Goal: Task Accomplishment & Management: Use online tool/utility

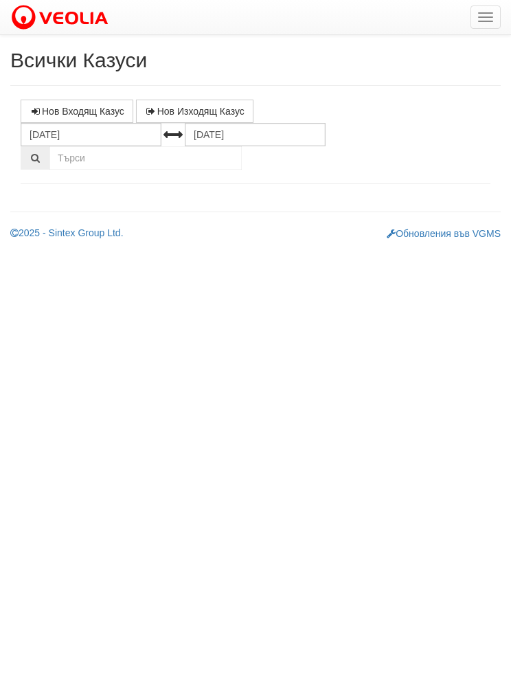
select select "1"
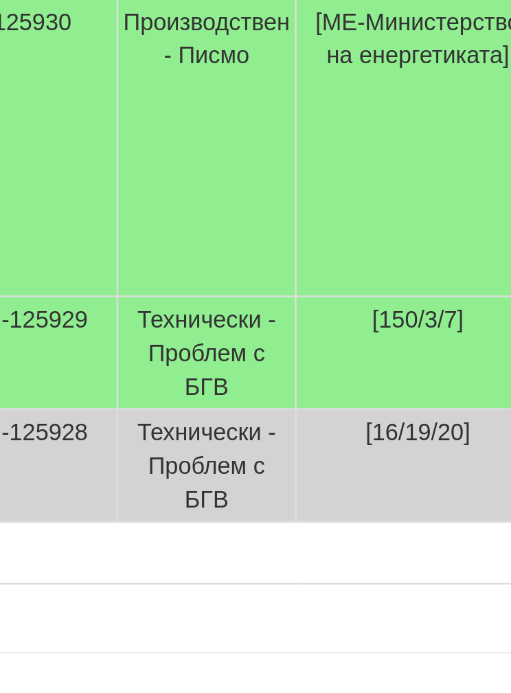
scroll to position [673, 0]
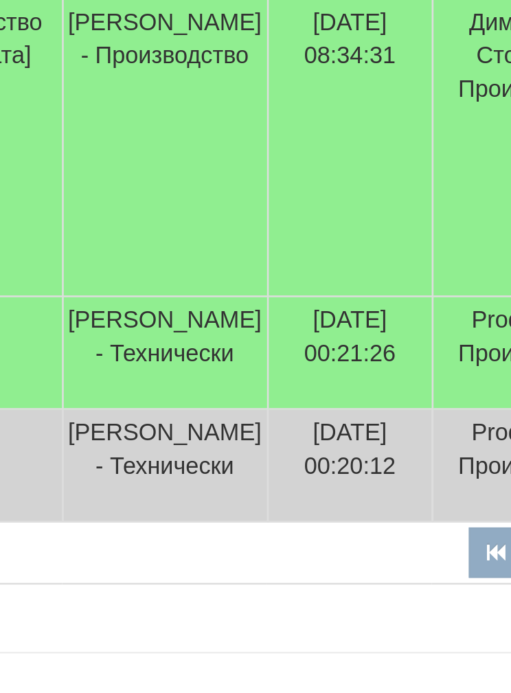
click at [373, 509] on td "10/10/2025 00:21:26" at bounding box center [406, 532] width 67 height 46
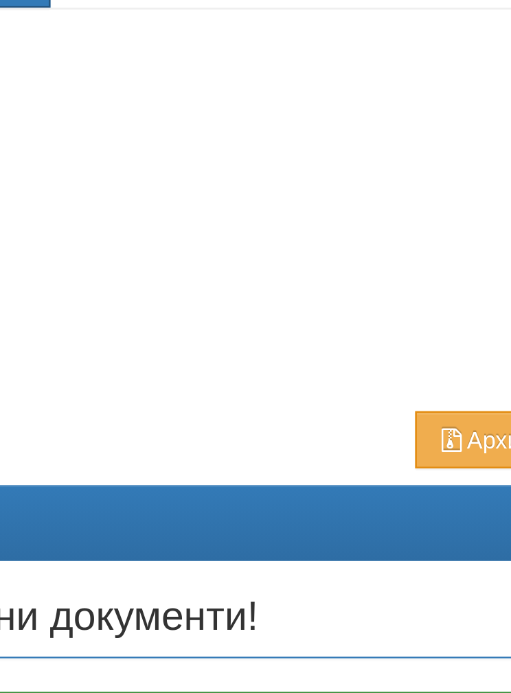
scroll to position [515, 0]
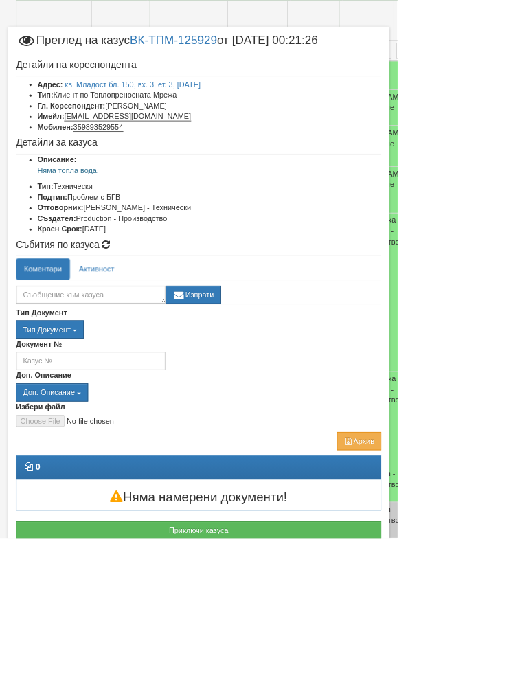
click at [340, 672] on button "Приключи казуса" at bounding box center [256, 682] width 470 height 23
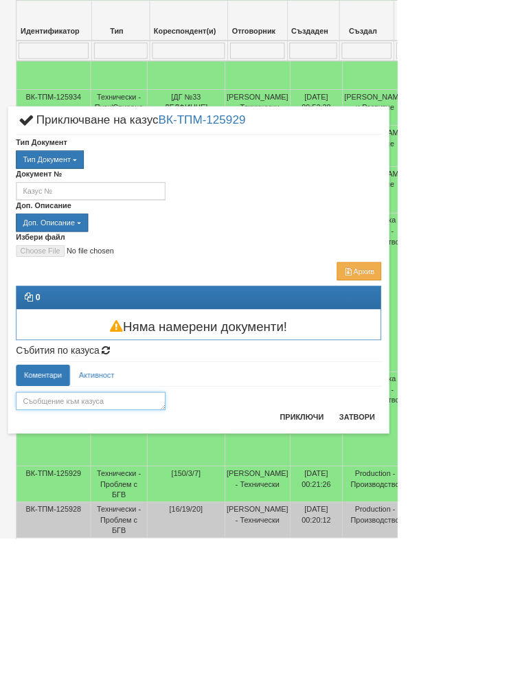
click at [149, 508] on textarea at bounding box center [117, 515] width 192 height 23
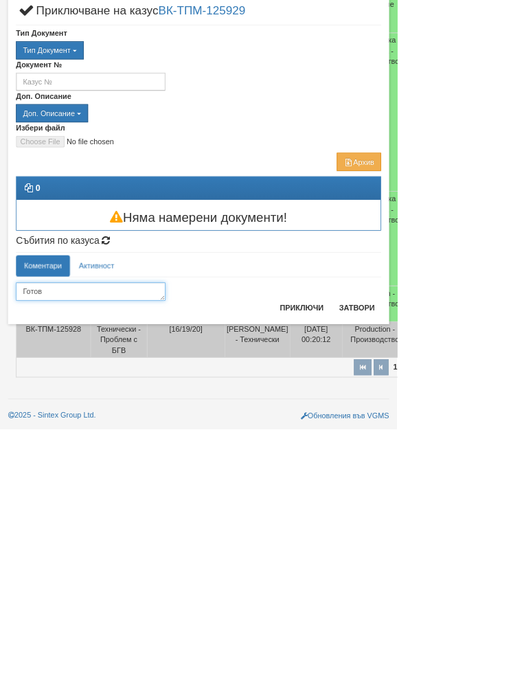
type textarea "Готов"
click at [425, 526] on button "Приключи" at bounding box center [388, 537] width 73 height 22
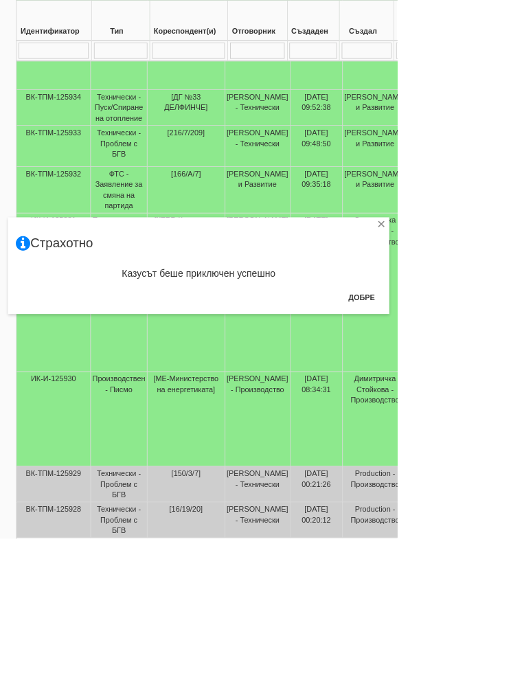
click at [491, 383] on button "Добре" at bounding box center [465, 383] width 51 height 22
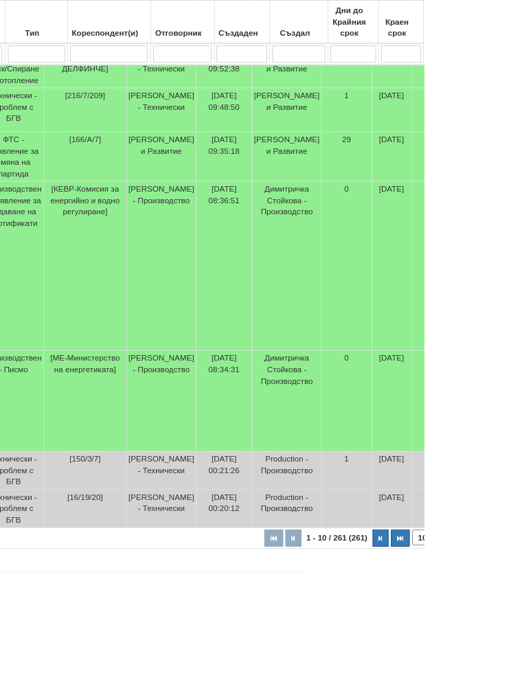
scroll to position [570, 146]
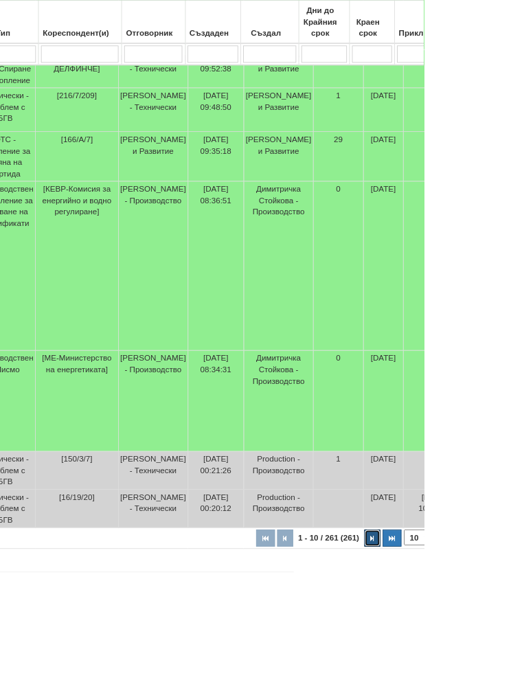
click at [440, 659] on button "button" at bounding box center [449, 648] width 19 height 21
select select "2"
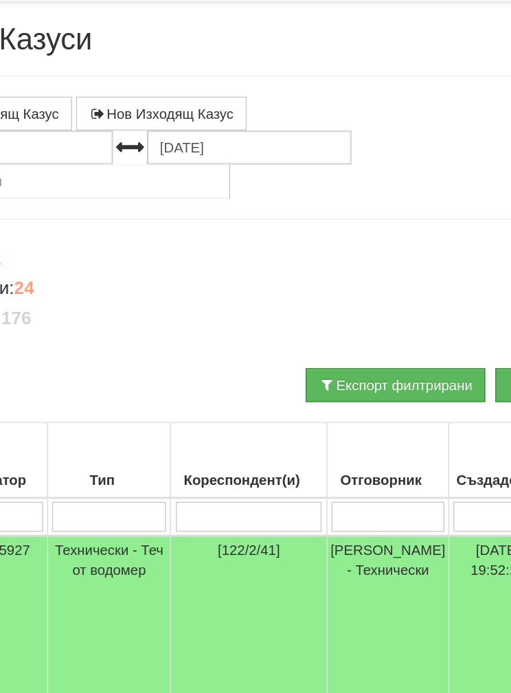
scroll to position [0, 0]
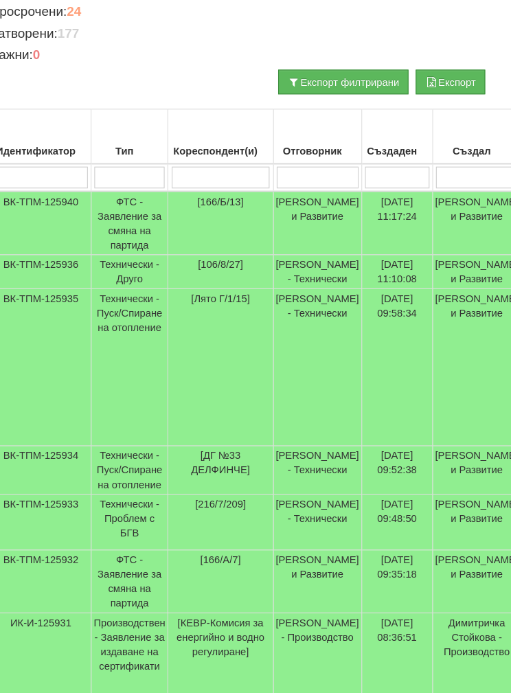
scroll to position [221, 11]
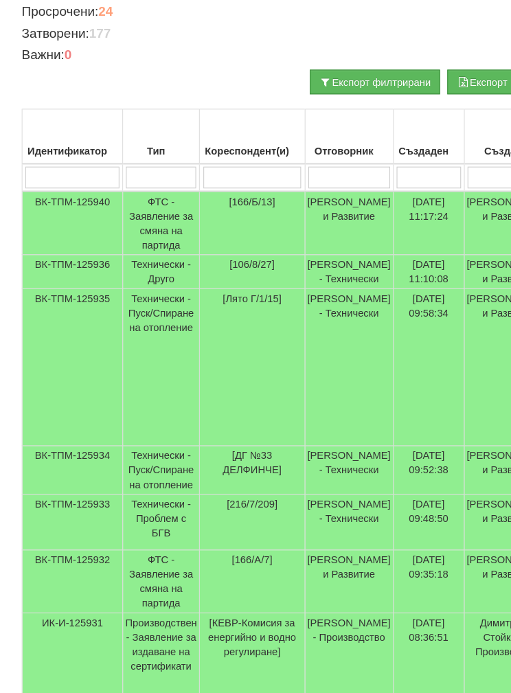
click at [157, 158] on input "search" at bounding box center [153, 168] width 67 height 21
type input "Т"
type input "Тех"
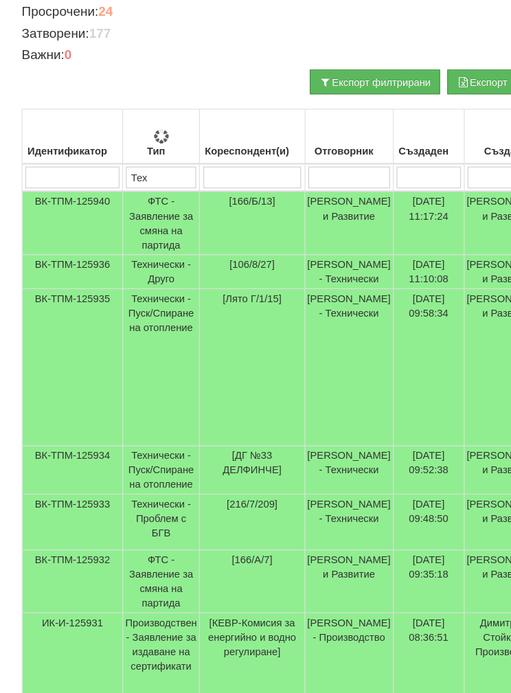
type input "Тех"
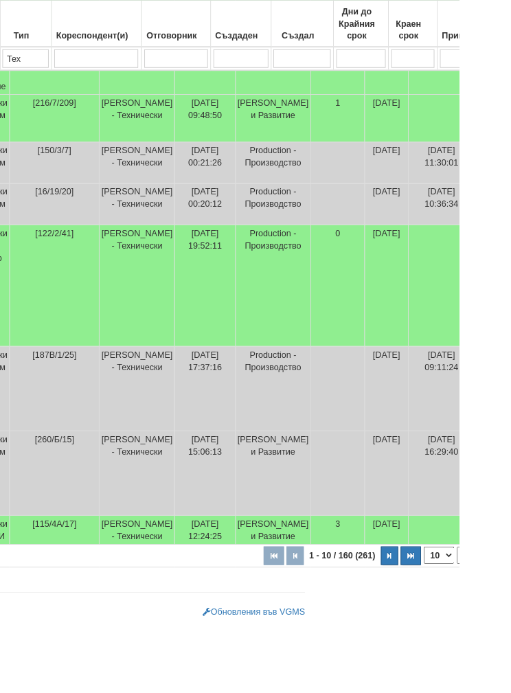
scroll to position [552, 176]
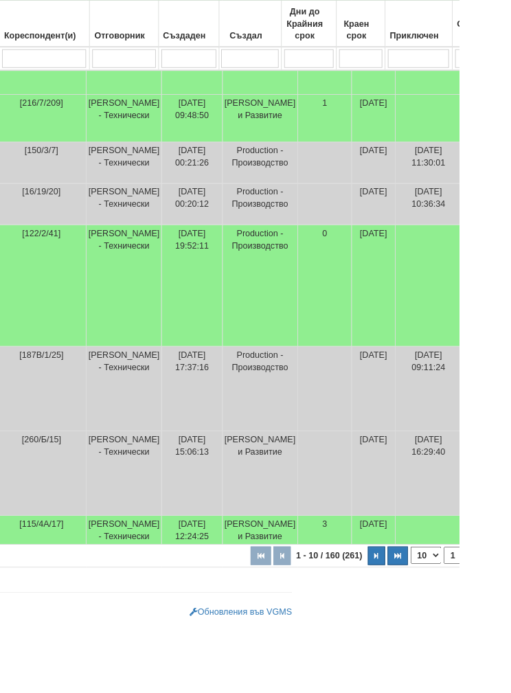
type input "Тех"
click at [335, 693] on html "АС Казуси Архив Опции Здравей Диян ! Помощ Изход Всички Казуси Нов Входящ Казус" at bounding box center [79, 73] width 511 height 1251
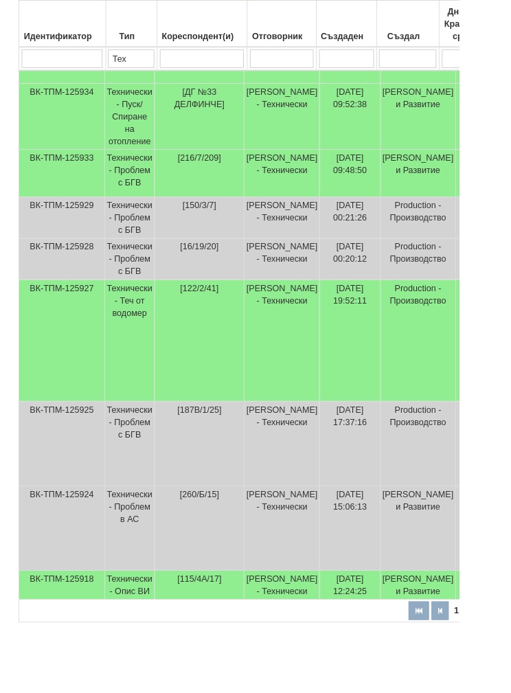
scroll to position [491, 0]
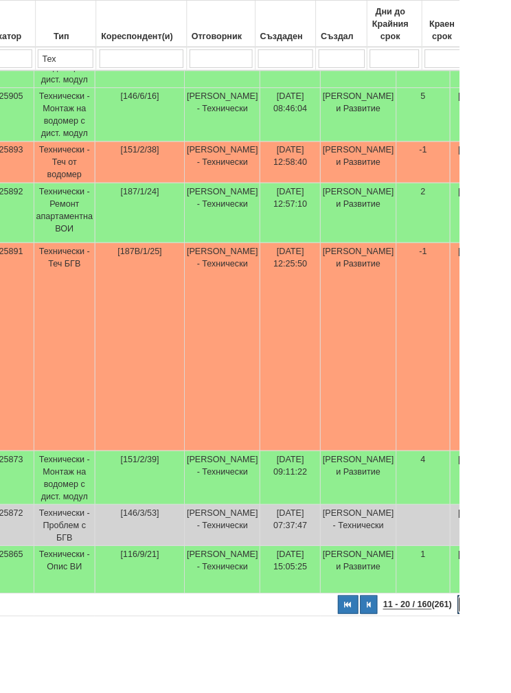
scroll to position [484, 78]
click at [510, 684] on button "button" at bounding box center [519, 673] width 19 height 21
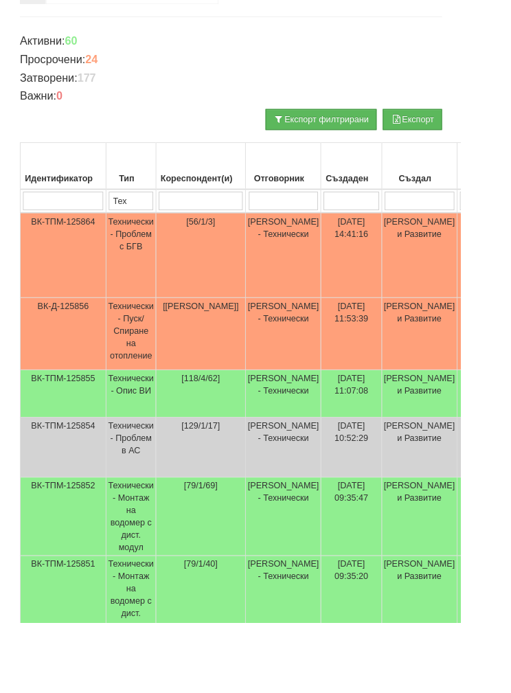
scroll to position [186, 0]
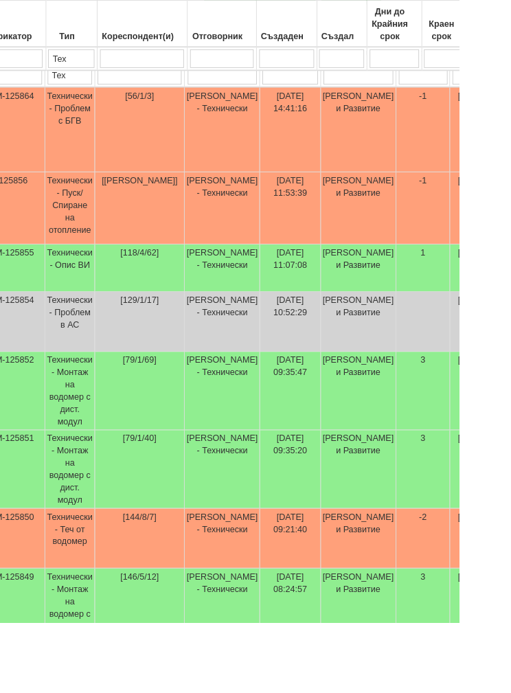
select select "4"
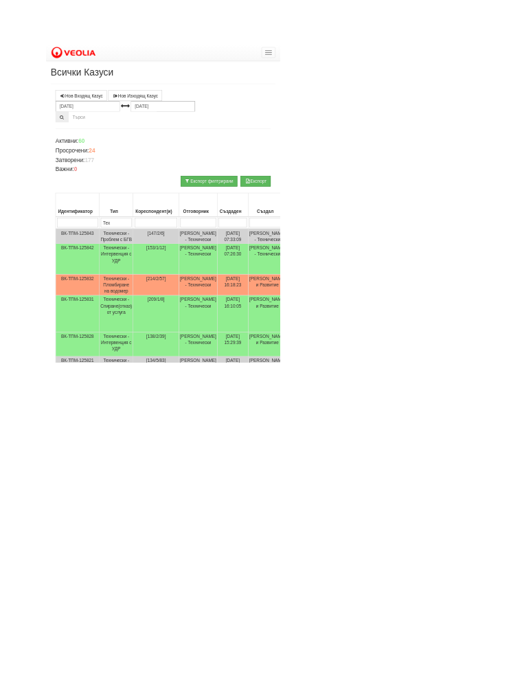
scroll to position [0, 38]
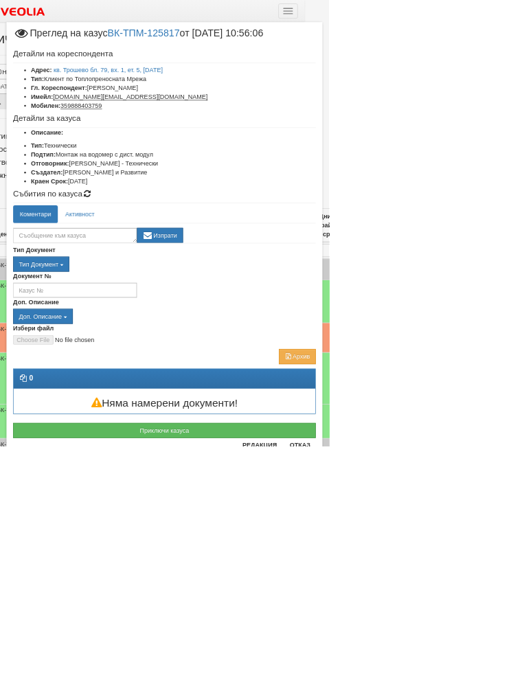
click at [491, 63] on div "Преглед на казус ВК-ТПМ-125817 от 06/10/2025 10:56:06" at bounding box center [256, 57] width 470 height 25
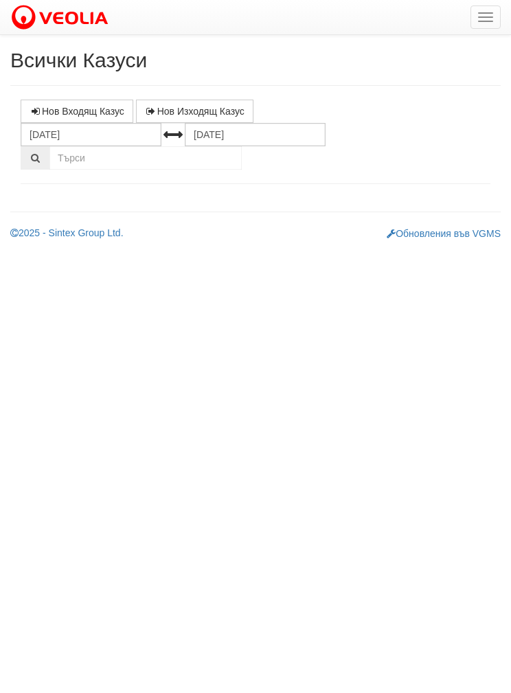
select select "1"
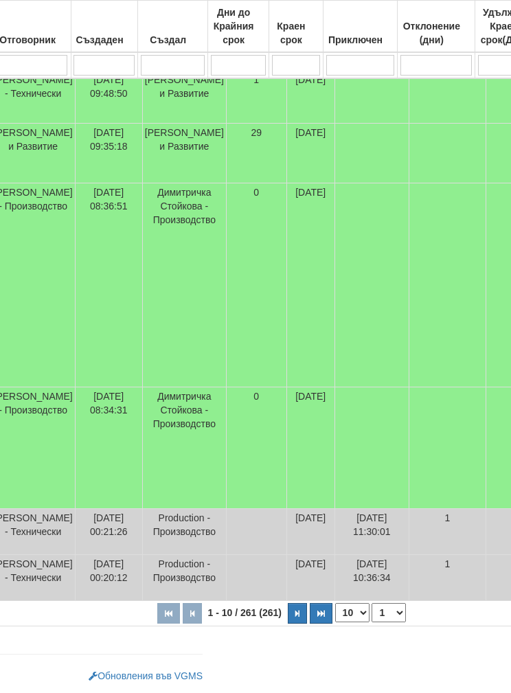
scroll to position [713, 299]
click at [286, 600] on td "12/10/2025" at bounding box center [310, 578] width 48 height 46
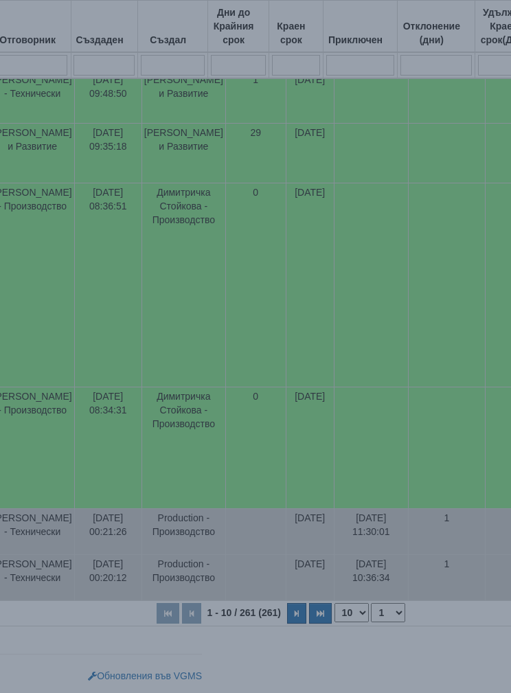
select select "1"
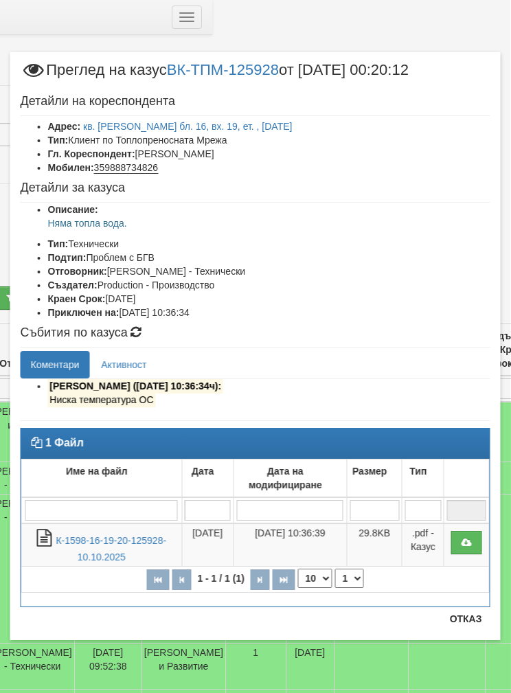
scroll to position [0, 299]
click at [465, 609] on button "Отказ" at bounding box center [466, 619] width 49 height 22
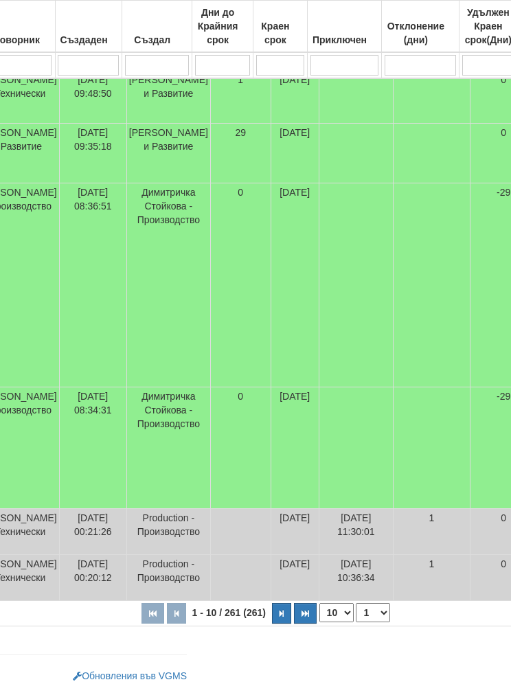
scroll to position [658, 315]
click at [271, 624] on button "button" at bounding box center [280, 613] width 19 height 21
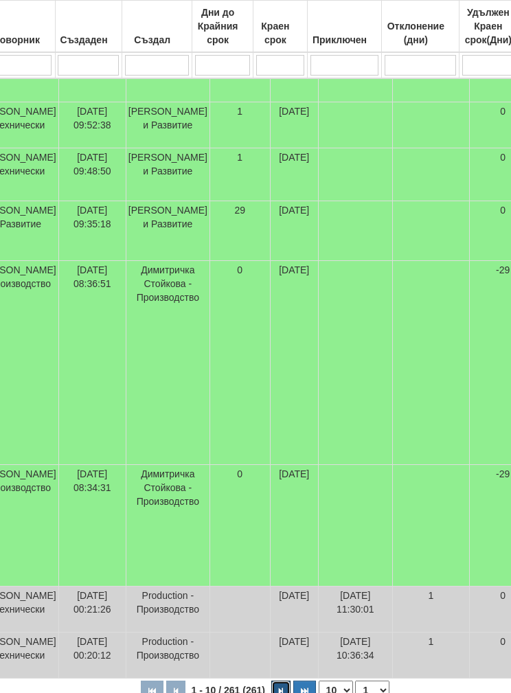
select select "2"
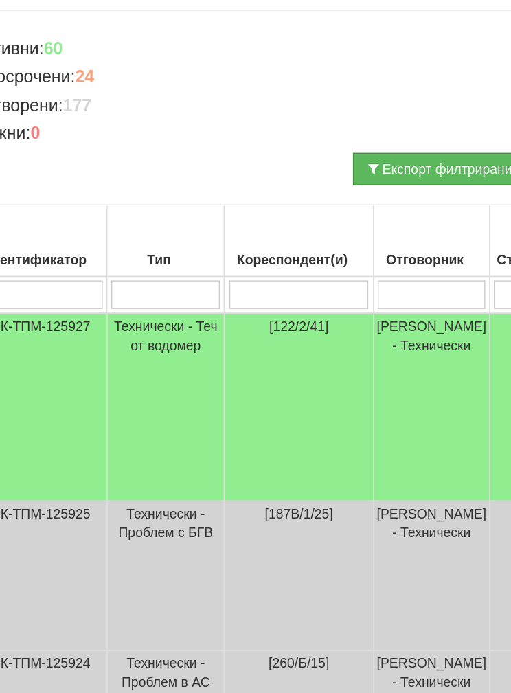
scroll to position [139, 0]
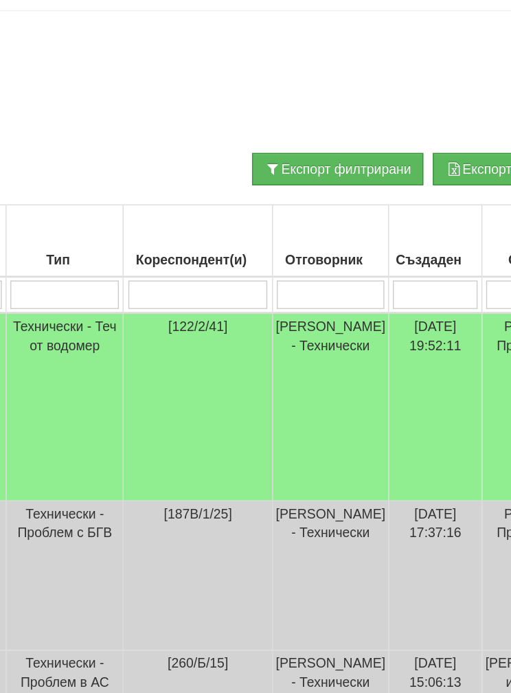
click at [309, 263] on td "Диян Стоянов - Технически" at bounding box center [351, 331] width 84 height 136
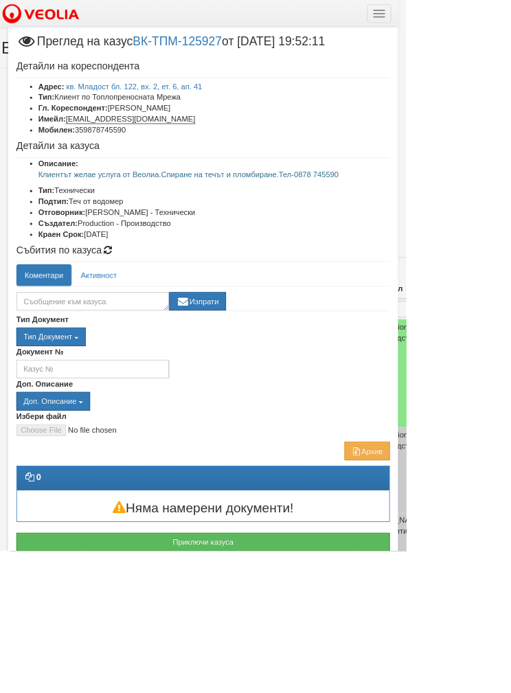
scroll to position [0, 0]
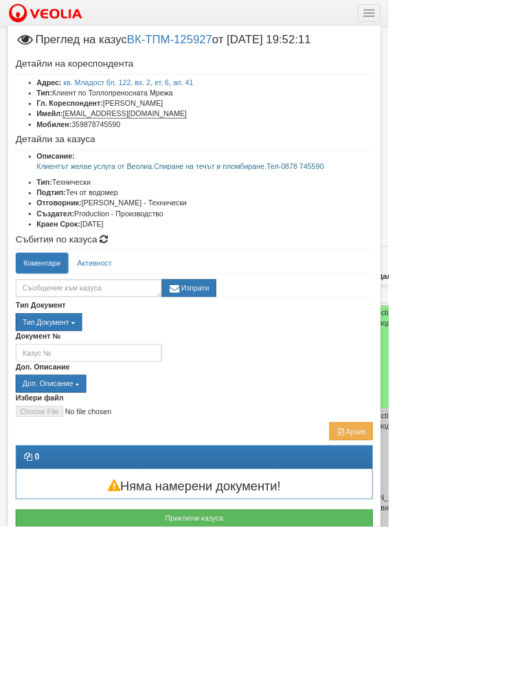
click at [348, 671] on button "Приключи казуса" at bounding box center [256, 682] width 470 height 23
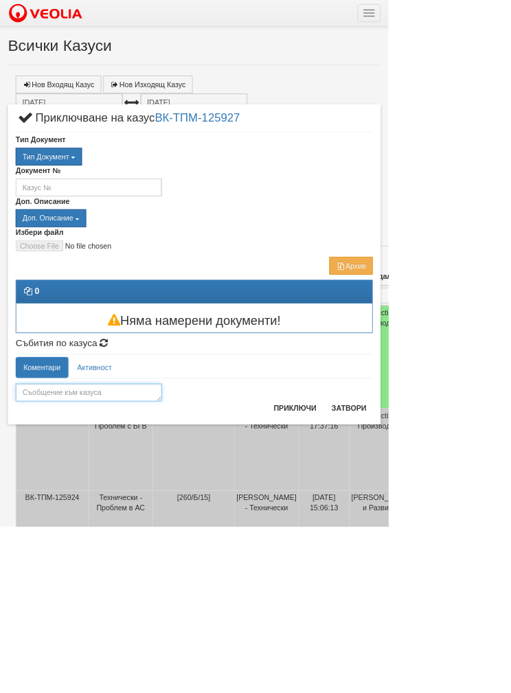
click at [137, 505] on textarea at bounding box center [117, 516] width 192 height 23
type textarea "Готов"
click at [491, 523] on div "Готов Изпрати" at bounding box center [256, 513] width 470 height 30
click at [425, 528] on button "Приключи" at bounding box center [388, 537] width 73 height 22
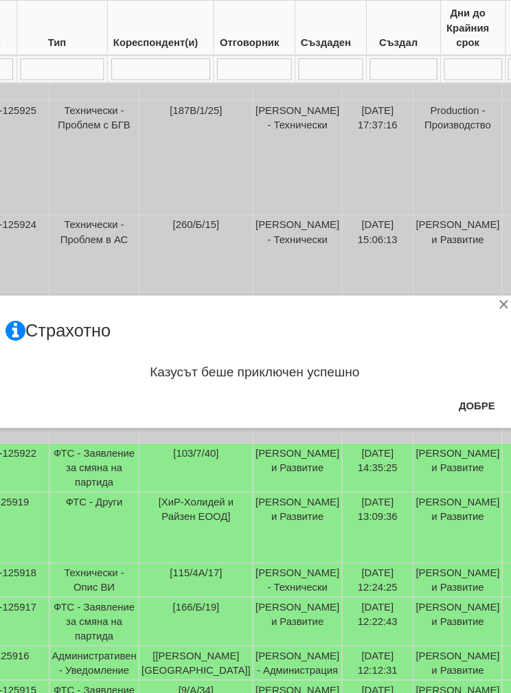
scroll to position [445, 55]
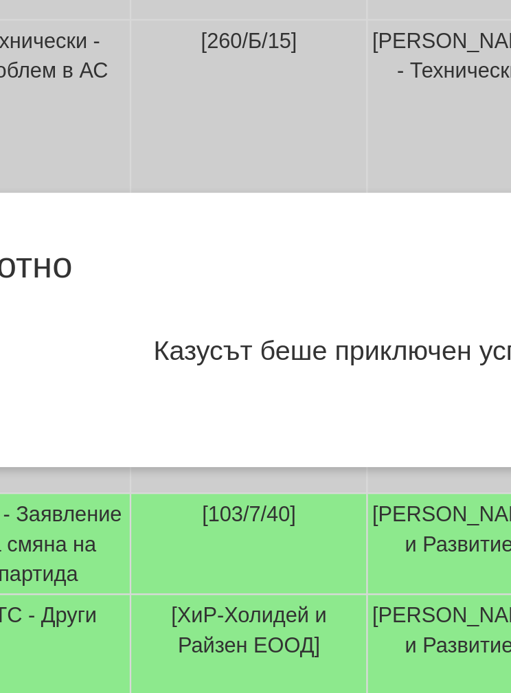
click at [178, 49] on div "× Страхотно Казусът беше приключен успешно Добре" at bounding box center [255, 202] width 511 height 404
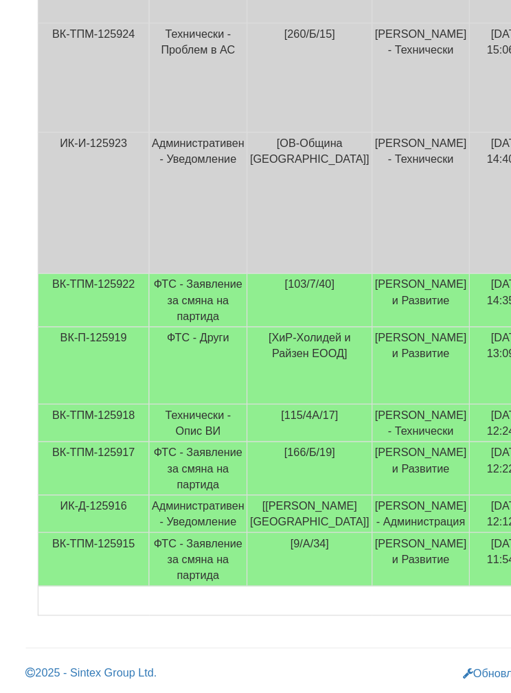
scroll to position [596, 0]
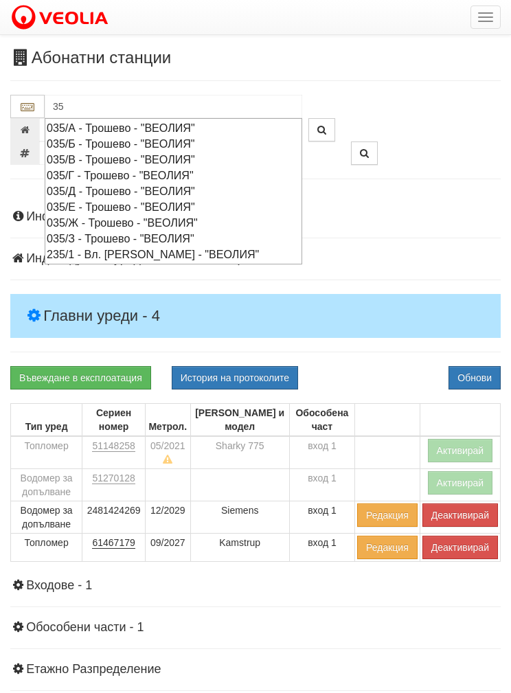
click at [104, 168] on div "035/Г - Трошево - "ВЕОЛИЯ"" at bounding box center [174, 176] width 254 height 16
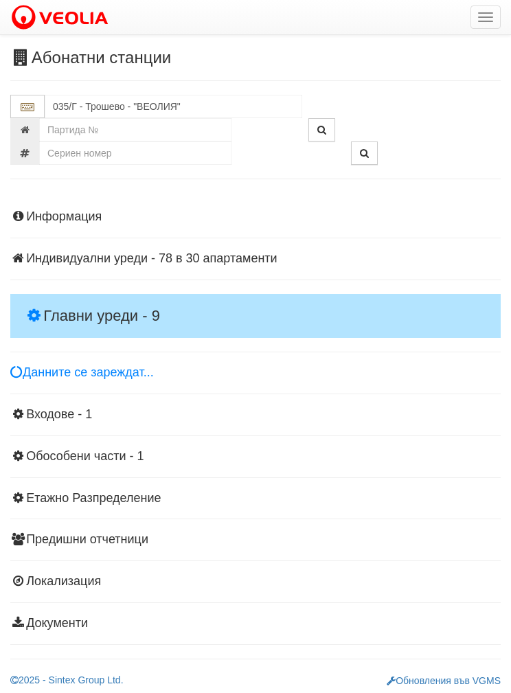
click at [80, 298] on h4 "Главни уреди - 9" at bounding box center [255, 316] width 491 height 44
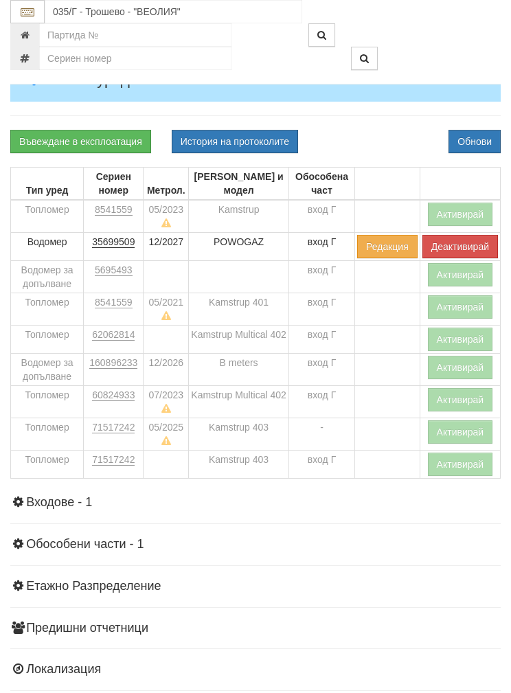
scroll to position [235, 0]
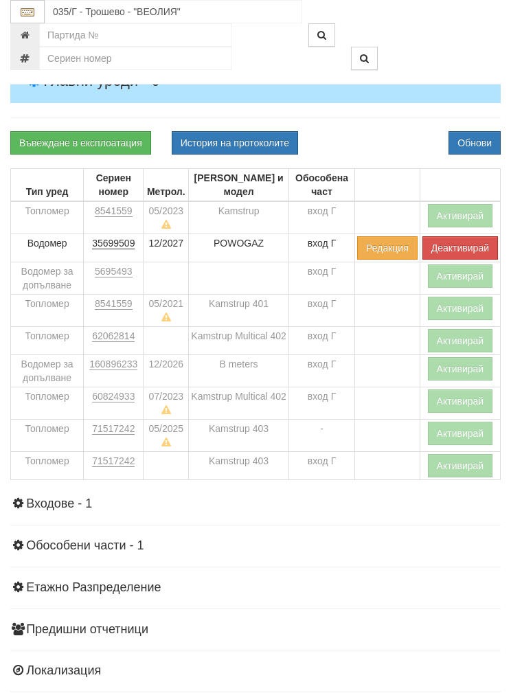
click at [456, 427] on button "Активирай" at bounding box center [460, 433] width 65 height 23
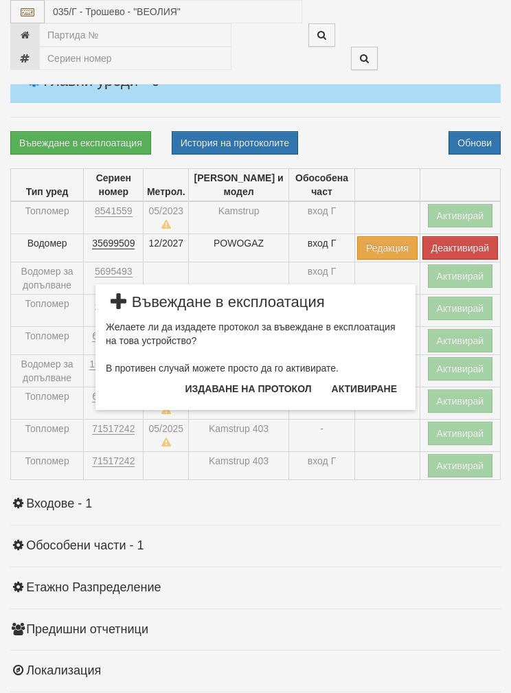
click at [221, 383] on button "Издаване на протокол" at bounding box center [248, 389] width 143 height 22
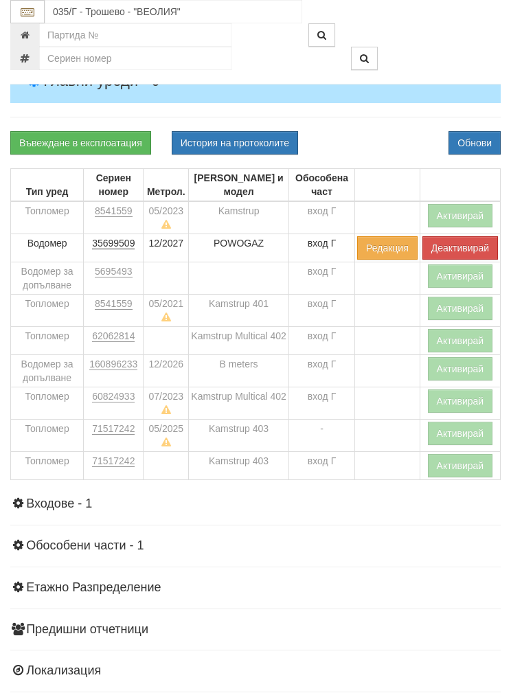
click at [478, 133] on button "Обнови" at bounding box center [475, 142] width 52 height 23
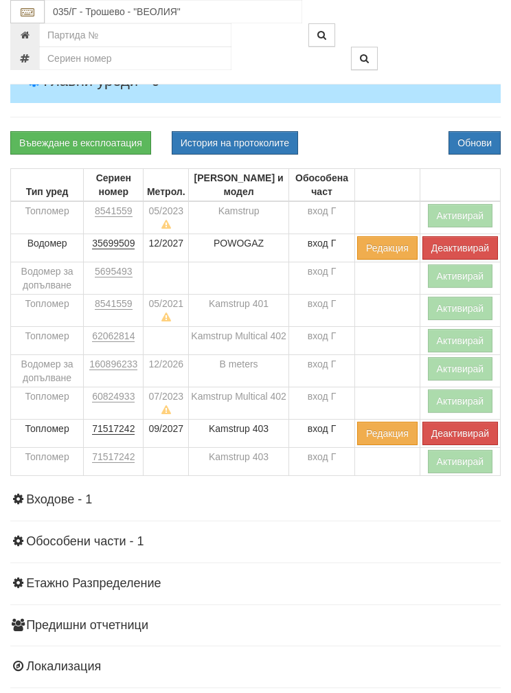
click at [460, 364] on button "Активирай" at bounding box center [460, 368] width 65 height 23
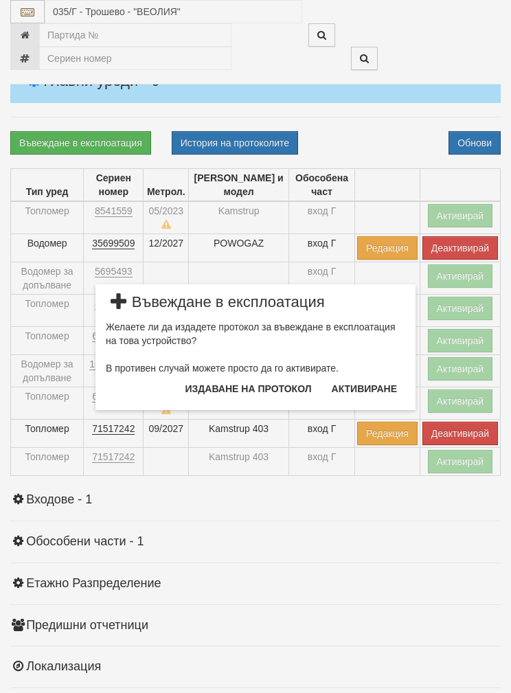
click at [216, 385] on button "Издаване на протокол" at bounding box center [248, 389] width 143 height 22
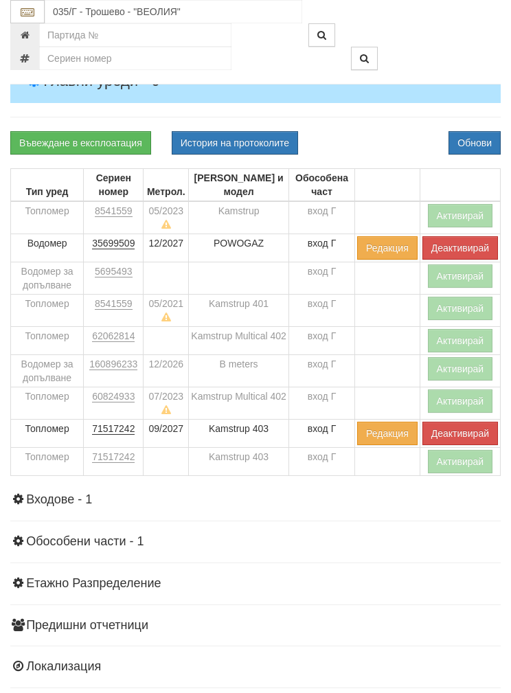
click at [500, 133] on button "Обнови" at bounding box center [475, 142] width 52 height 23
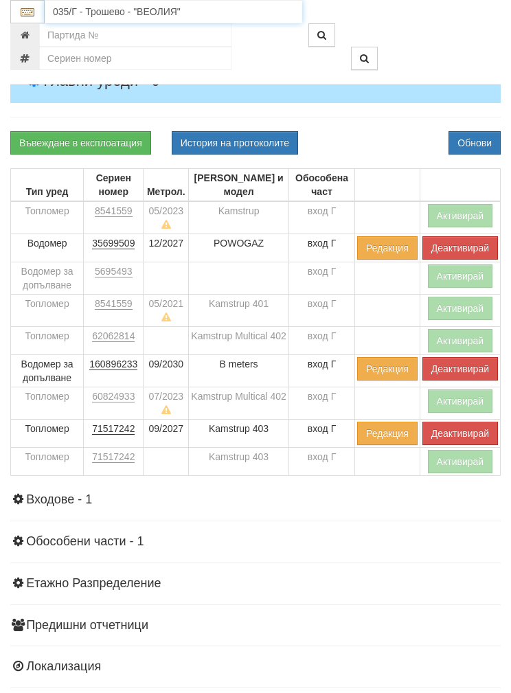
click at [95, 13] on input "035/Г - Трошево - "ВЕОЛИЯ"" at bounding box center [174, 11] width 258 height 23
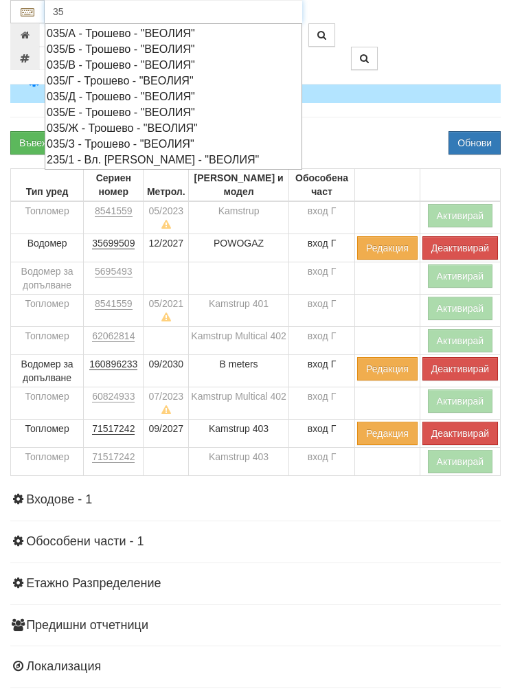
click at [103, 59] on div "035/В - Трошево - "ВЕОЛИЯ"" at bounding box center [174, 65] width 254 height 16
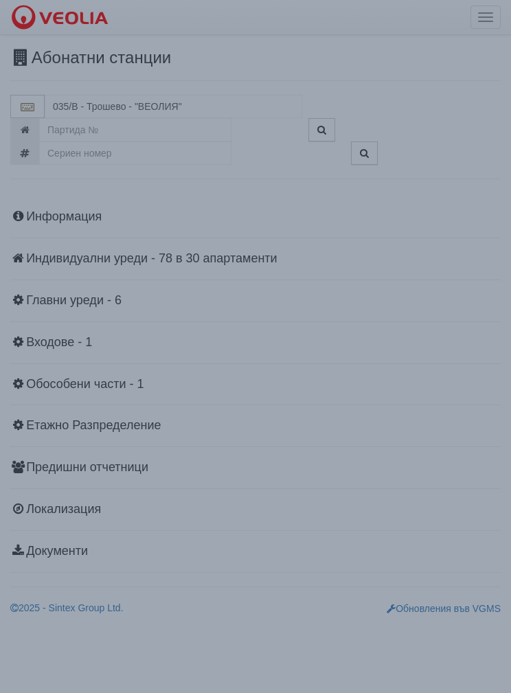
scroll to position [0, 0]
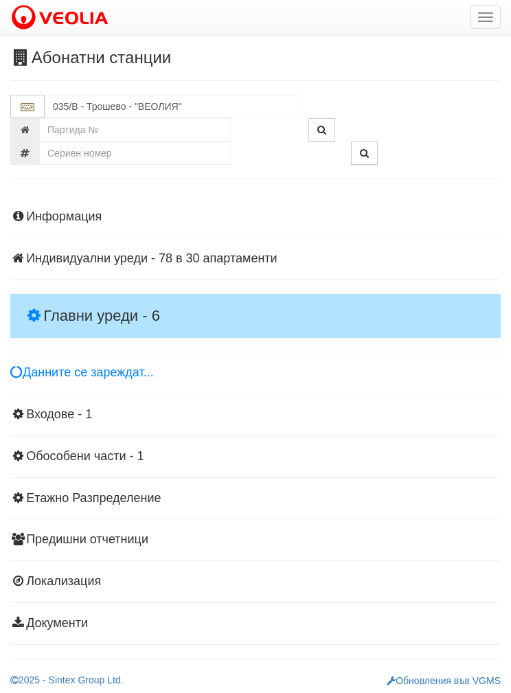
click at [75, 296] on h4 "Главни уреди - 6" at bounding box center [255, 316] width 491 height 44
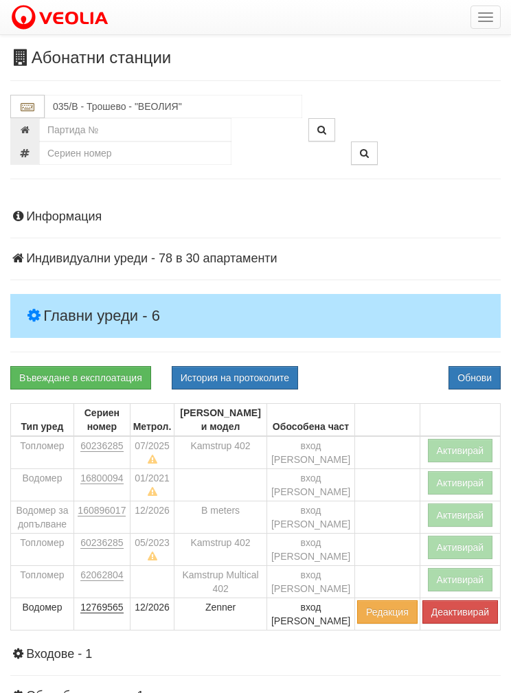
click at [458, 442] on button "Активирай" at bounding box center [460, 450] width 65 height 23
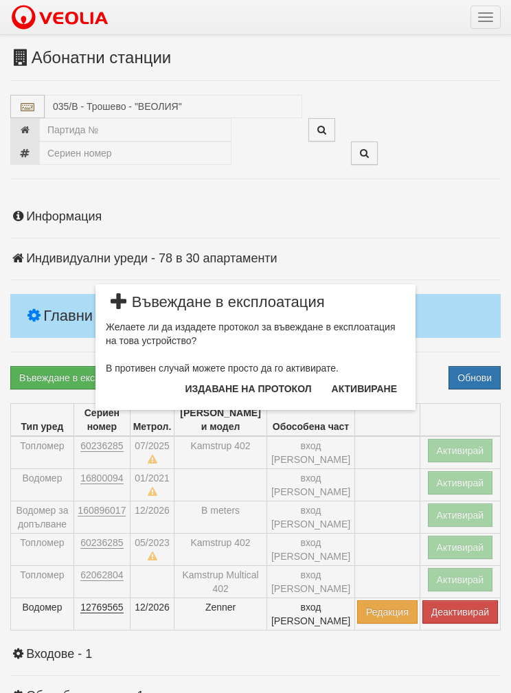
click at [465, 218] on div "× Въвеждане в експлоатация Желаете ли да издадете протокол за въвеждане в експл…" at bounding box center [255, 205] width 511 height 410
click at [224, 389] on button "Издаване на протокол" at bounding box center [248, 389] width 143 height 22
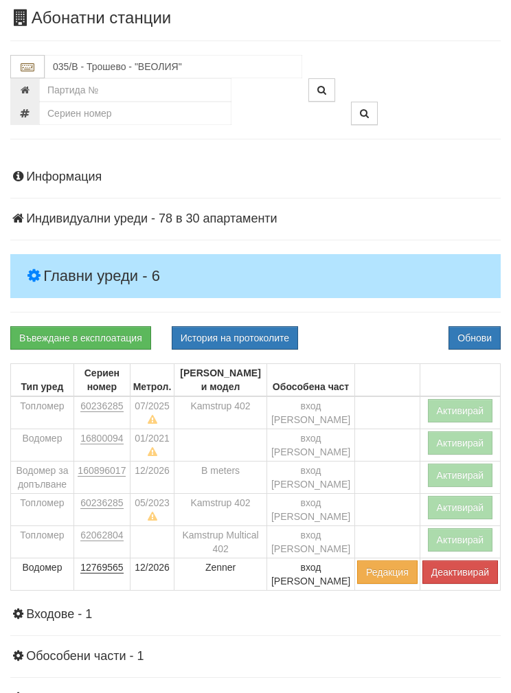
scroll to position [95, 0]
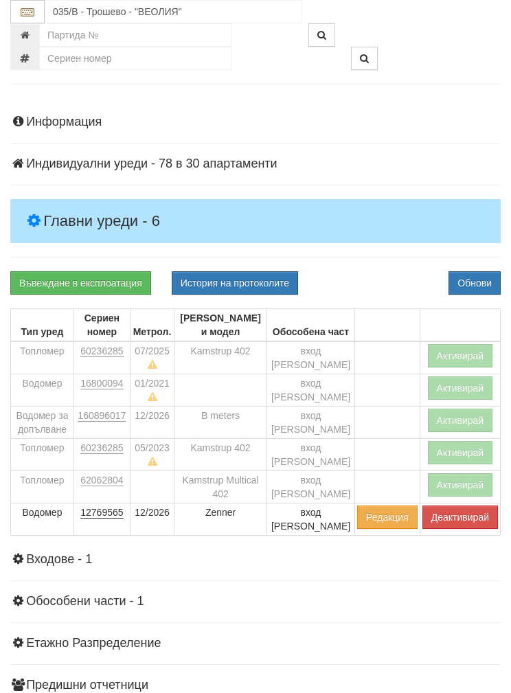
click at [463, 346] on button "Активирай" at bounding box center [460, 355] width 65 height 23
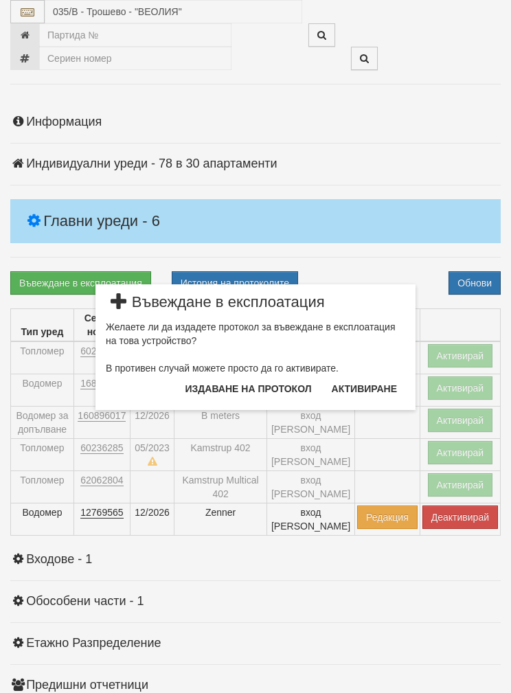
click at [227, 384] on button "Издаване на протокол" at bounding box center [248, 389] width 143 height 22
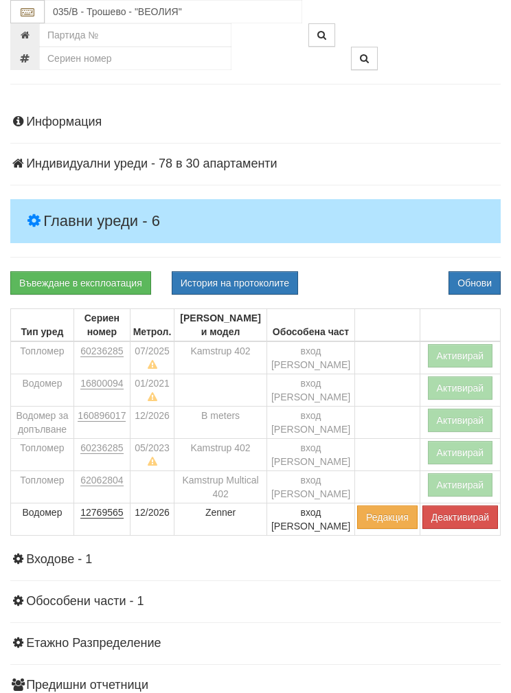
click at [479, 277] on button "Обнови" at bounding box center [475, 282] width 52 height 23
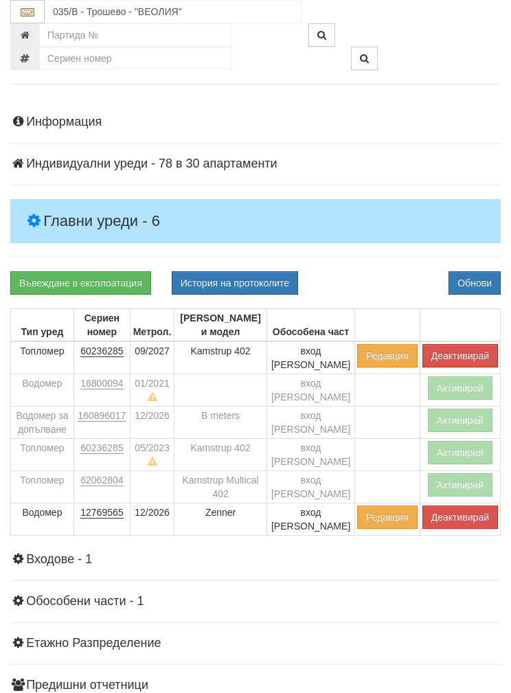
click at [82, 278] on link "Въвеждане в експлоатация" at bounding box center [80, 282] width 141 height 23
click at [482, 272] on button "Обнови" at bounding box center [475, 282] width 52 height 23
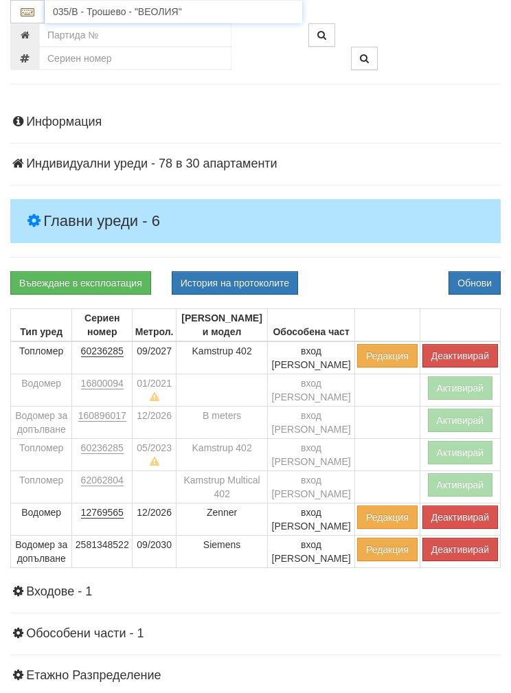
click at [120, 16] on input "035/В - Трошево - "ВЕОЛИЯ"" at bounding box center [174, 11] width 258 height 23
type input "2"
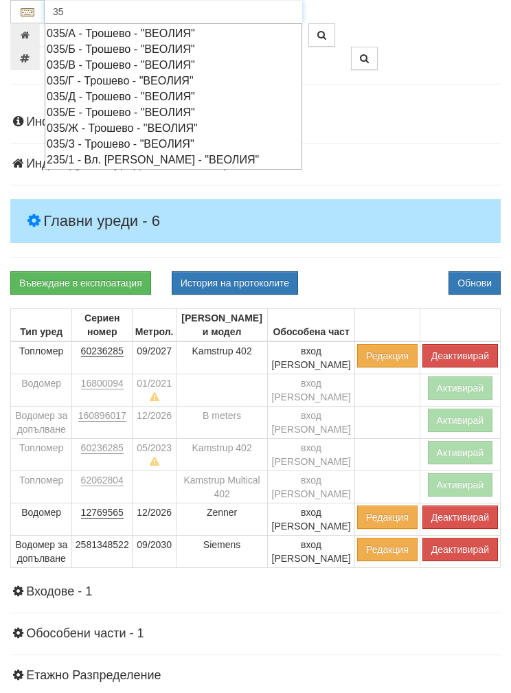
click at [98, 45] on div "035/Б - Трошево - "ВЕОЛИЯ"" at bounding box center [174, 49] width 254 height 16
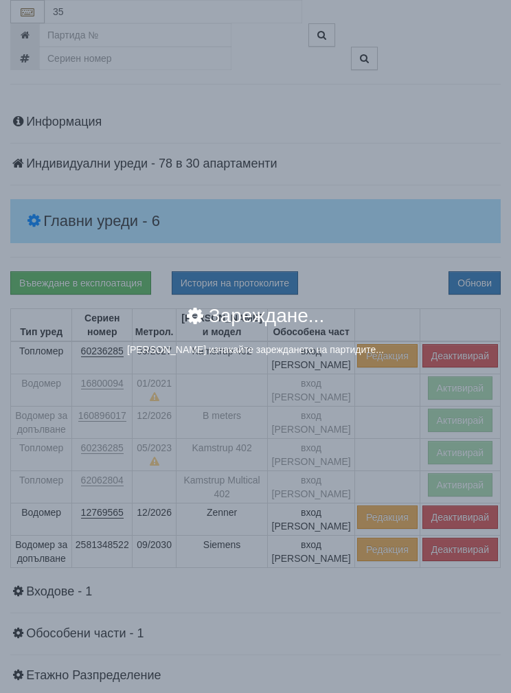
type input "035/Б - Трошево - "ВЕОЛИЯ""
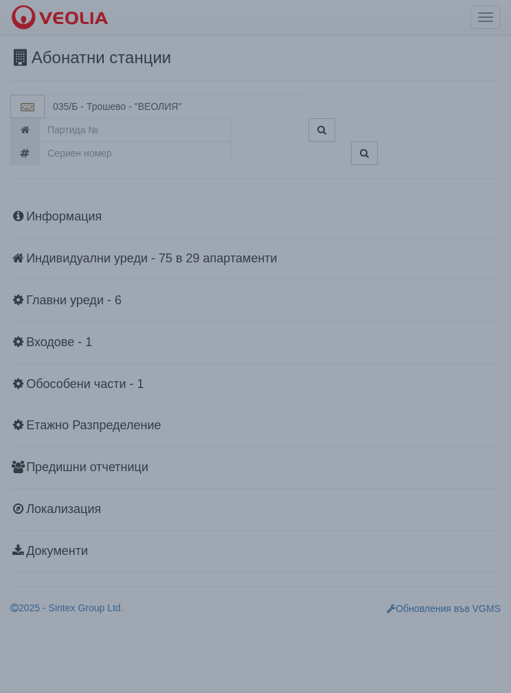
scroll to position [0, 0]
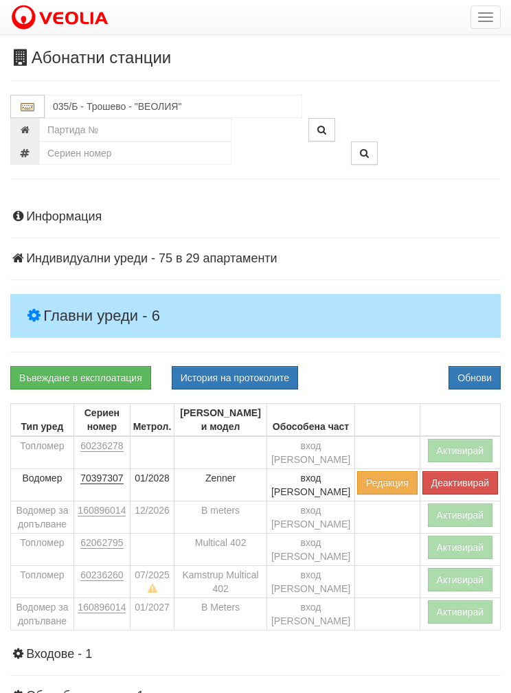
click at [462, 568] on button "Активирай" at bounding box center [460, 579] width 65 height 23
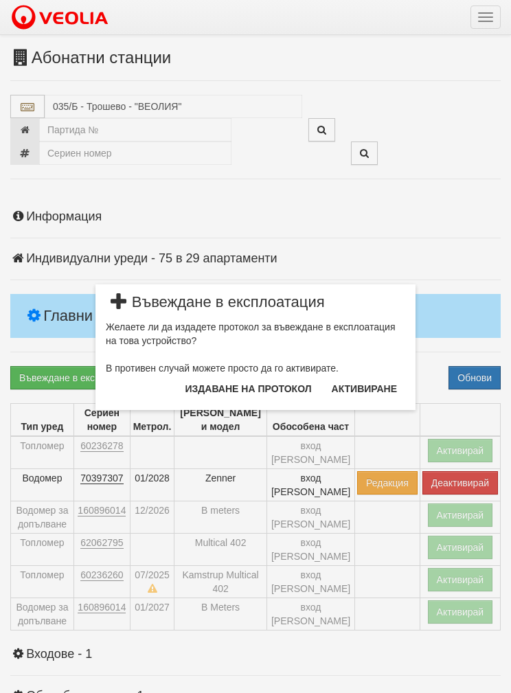
click at [240, 389] on button "Издаване на протокол" at bounding box center [248, 389] width 143 height 22
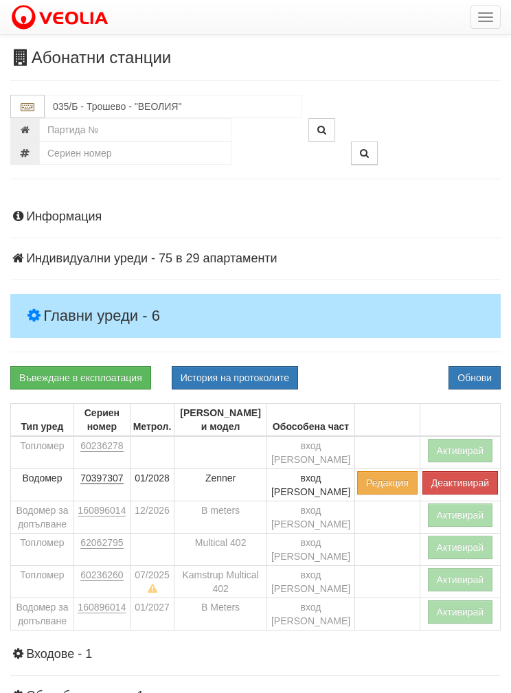
click at [485, 361] on div "Информация Параметри Брой Апартаменти: 29 Ползватели 08/2025 76 % 0 % 47" at bounding box center [255, 539] width 491 height 692
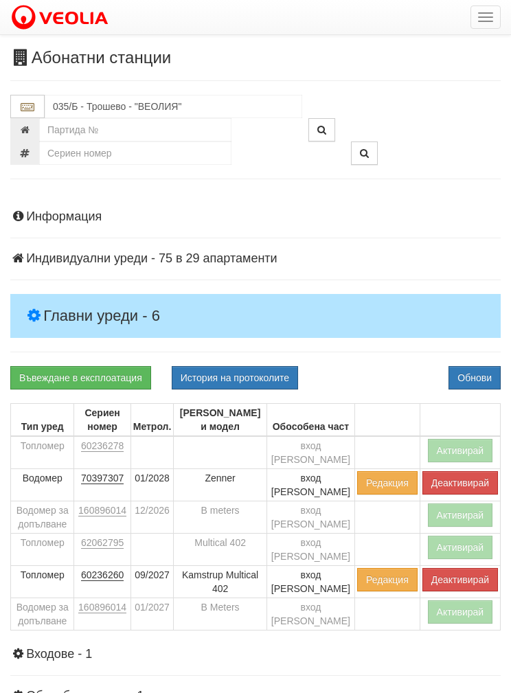
click at [237, 370] on button "История на протоколите" at bounding box center [235, 377] width 126 height 23
select select "1"
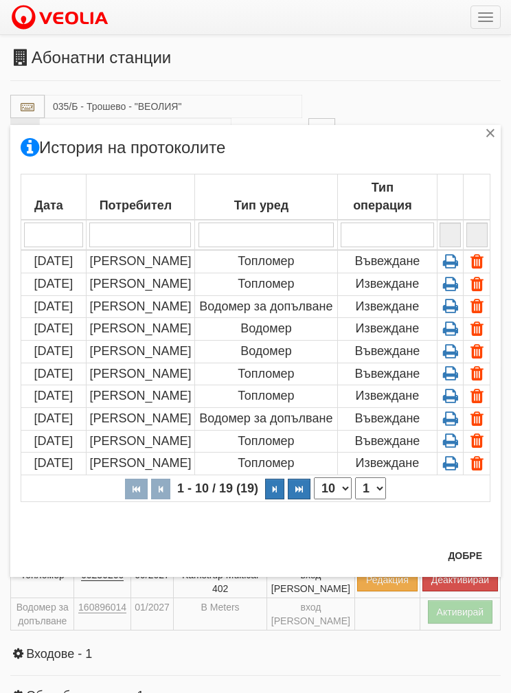
click at [258, 313] on td "Водомер за допълване" at bounding box center [265, 306] width 143 height 23
click at [457, 551] on button "Добре" at bounding box center [465, 556] width 51 height 22
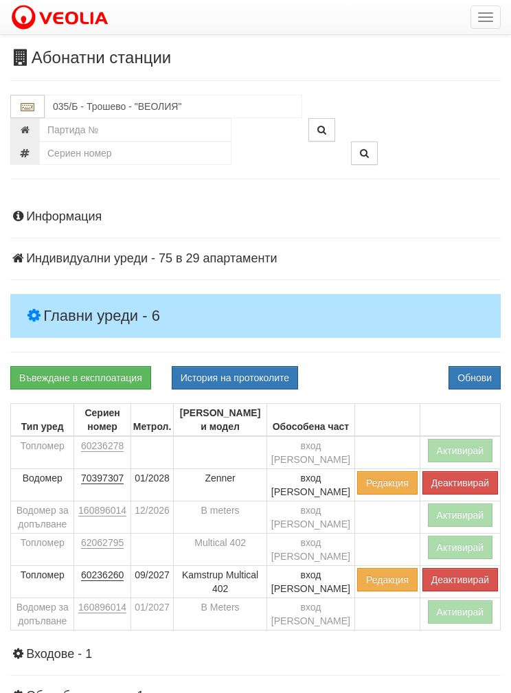
click at [234, 377] on button "История на протоколите" at bounding box center [235, 377] width 126 height 23
select select "1"
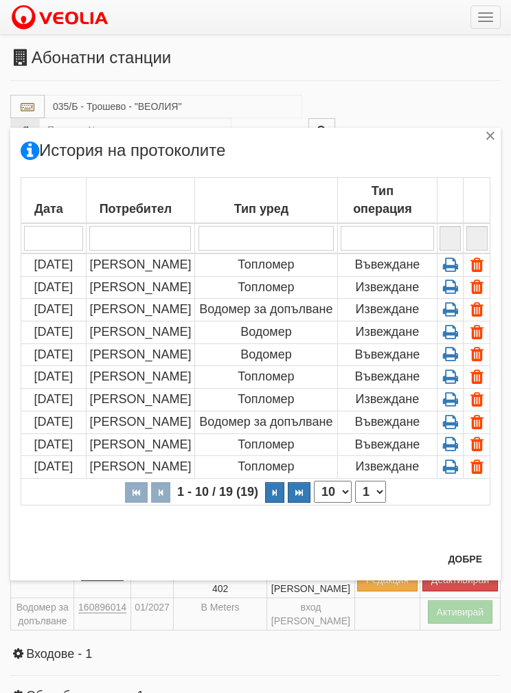
click at [444, 306] on icon at bounding box center [450, 309] width 21 height 12
click at [442, 305] on icon at bounding box center [450, 309] width 21 height 12
click at [491, 133] on div "×" at bounding box center [491, 138] width 14 height 14
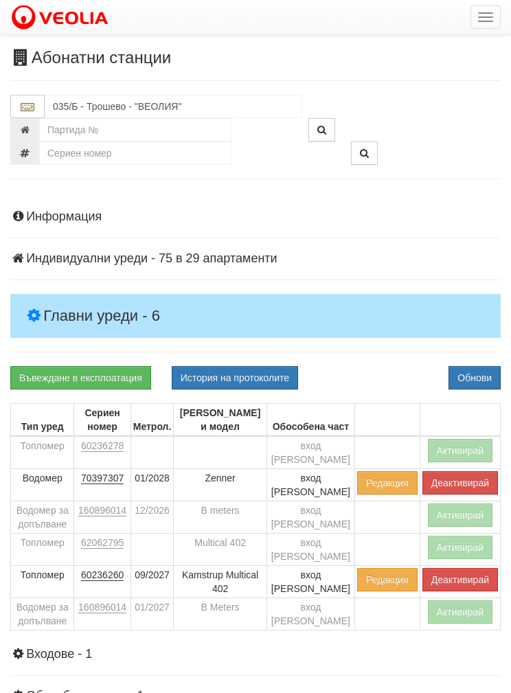
click at [462, 601] on button "Активирай" at bounding box center [460, 612] width 65 height 23
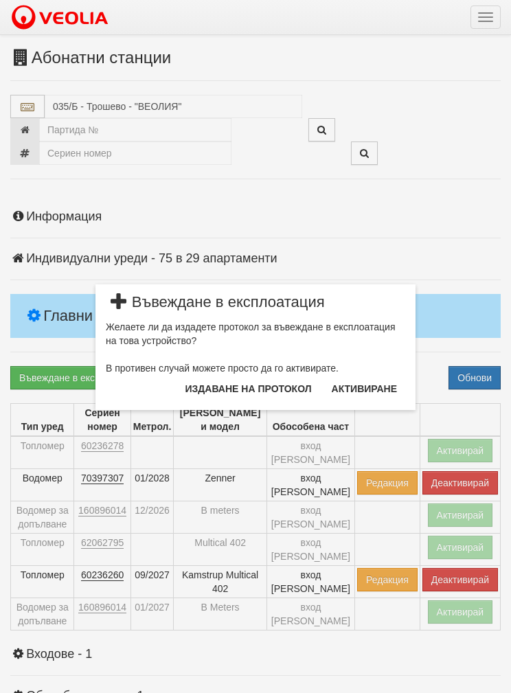
click at [238, 389] on button "Издаване на протокол" at bounding box center [248, 389] width 143 height 22
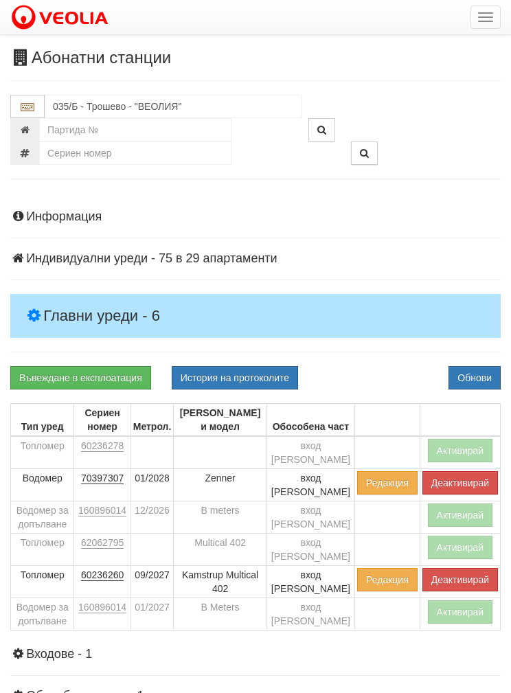
click at [484, 366] on button "Обнови" at bounding box center [475, 377] width 52 height 23
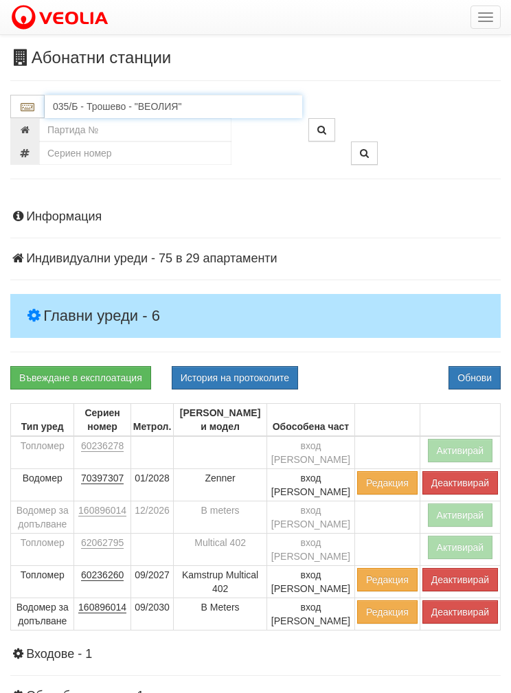
click at [99, 113] on input "035/Б - Трошево - "ВЕОЛИЯ"" at bounding box center [174, 106] width 258 height 23
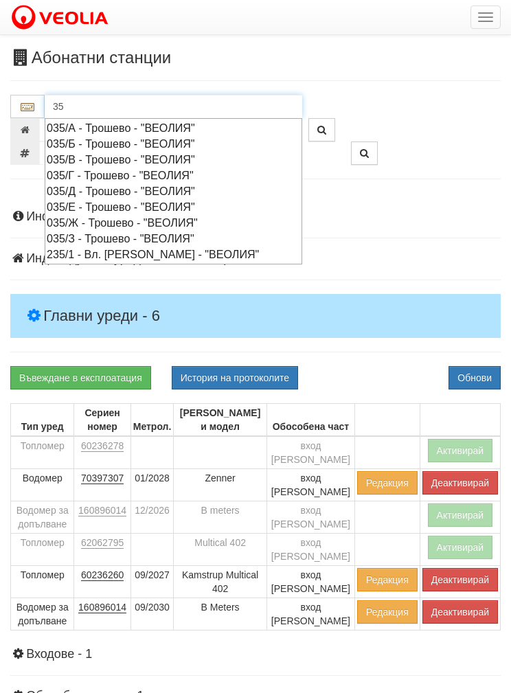
click at [116, 121] on div "035/А - Трошево - "ВЕОЛИЯ"" at bounding box center [174, 128] width 254 height 16
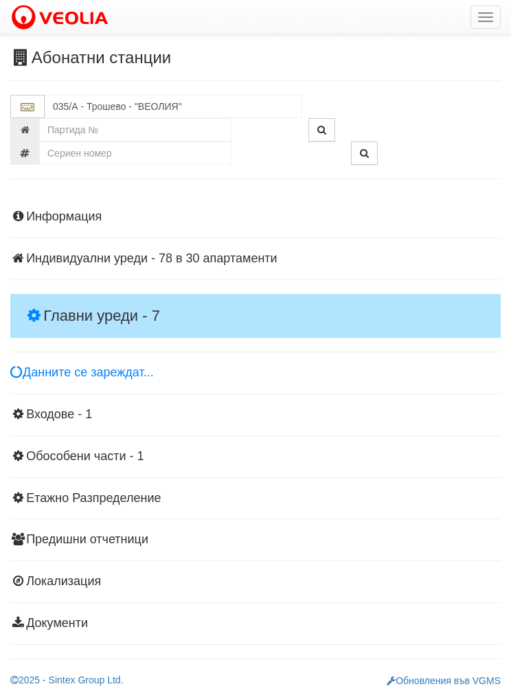
click at [87, 302] on h4 "Главни уреди - 7" at bounding box center [255, 316] width 491 height 44
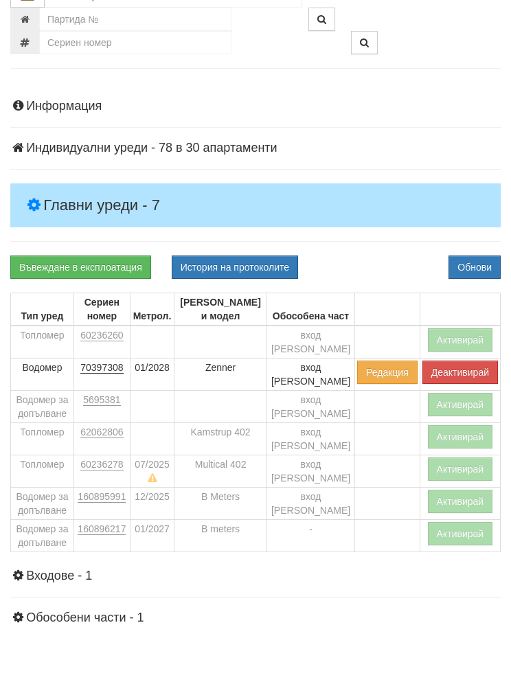
scroll to position [111, 0]
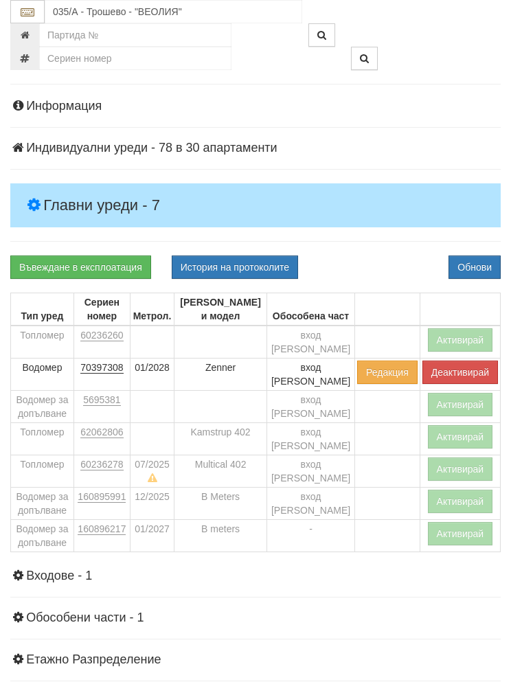
click at [460, 458] on button "Активирай" at bounding box center [460, 469] width 65 height 23
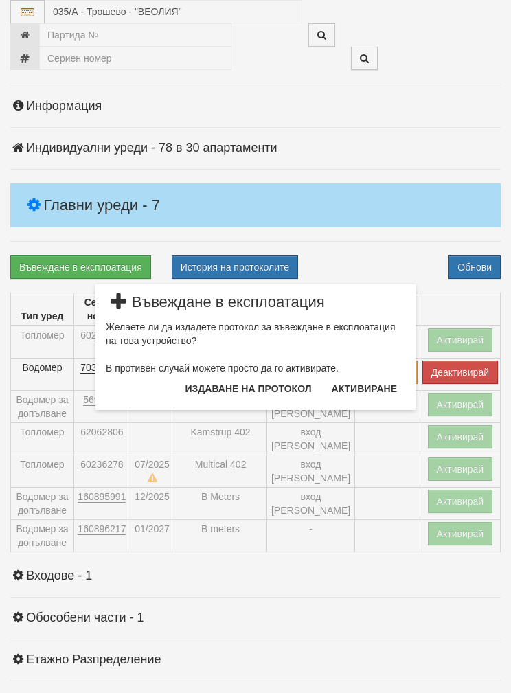
click at [223, 388] on button "Издаване на протокол" at bounding box center [248, 389] width 143 height 22
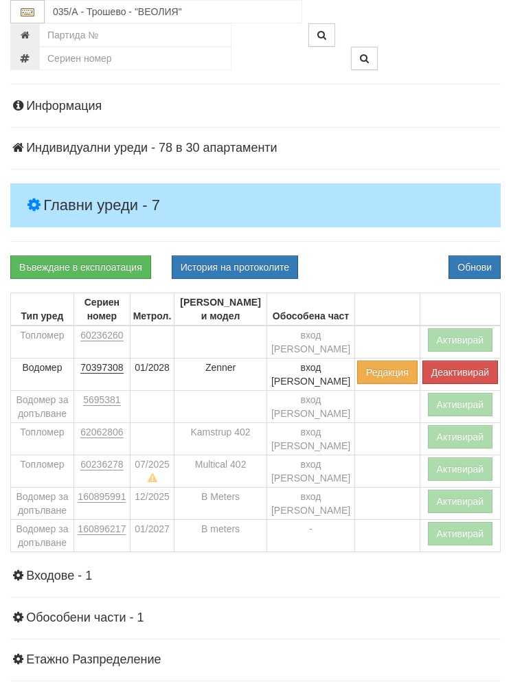
click at [491, 262] on button "Обнови" at bounding box center [475, 267] width 52 height 23
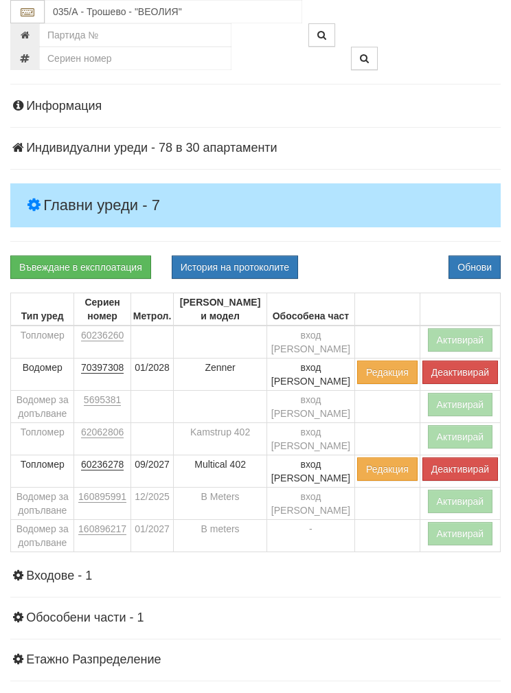
click at [462, 522] on button "Активирай" at bounding box center [460, 533] width 65 height 23
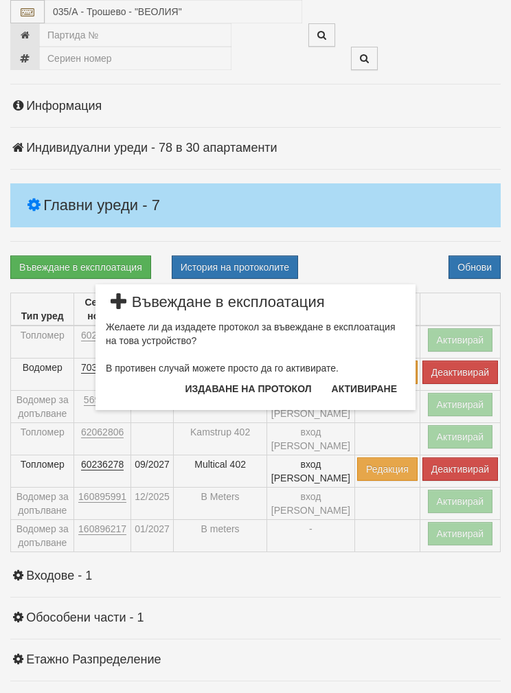
click at [230, 385] on button "Издаване на протокол" at bounding box center [248, 389] width 143 height 22
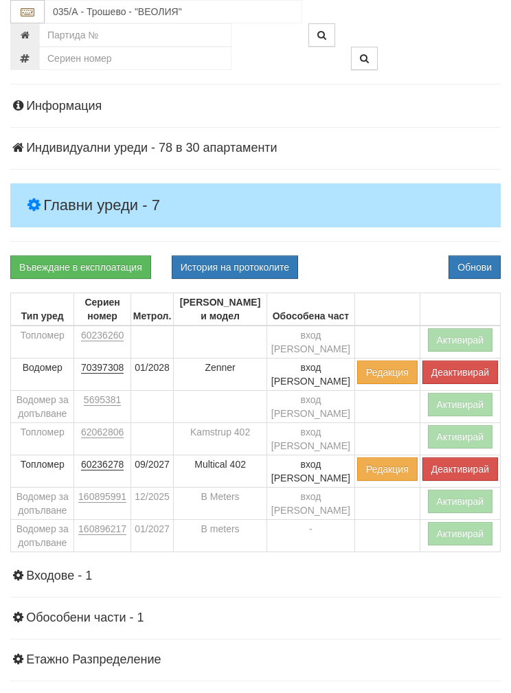
click at [480, 256] on button "Обнови" at bounding box center [475, 267] width 52 height 23
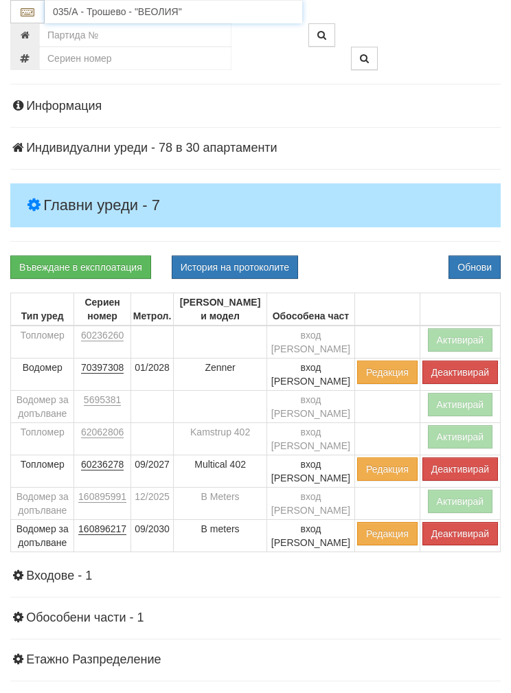
click at [88, 3] on input "035/А - Трошево - "ВЕОЛИЯ"" at bounding box center [174, 11] width 258 height 23
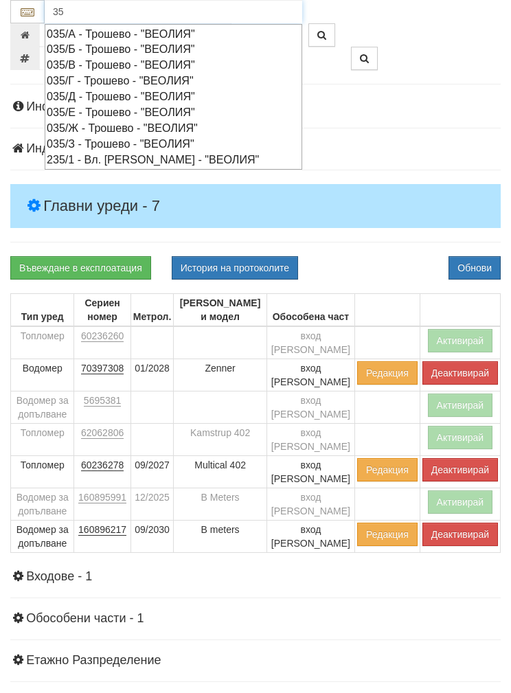
click at [85, 89] on div "035/Д - Трошево - "ВЕОЛИЯ"" at bounding box center [174, 97] width 254 height 16
type input "035/Д - Трошево - "ВЕОЛИЯ""
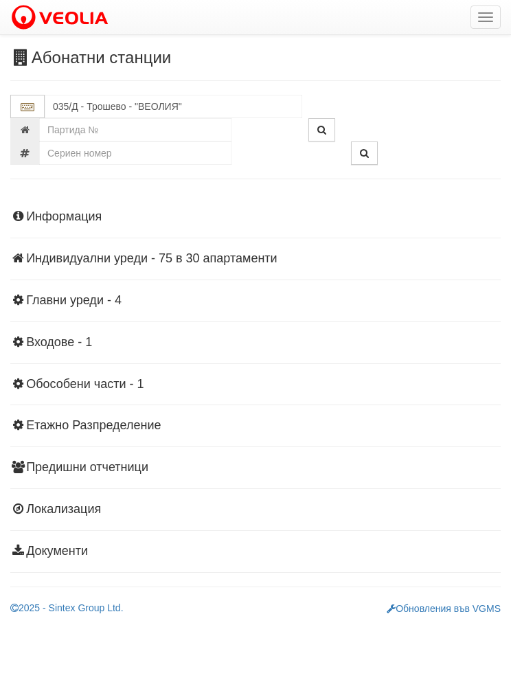
scroll to position [0, 0]
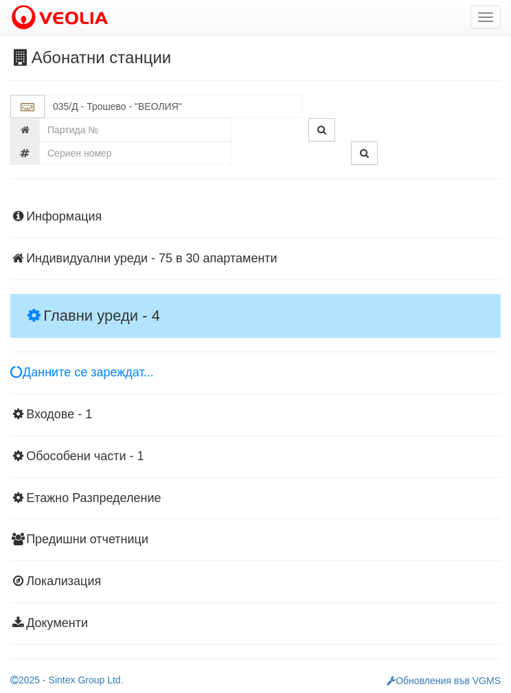
click at [72, 300] on h4 "Главни уреди - 4" at bounding box center [255, 316] width 491 height 44
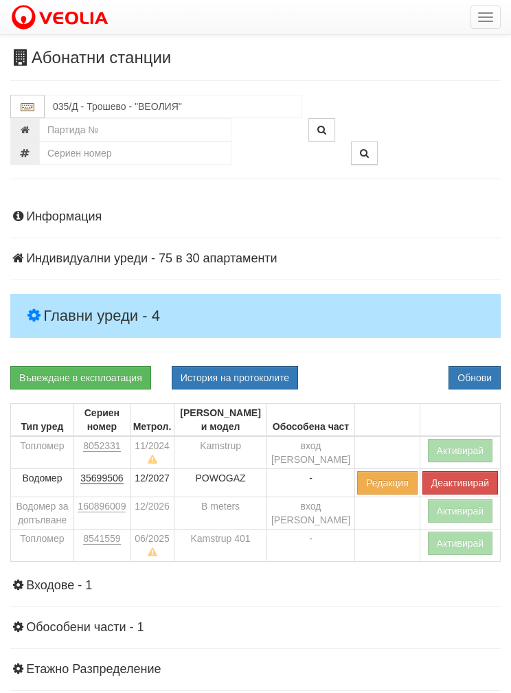
click at [456, 539] on button "Активирай" at bounding box center [460, 543] width 65 height 23
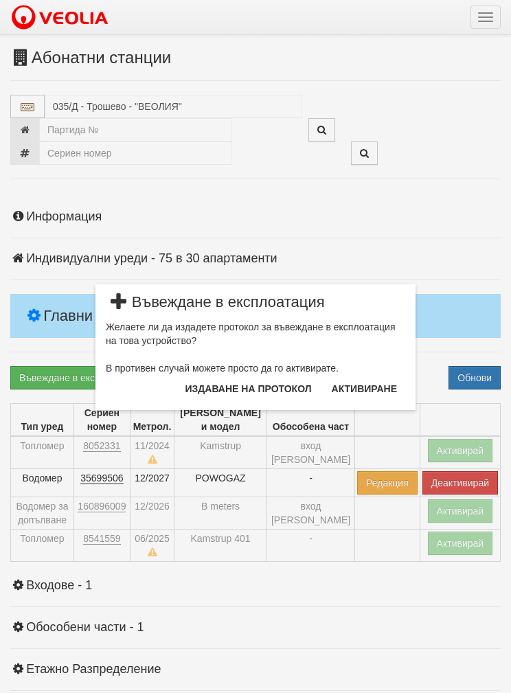
click at [234, 390] on button "Издаване на протокол" at bounding box center [248, 389] width 143 height 22
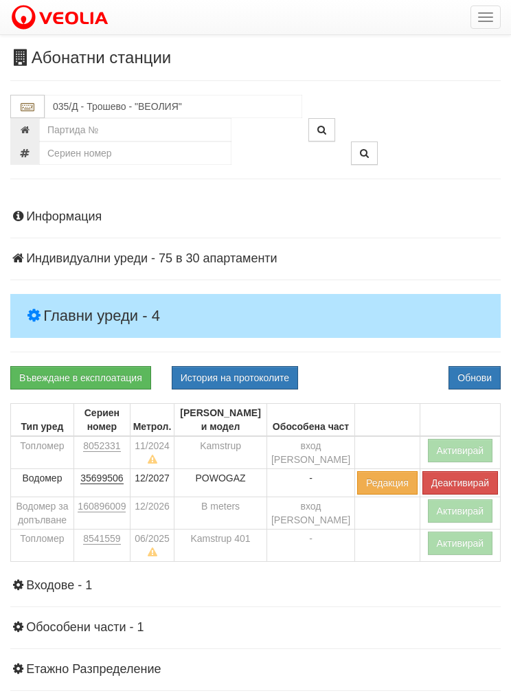
click at [480, 367] on button "Обнови" at bounding box center [475, 377] width 52 height 23
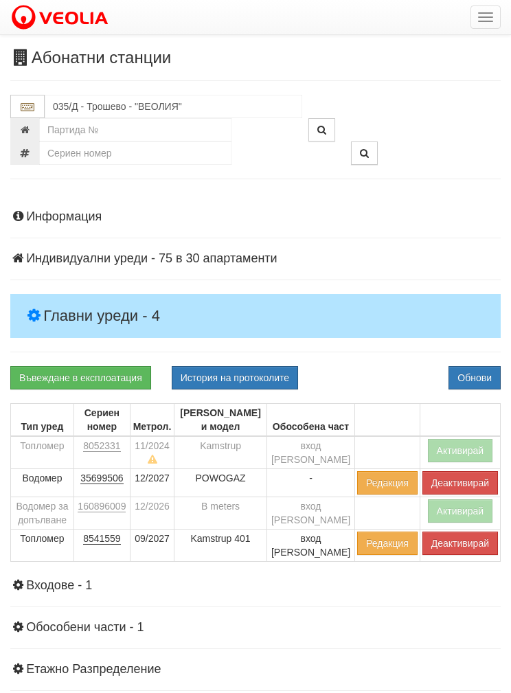
click at [459, 507] on button "Активирай" at bounding box center [460, 511] width 65 height 23
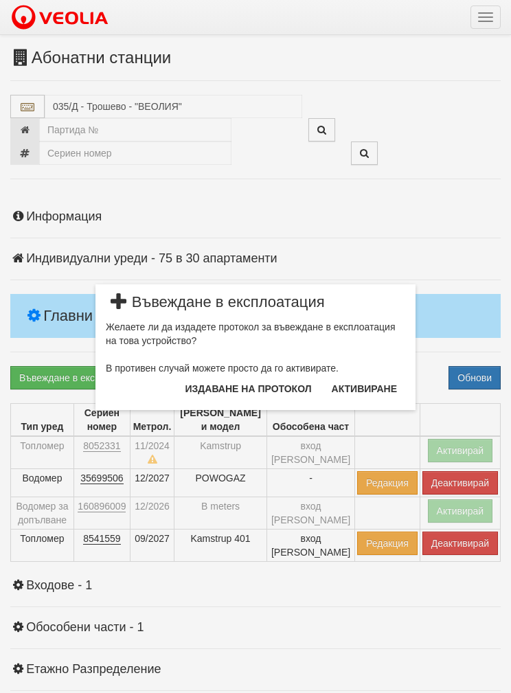
click at [230, 384] on button "Издаване на протокол" at bounding box center [248, 389] width 143 height 22
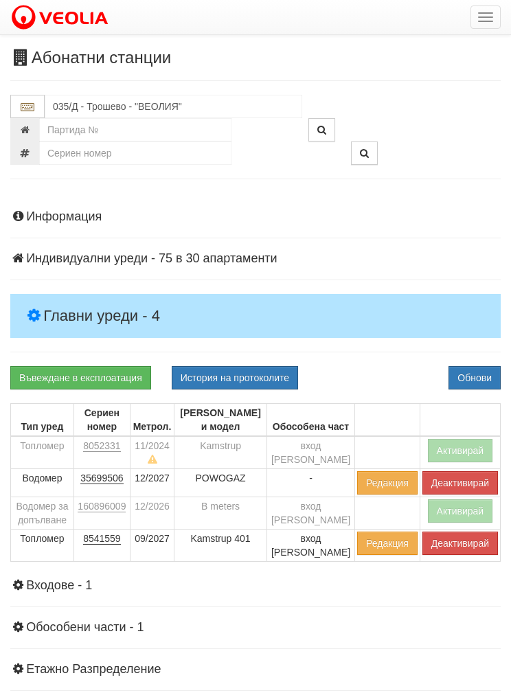
click at [478, 370] on button "Обнови" at bounding box center [475, 377] width 52 height 23
click at [65, 372] on link "Въвеждане в експлоатация" at bounding box center [80, 377] width 141 height 23
click at [483, 370] on button "Обнови" at bounding box center [475, 377] width 52 height 23
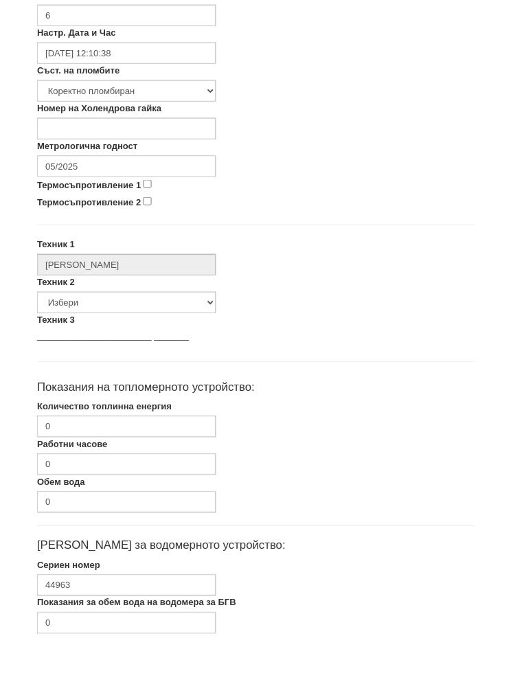
scroll to position [406, 0]
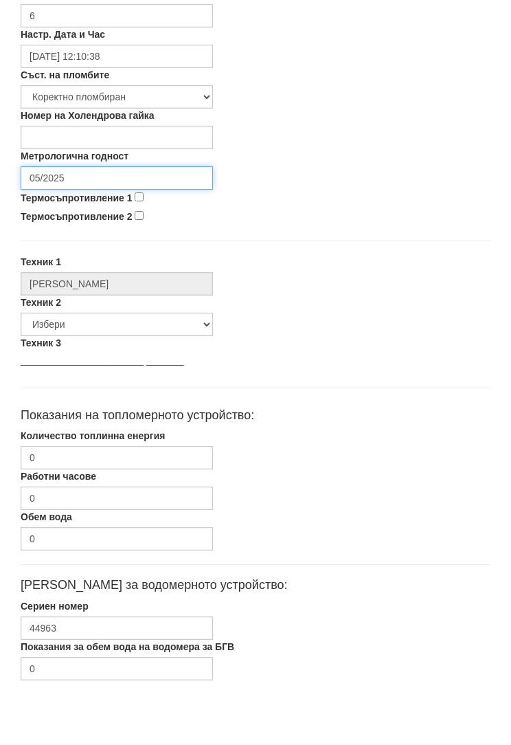
click at [67, 218] on input "05/2025" at bounding box center [117, 229] width 192 height 23
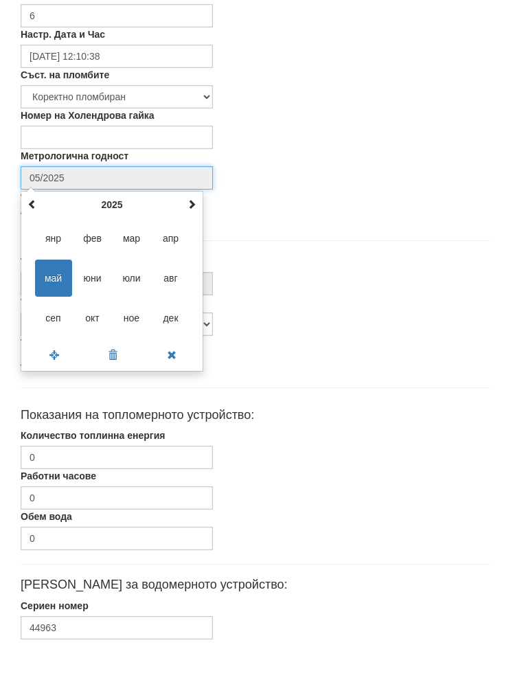
click at [113, 246] on th "2025" at bounding box center [112, 256] width 143 height 21
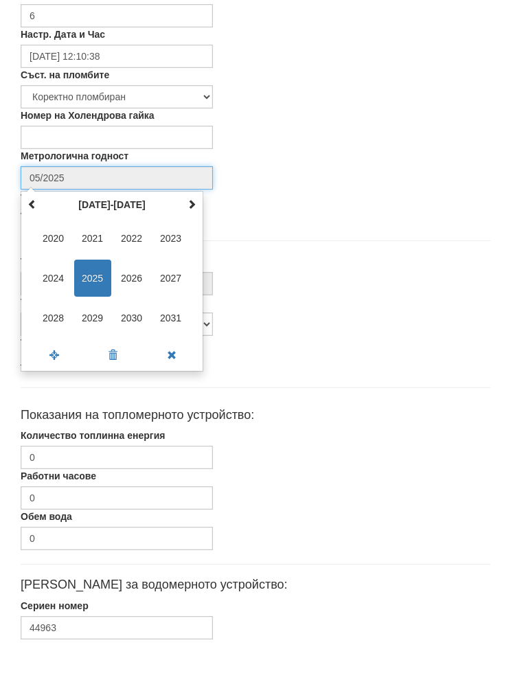
click at [172, 311] on span "2027" at bounding box center [171, 329] width 37 height 37
click at [51, 351] on span "сеп" at bounding box center [53, 369] width 37 height 37
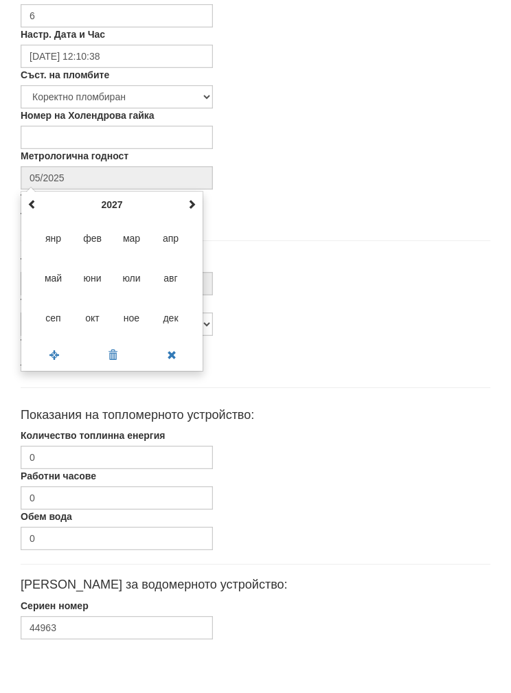
type input "09/2027"
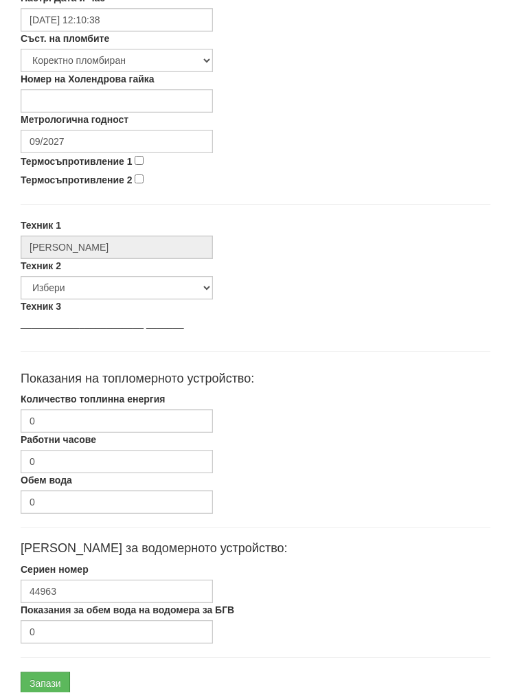
scroll to position [548, 0]
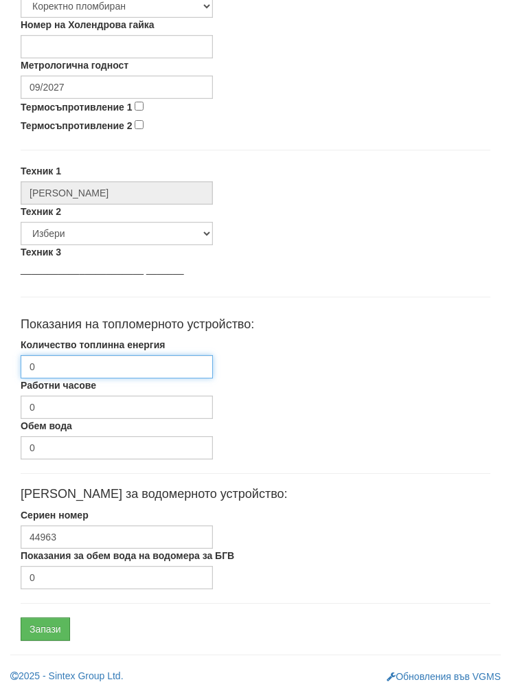
click at [58, 366] on input "0" at bounding box center [117, 366] width 192 height 23
type input "316"
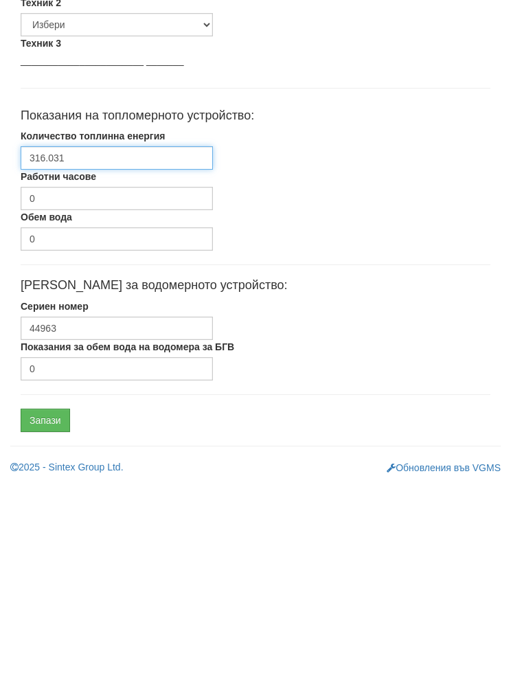
type input "316.031"
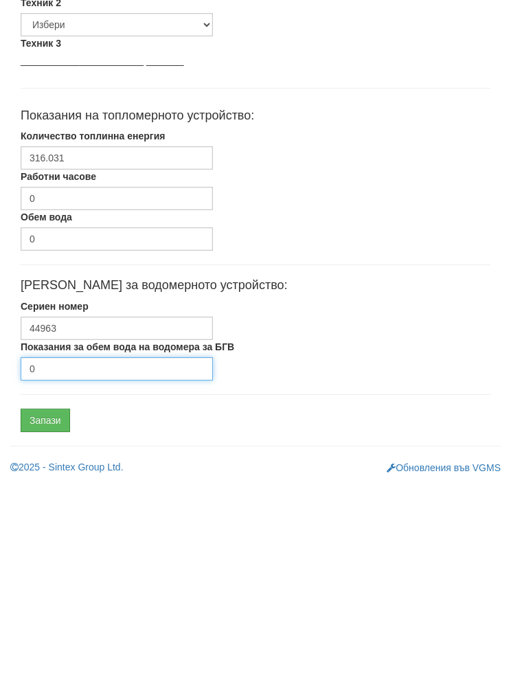
click at [58, 566] on input "0" at bounding box center [117, 577] width 192 height 23
type input "3909"
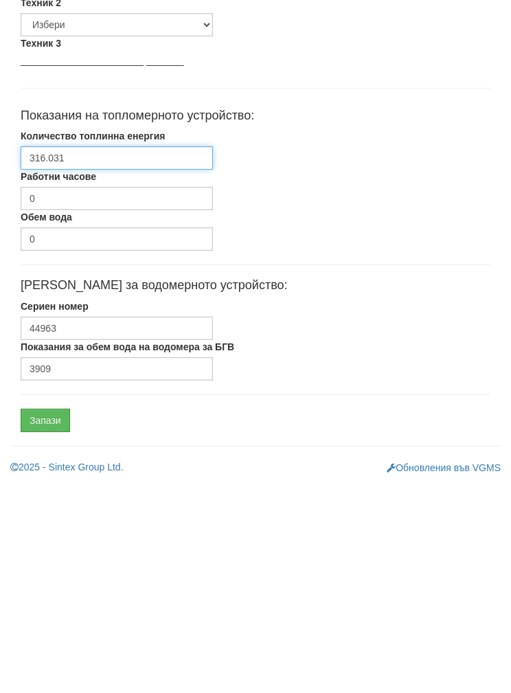
click at [79, 355] on input "316.031" at bounding box center [117, 366] width 192 height 23
click at [34, 355] on input "316.031" at bounding box center [117, 366] width 192 height 23
click at [38, 618] on input "Запази" at bounding box center [45, 629] width 49 height 23
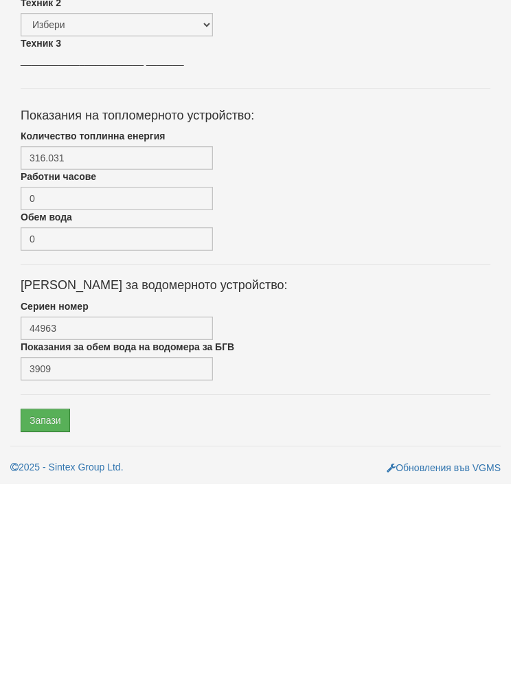
scroll to position [493, 0]
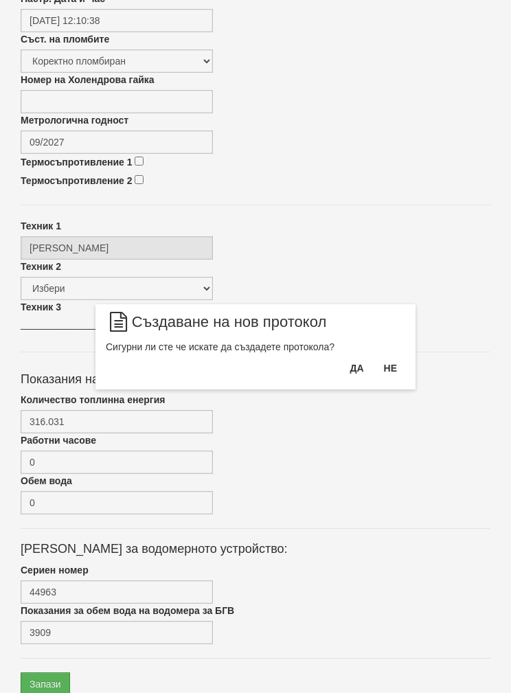
click at [355, 366] on button "Да" at bounding box center [357, 368] width 30 height 22
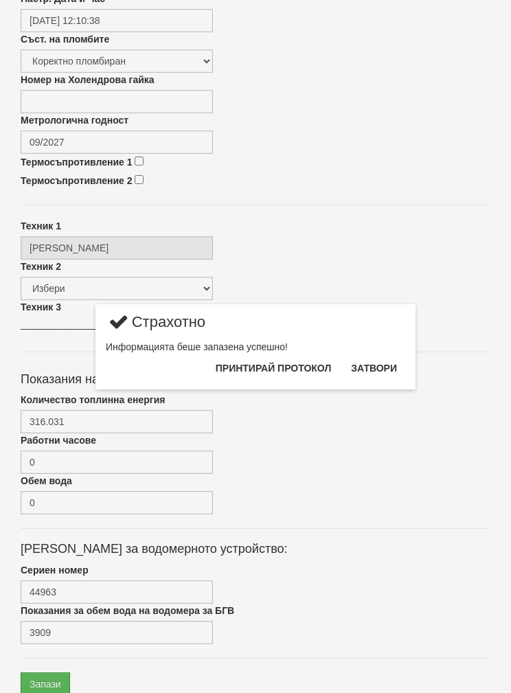
click at [384, 364] on button "Затвори" at bounding box center [374, 368] width 63 height 22
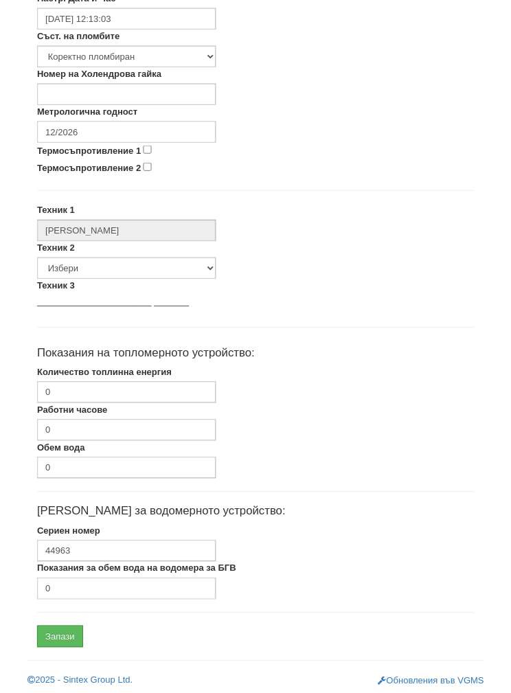
scroll to position [497, 0]
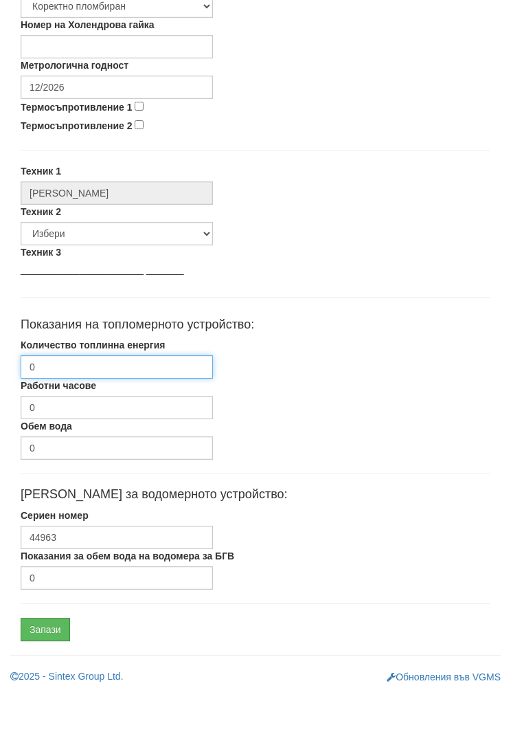
click at [58, 407] on input "0" at bounding box center [117, 418] width 192 height 23
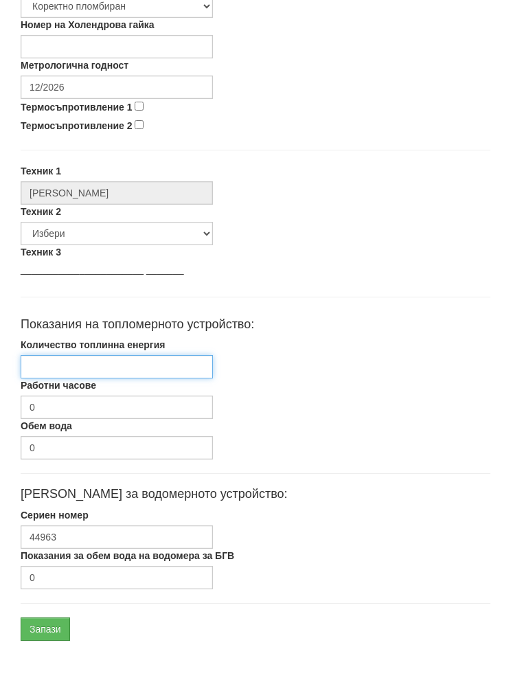
click at [75, 407] on input "Количество топлинна енергия" at bounding box center [117, 418] width 192 height 23
paste input "316.031"
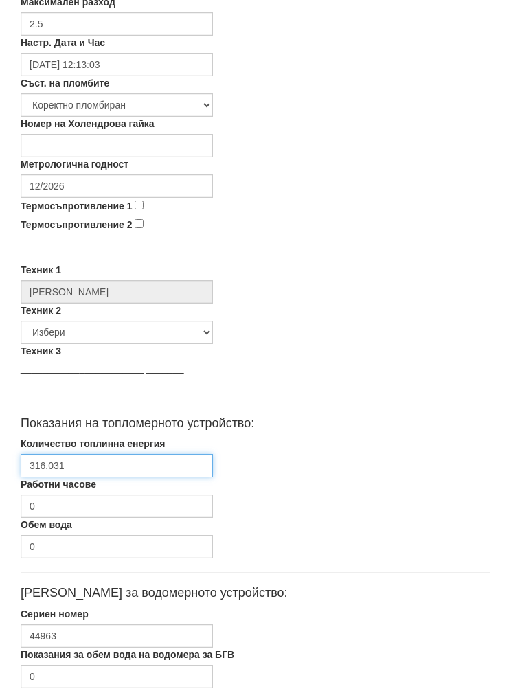
scroll to position [444, 0]
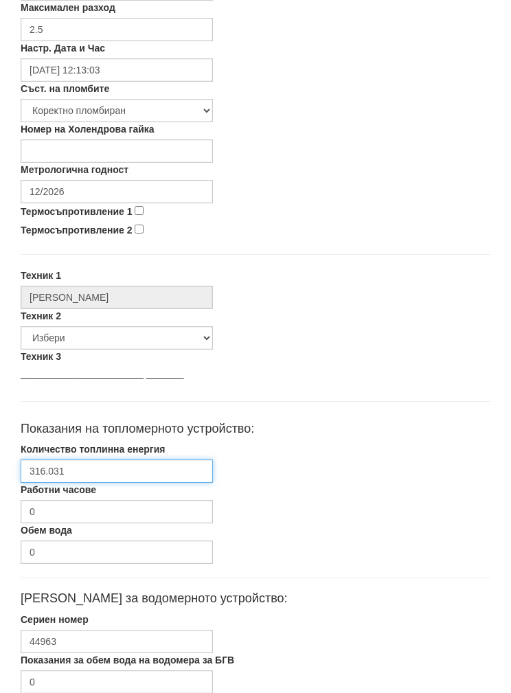
type input "316.031"
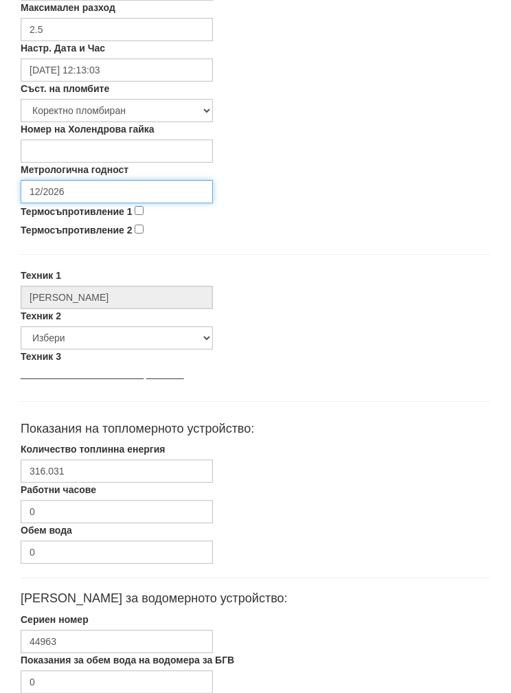
click at [65, 183] on input "12/2026" at bounding box center [117, 191] width 192 height 23
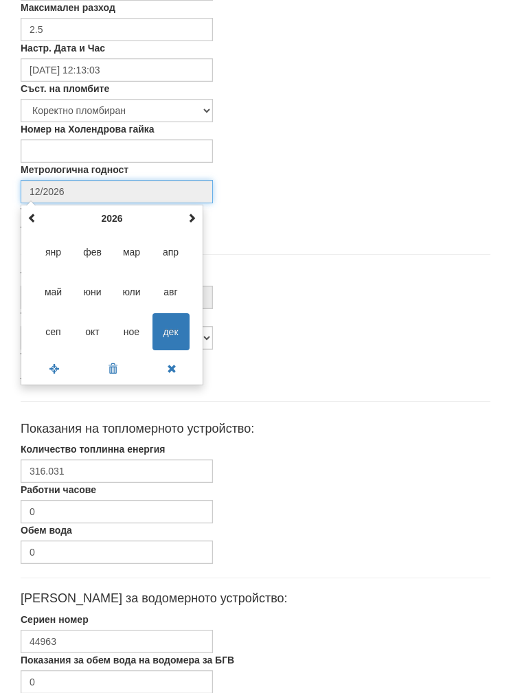
click at [104, 218] on th "2026" at bounding box center [112, 218] width 143 height 21
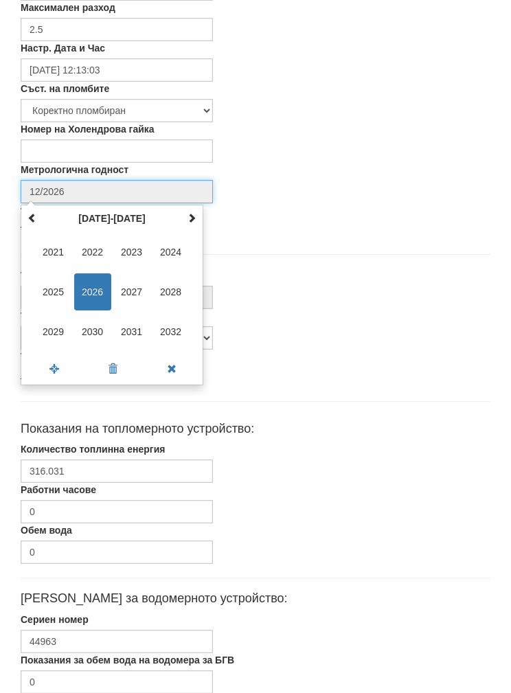
click at [87, 324] on span "2030" at bounding box center [92, 331] width 37 height 37
click at [49, 323] on span "сеп" at bounding box center [53, 331] width 37 height 37
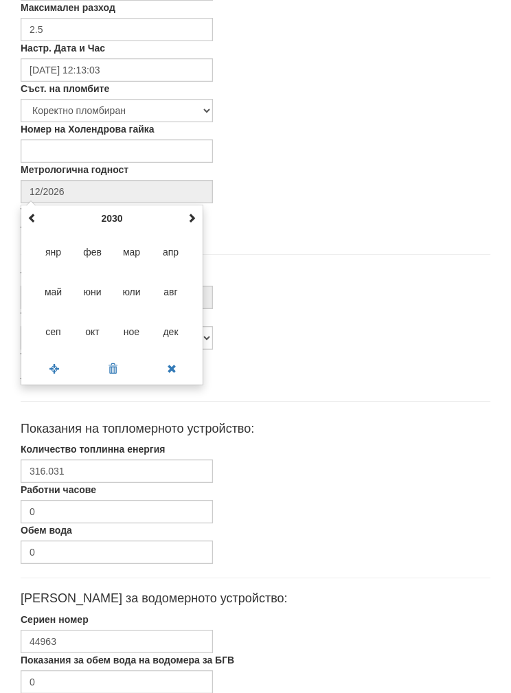
type input "09/2030"
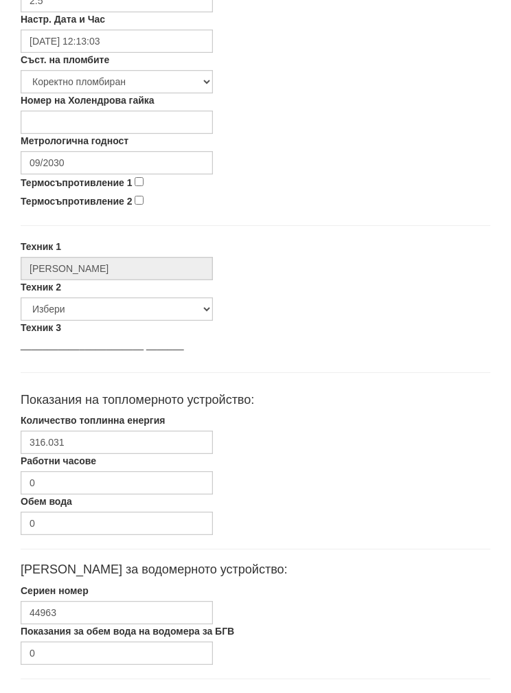
scroll to position [493, 0]
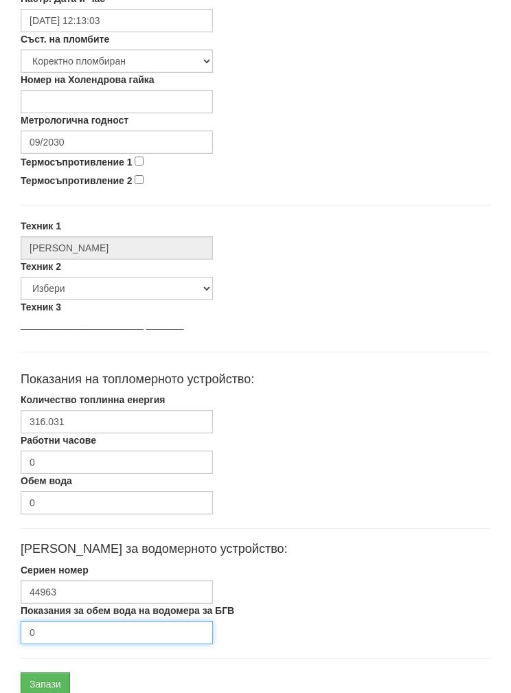
click at [59, 630] on input "0" at bounding box center [117, 632] width 192 height 23
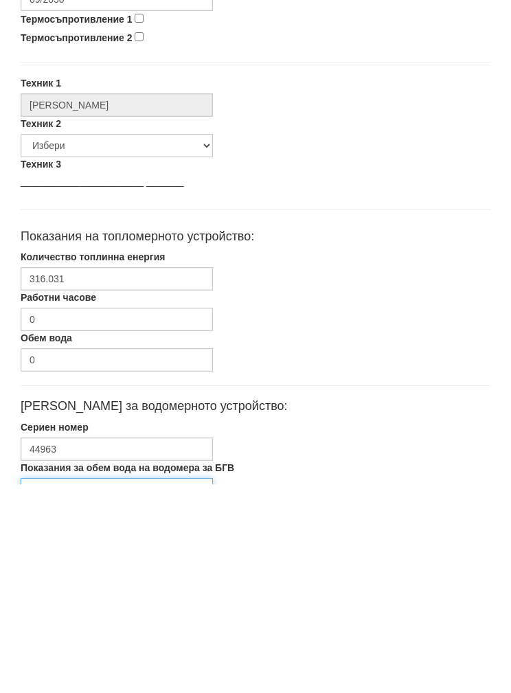
scroll to position [548, 0]
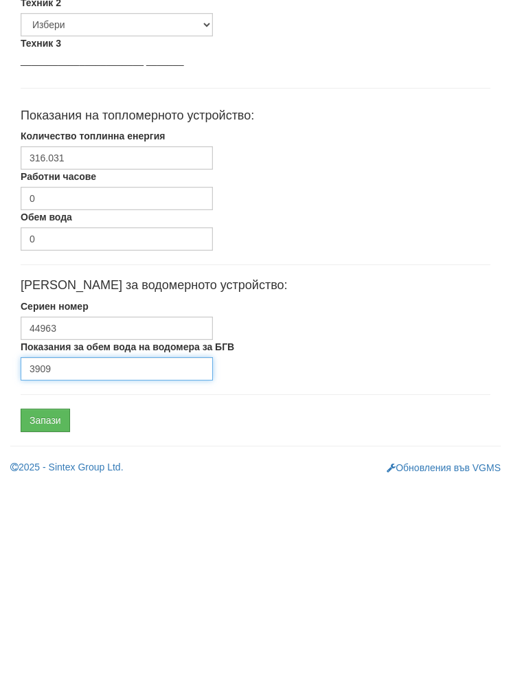
type input "3909"
click at [40, 618] on input "Запази" at bounding box center [45, 629] width 49 height 23
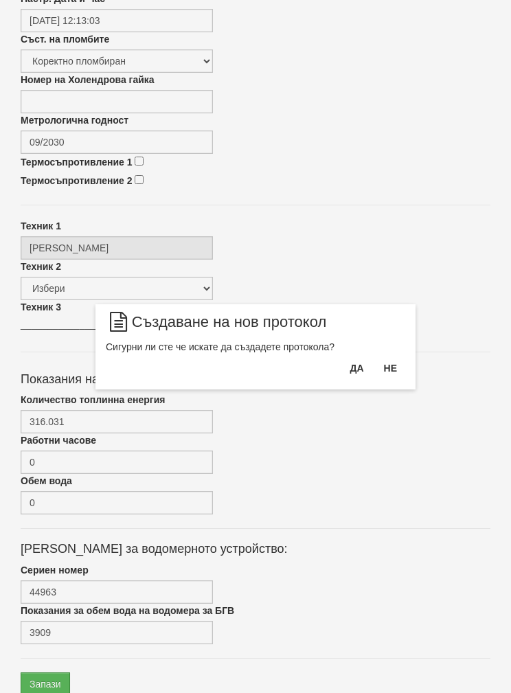
click at [355, 368] on button "Да" at bounding box center [357, 368] width 30 height 22
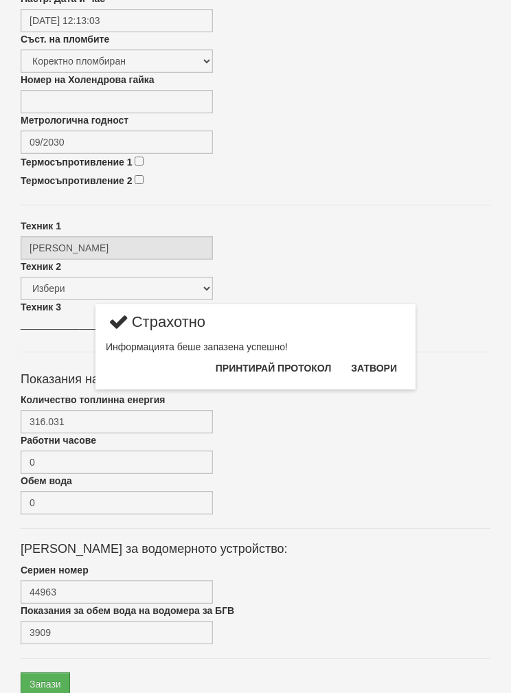
click at [375, 361] on button "Затвори" at bounding box center [374, 368] width 63 height 22
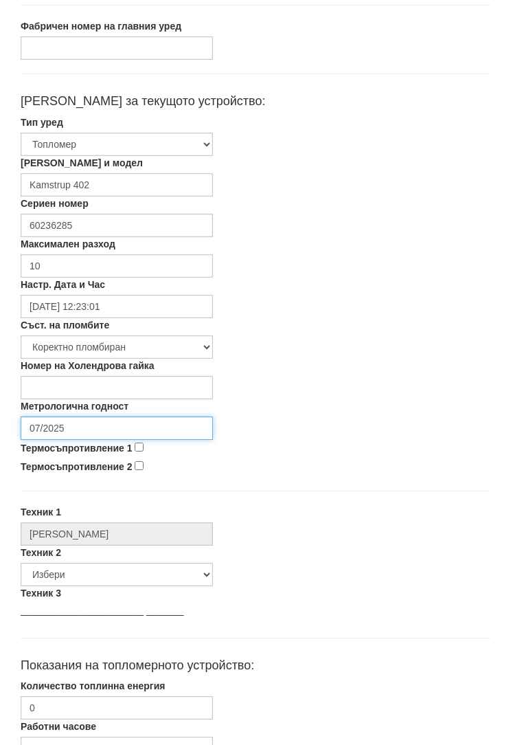
click at [67, 425] on input "07/2025" at bounding box center [117, 428] width 192 height 23
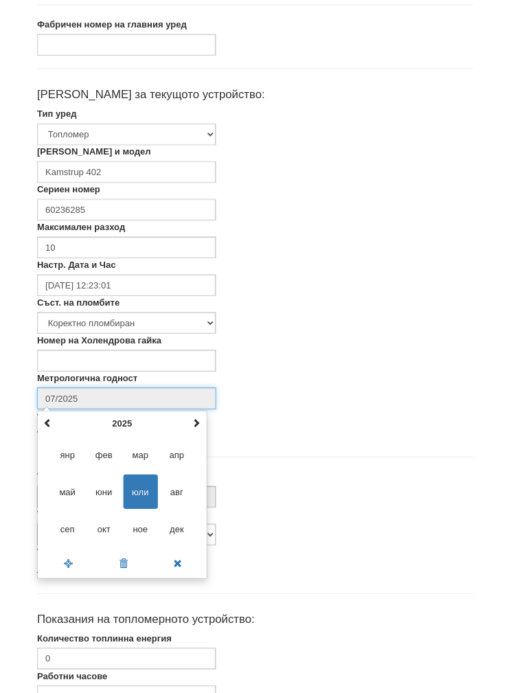
scroll to position [207, 0]
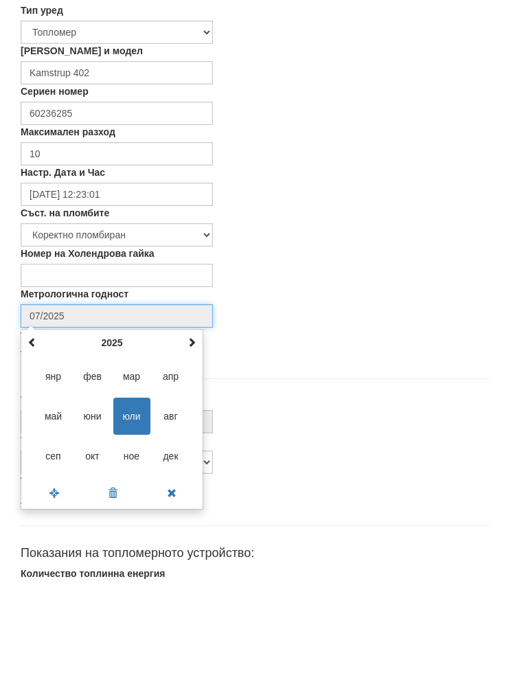
click at [110, 445] on th "2025" at bounding box center [112, 455] width 143 height 21
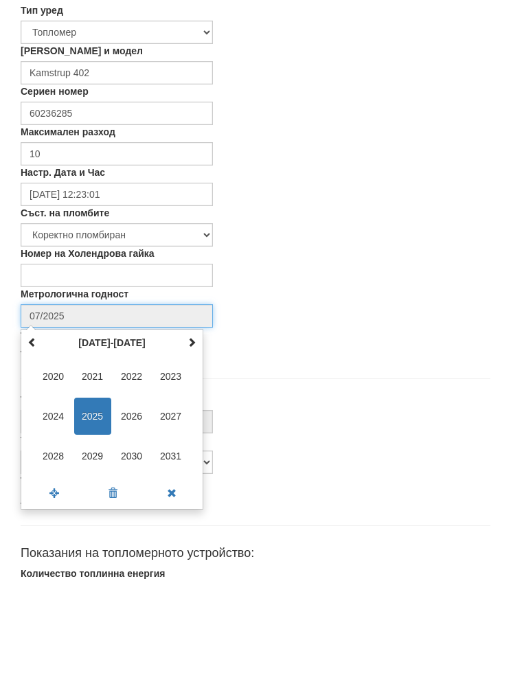
click at [166, 511] on span "2027" at bounding box center [171, 529] width 37 height 37
click at [52, 550] on span "сеп" at bounding box center [53, 568] width 37 height 37
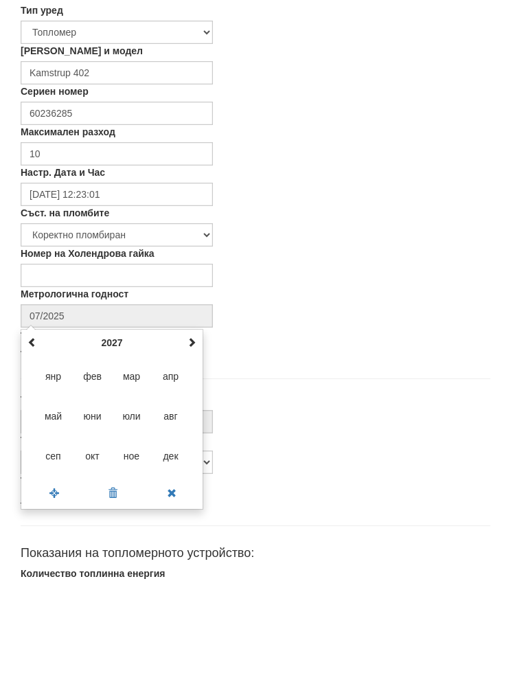
type input "09/2027"
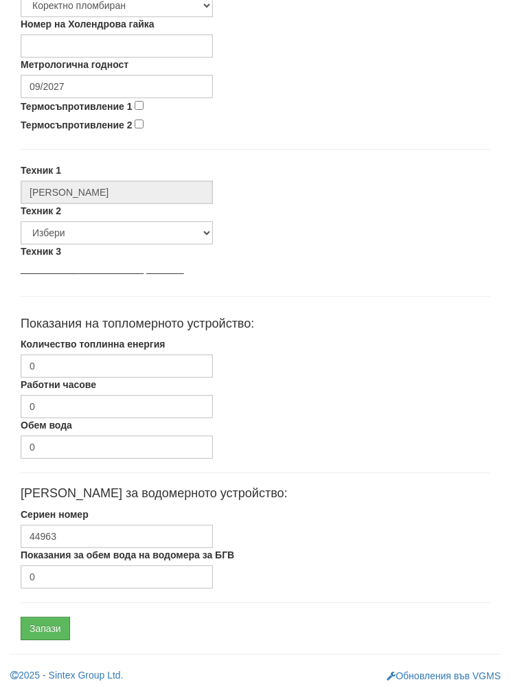
scroll to position [493, 0]
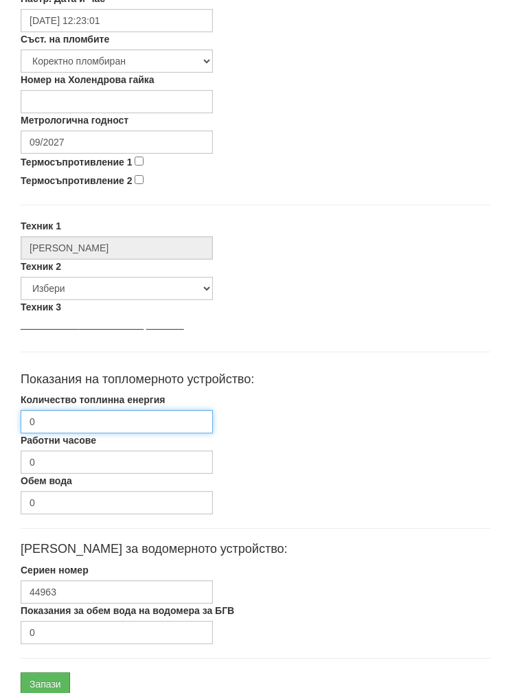
click at [58, 421] on input "0" at bounding box center [117, 421] width 192 height 23
type input "1372"
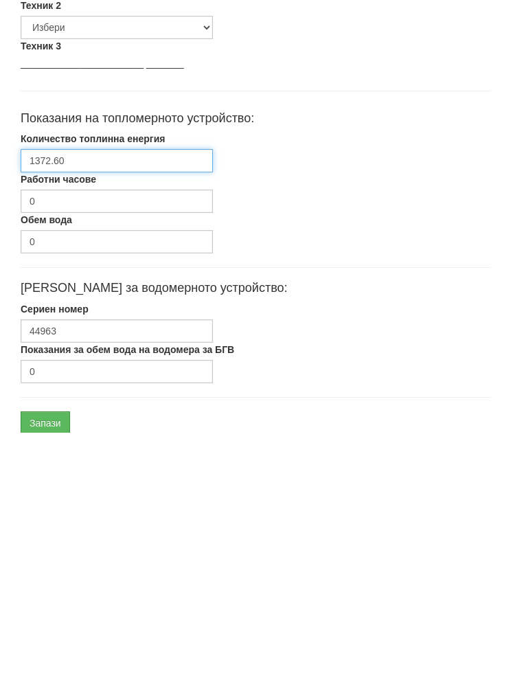
scroll to position [548, 0]
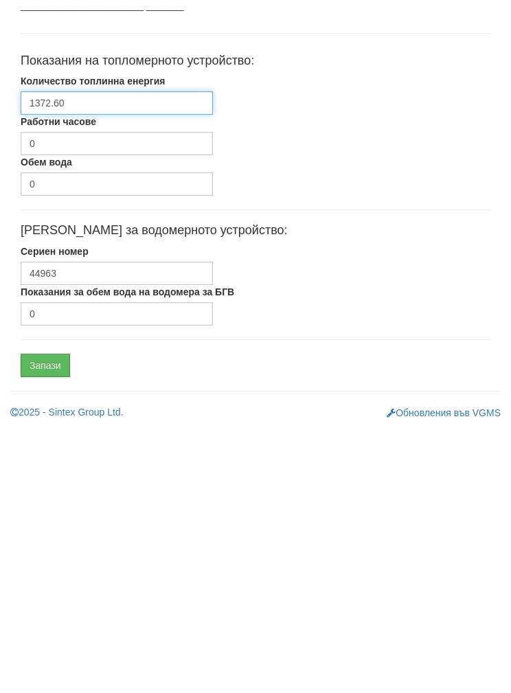
type input "1372.60"
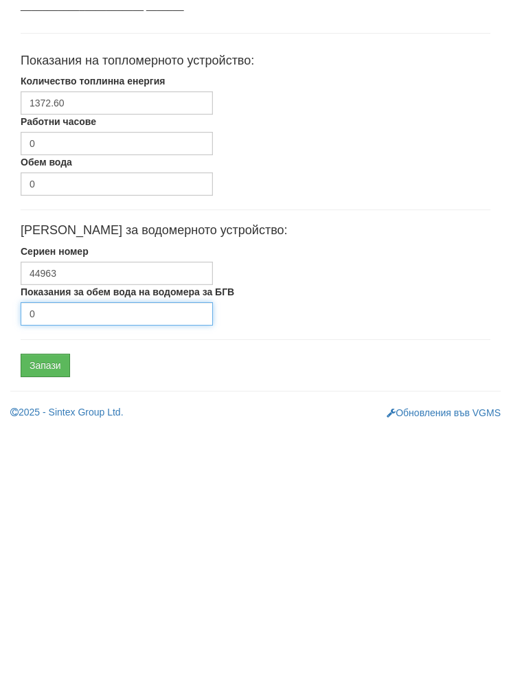
click at [60, 566] on input "0" at bounding box center [117, 577] width 192 height 23
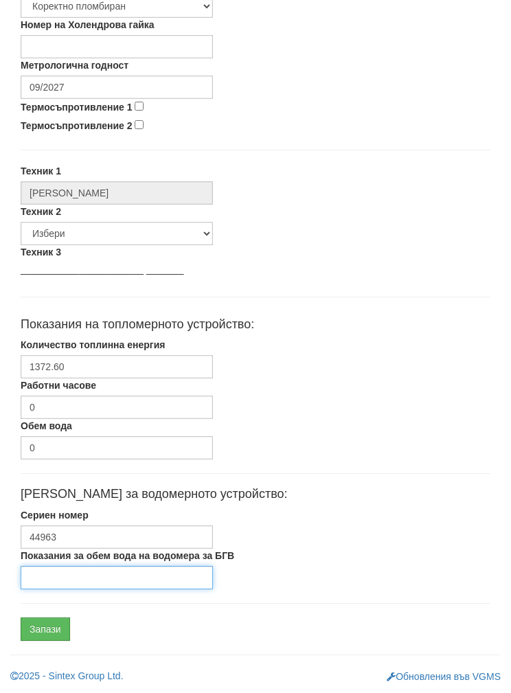
scroll to position [493, 0]
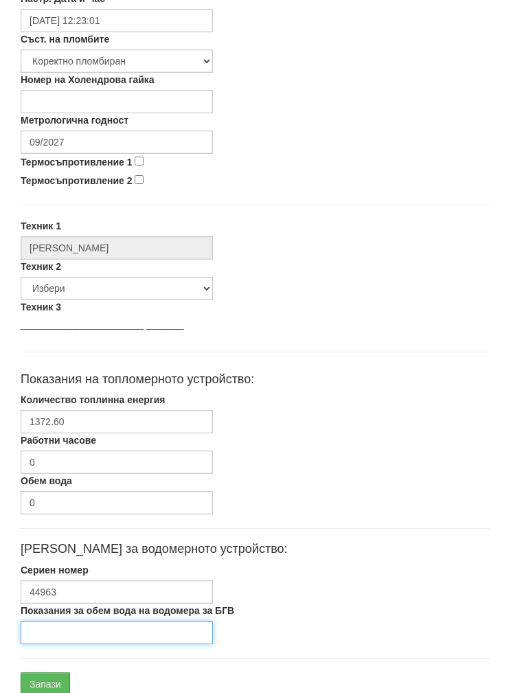
click at [60, 631] on input "Показания за обем вода на водомера за БГВ" at bounding box center [117, 632] width 192 height 23
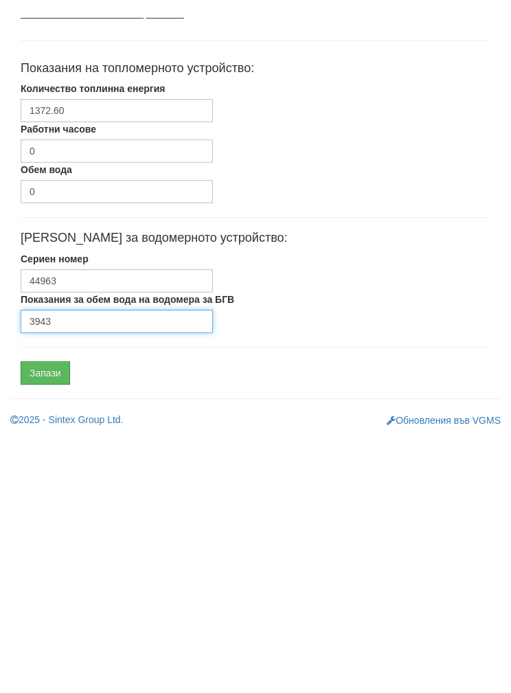
scroll to position [548, 0]
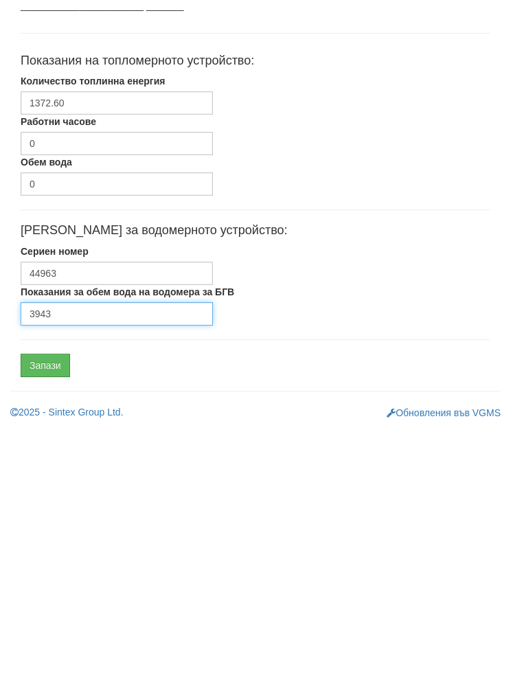
type input "3943"
click at [48, 618] on input "Запази" at bounding box center [45, 629] width 49 height 23
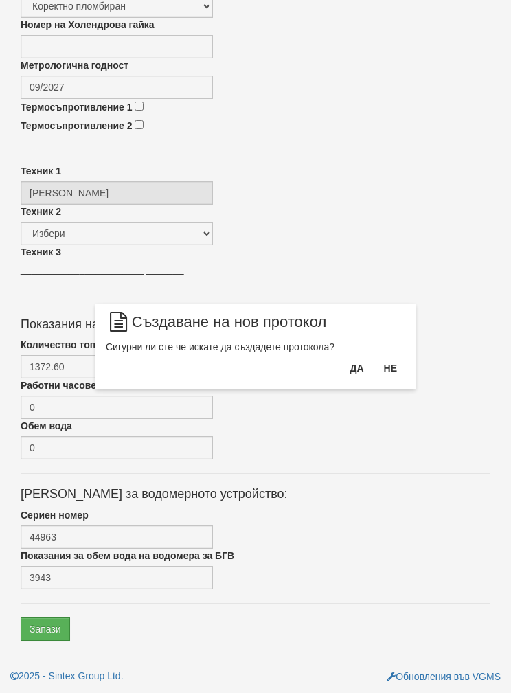
click at [353, 363] on button "Да" at bounding box center [357, 368] width 30 height 22
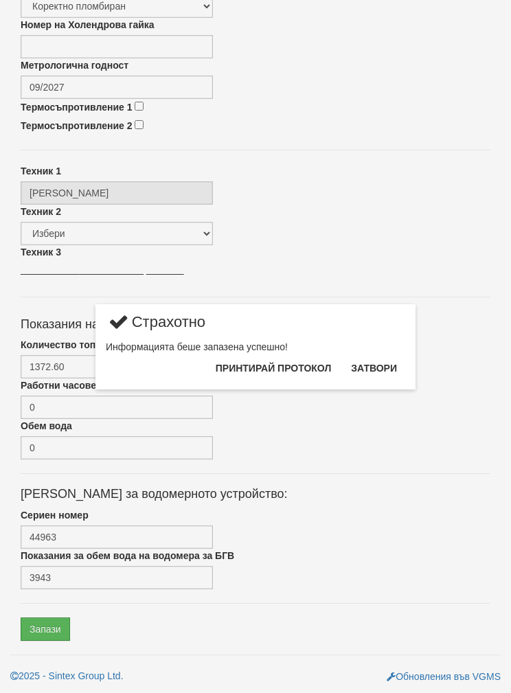
click at [378, 360] on button "Затвори" at bounding box center [374, 368] width 63 height 22
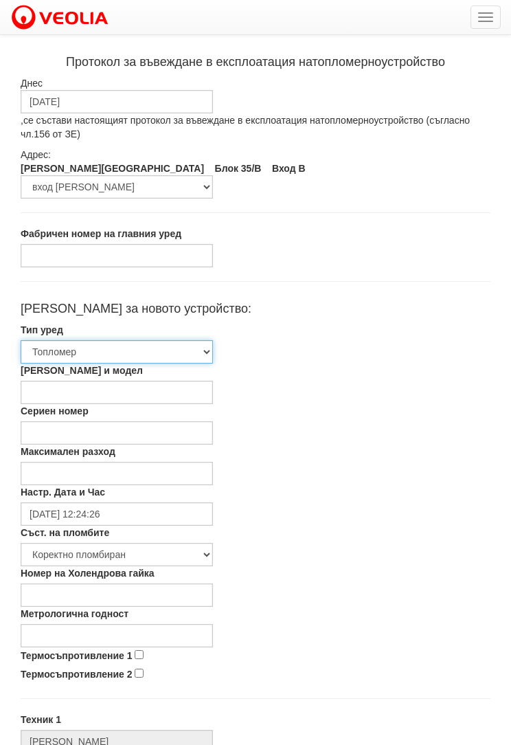
click at [94, 347] on select "[PERSON_NAME] [PERSON_NAME] 2 Водомер за допълване" at bounding box center [117, 351] width 192 height 23
select select "3"
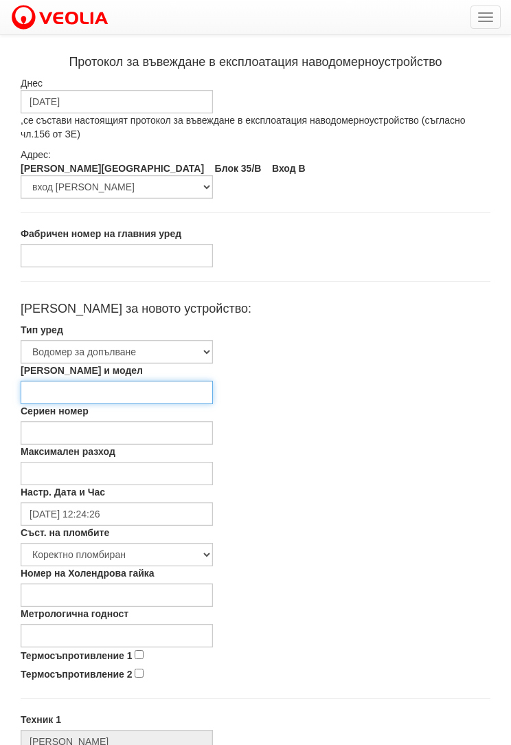
click at [54, 382] on input "[PERSON_NAME] и модел" at bounding box center [117, 392] width 192 height 23
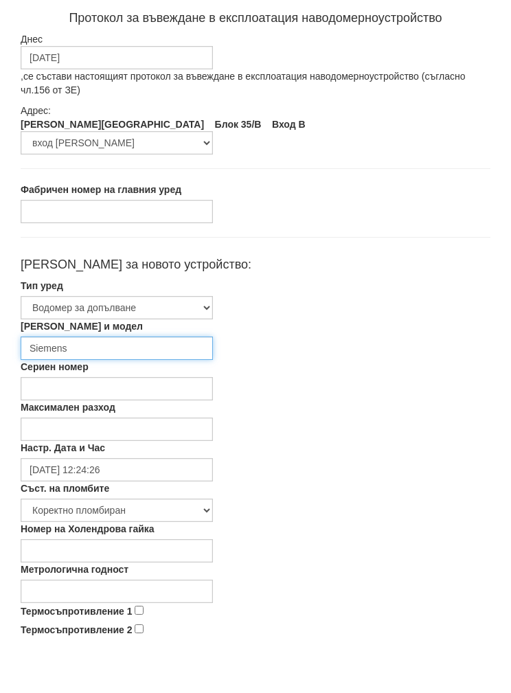
type input "Siemens"
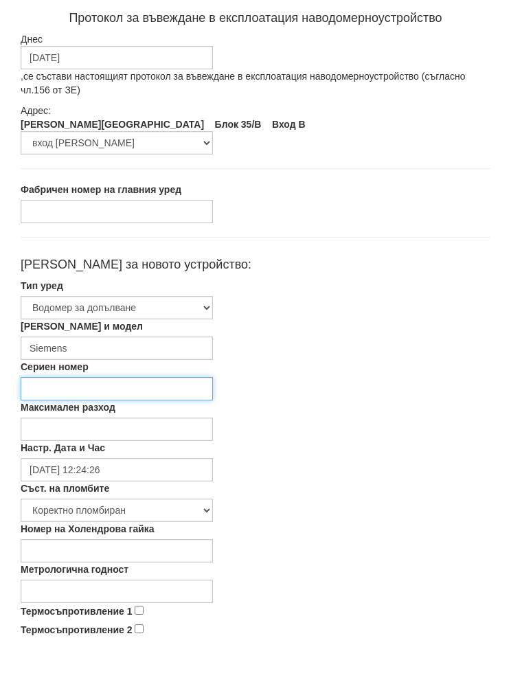
click at [55, 421] on input "Сериен номер" at bounding box center [117, 432] width 192 height 23
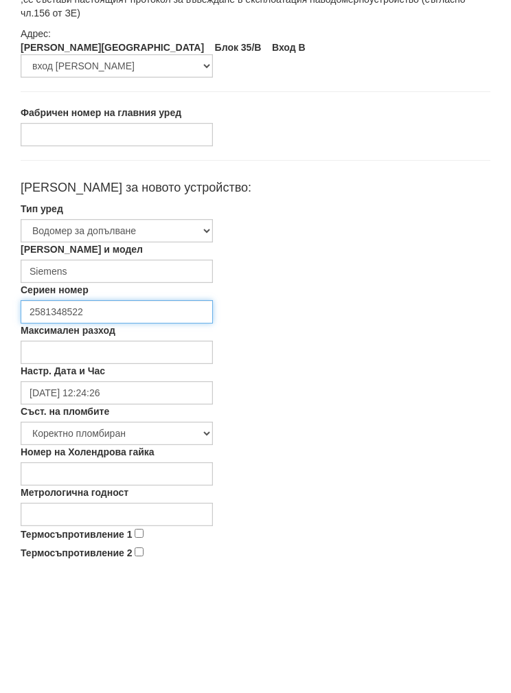
type input "2581348522"
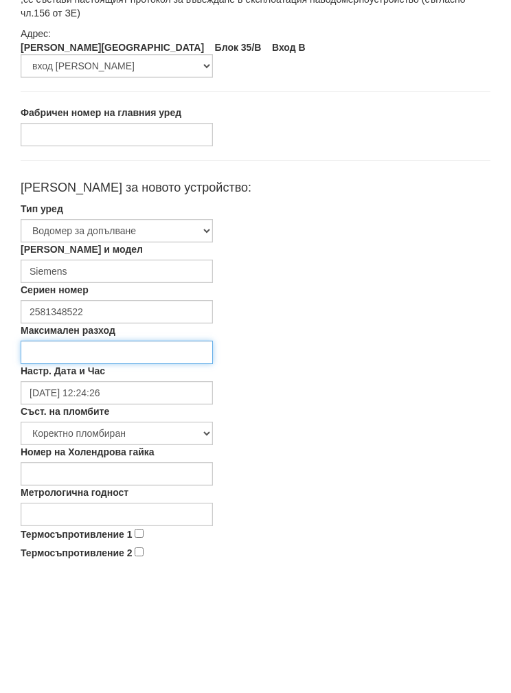
click at [54, 462] on input "Максимален разход" at bounding box center [117, 473] width 192 height 23
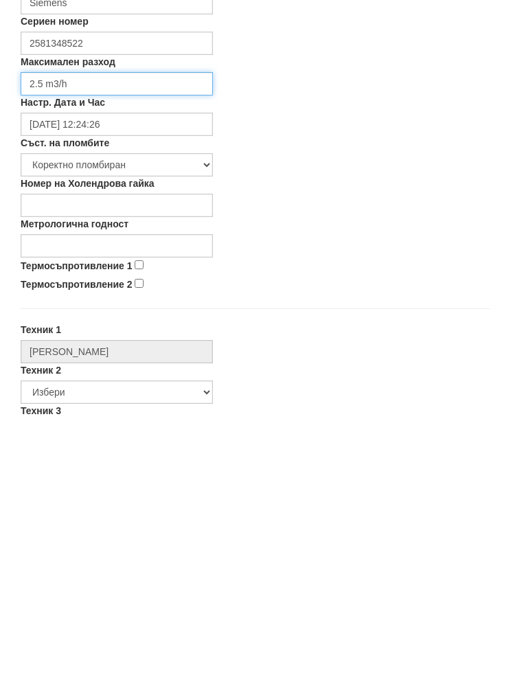
scroll to position [126, 0]
type input "2.5 m3/h"
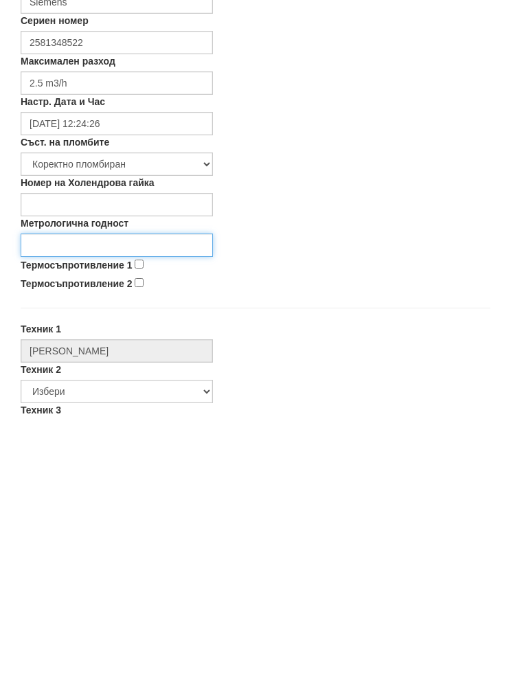
click at [72, 498] on input "Метрологична годност" at bounding box center [117, 509] width 192 height 23
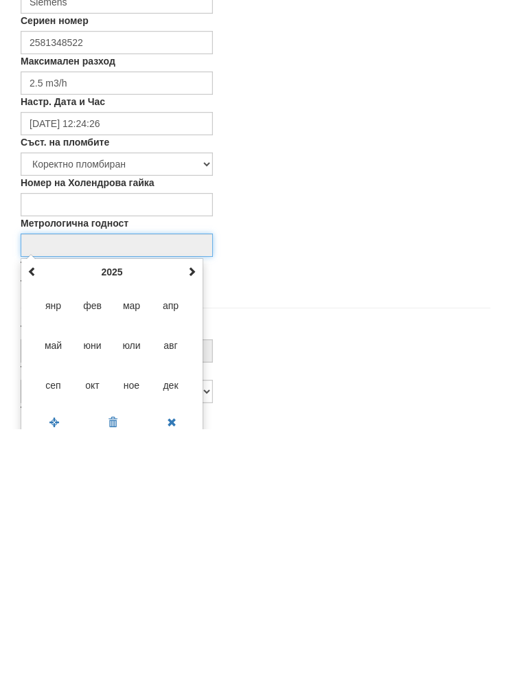
click at [109, 526] on th "2025" at bounding box center [112, 536] width 143 height 21
click at [133, 631] on span "2030" at bounding box center [131, 649] width 37 height 37
click at [49, 631] on span "сеп" at bounding box center [53, 649] width 37 height 37
type input "09/2030"
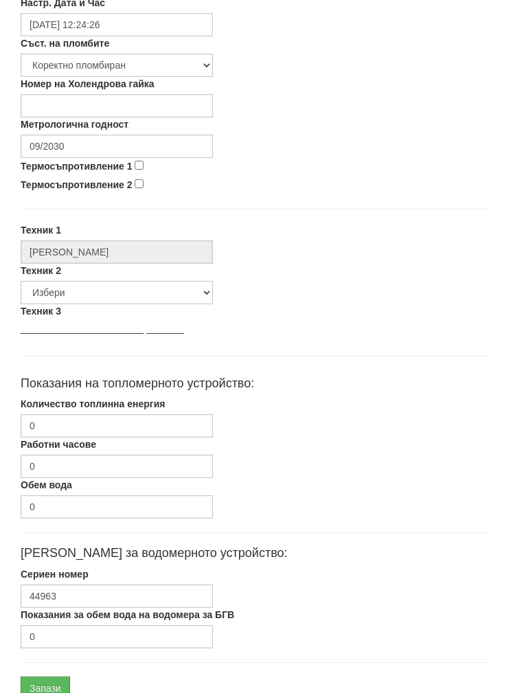
scroll to position [493, 0]
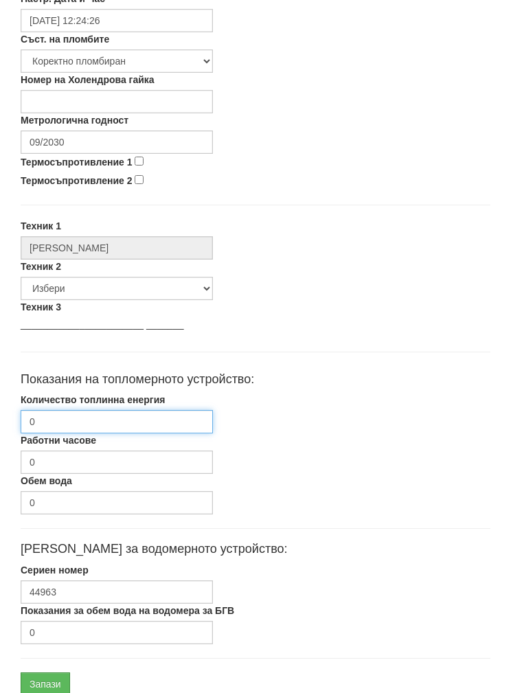
click at [63, 419] on input "0" at bounding box center [117, 421] width 192 height 23
click at [63, 414] on input "Количество топлинна енергия" at bounding box center [117, 421] width 192 height 23
paste input "1372.60"
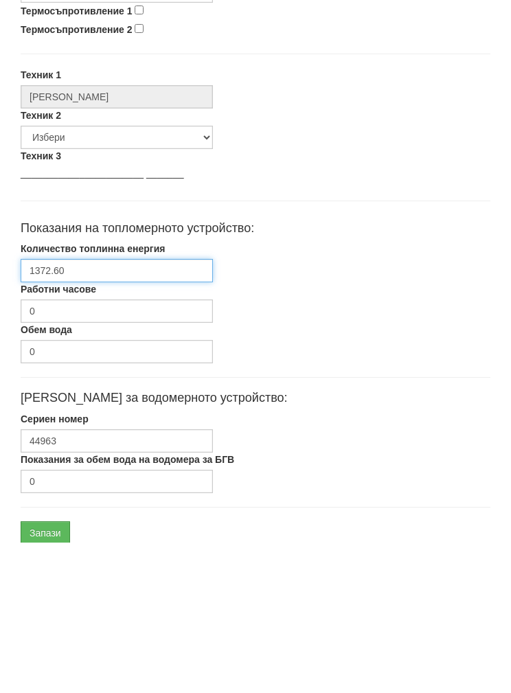
scroll to position [548, 0]
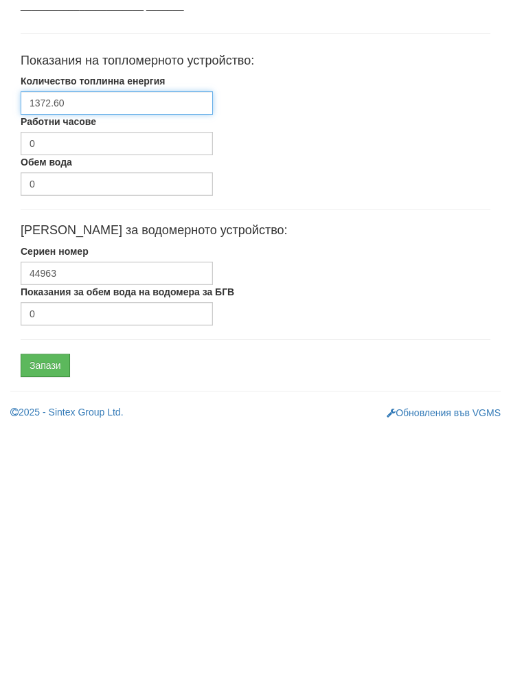
type input "1372.60"
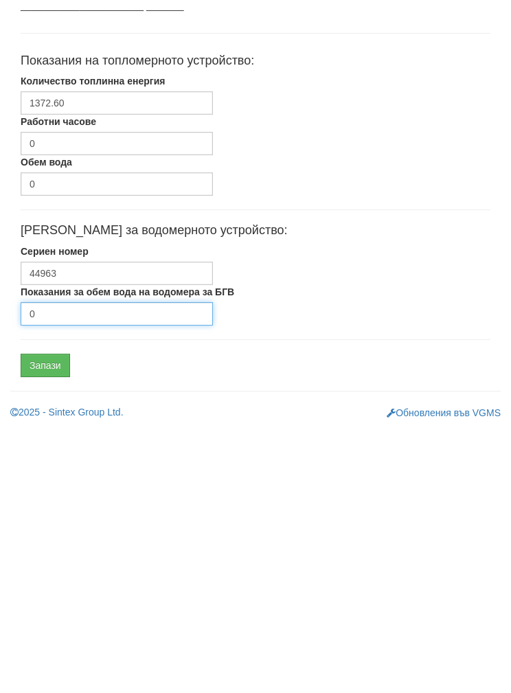
click at [55, 566] on input "0" at bounding box center [117, 577] width 192 height 23
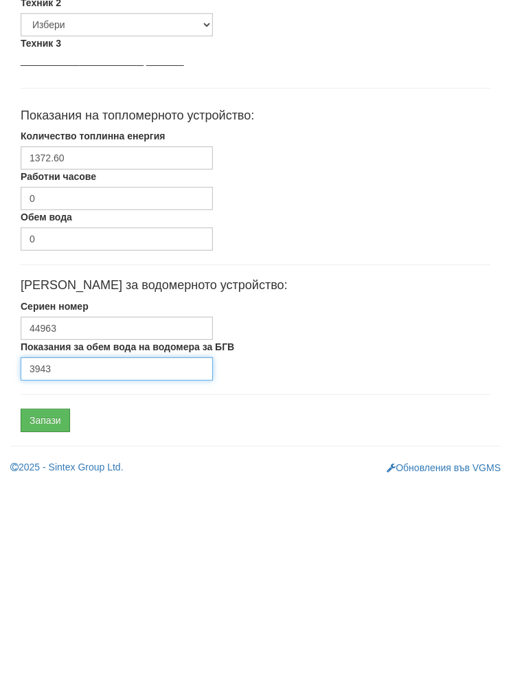
type input "3943"
click at [50, 618] on input "Запази" at bounding box center [45, 629] width 49 height 23
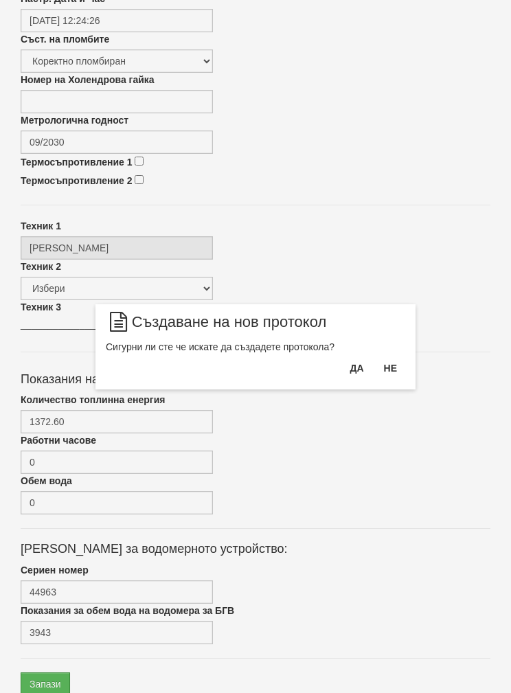
click at [350, 366] on button "Да" at bounding box center [357, 368] width 30 height 22
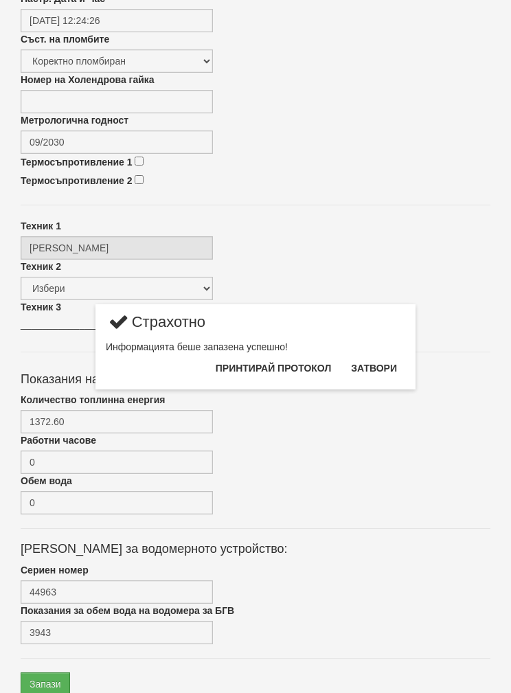
click at [388, 359] on button "Затвори" at bounding box center [374, 368] width 63 height 22
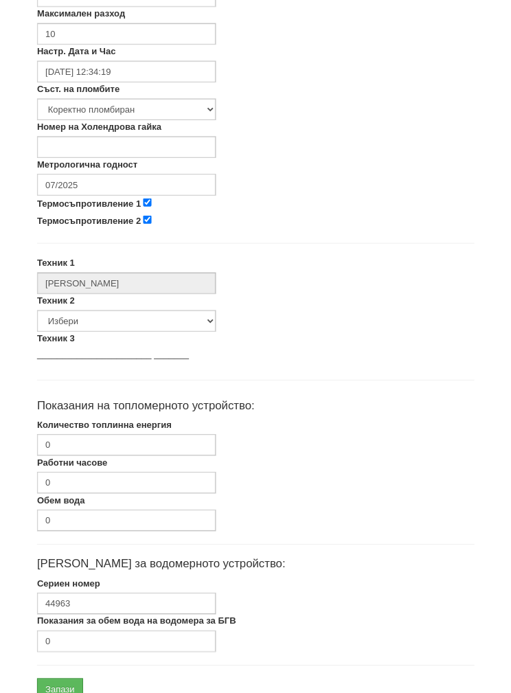
scroll to position [493, 0]
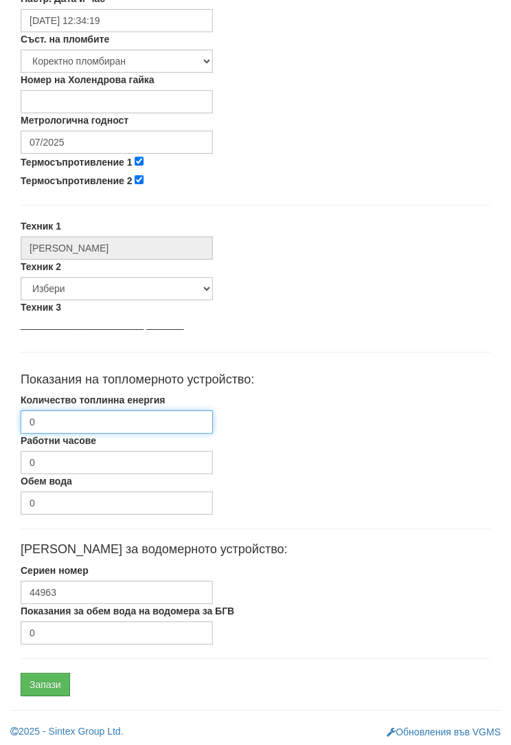
click at [57, 424] on input "0" at bounding box center [117, 421] width 192 height 23
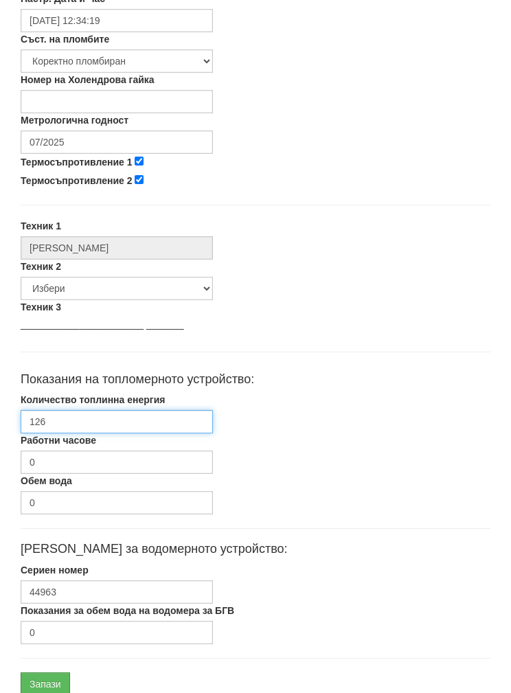
type input "1260"
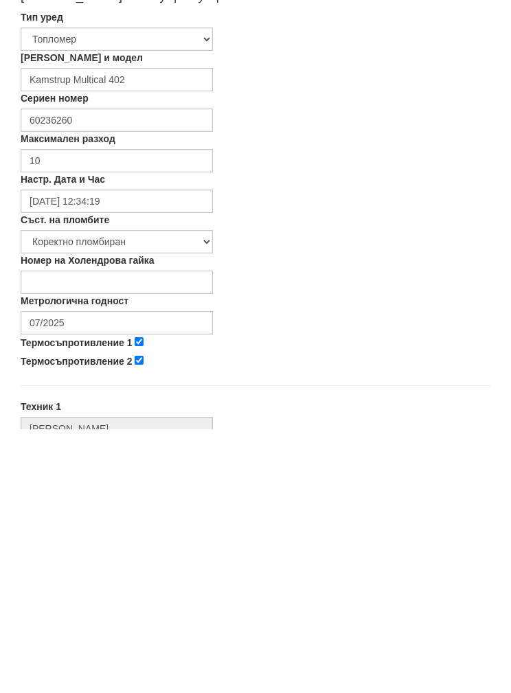
scroll to position [50, 0]
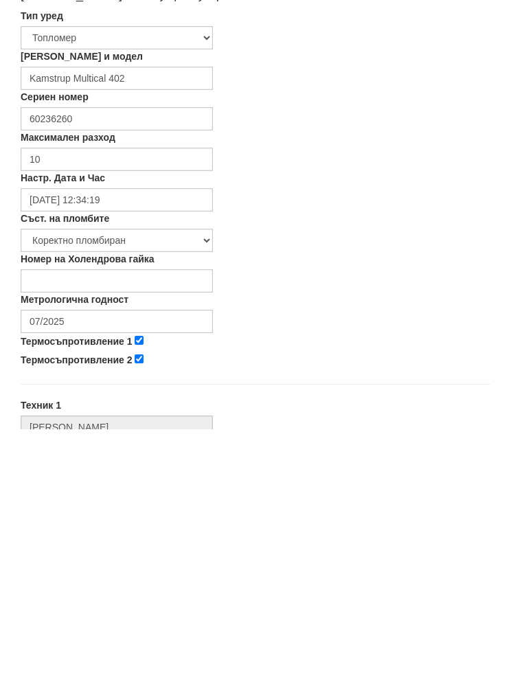
type input "1260.76"
click at [76, 574] on input "07/2025" at bounding box center [117, 585] width 192 height 23
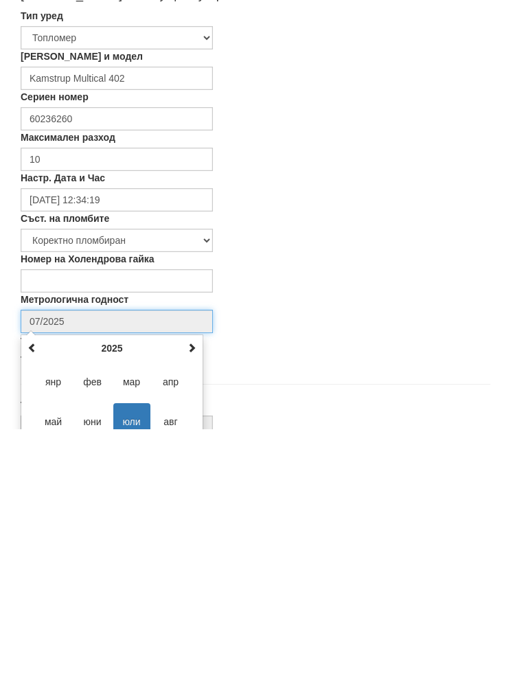
click at [113, 602] on th "2025" at bounding box center [112, 612] width 143 height 21
click at [175, 667] on span "2027" at bounding box center [171, 685] width 37 height 37
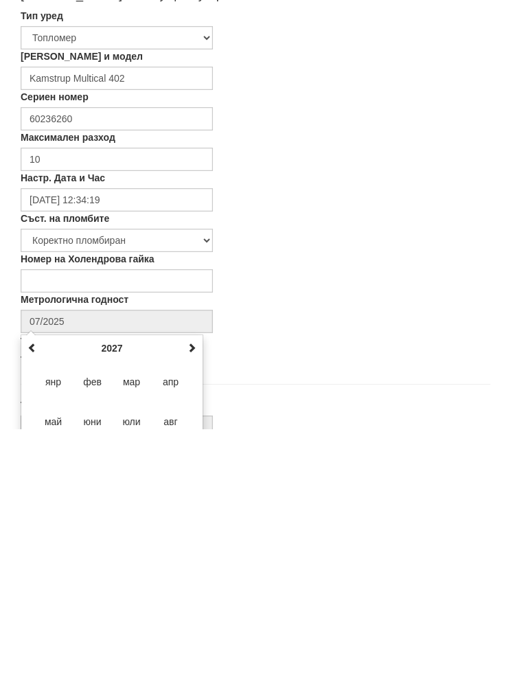
type input "09/2027"
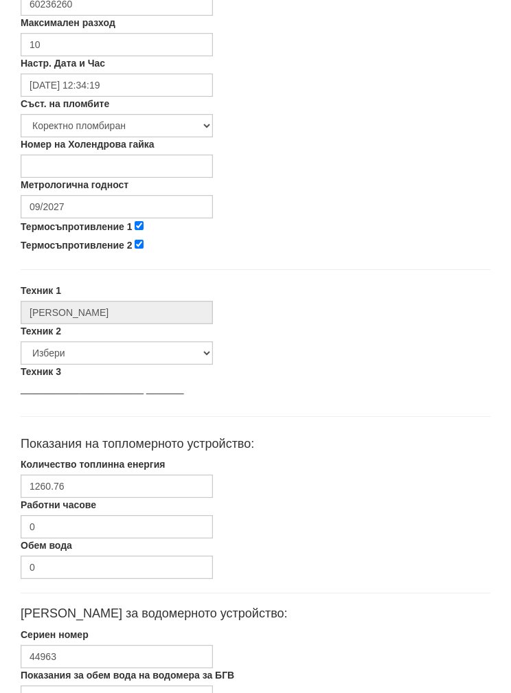
scroll to position [493, 0]
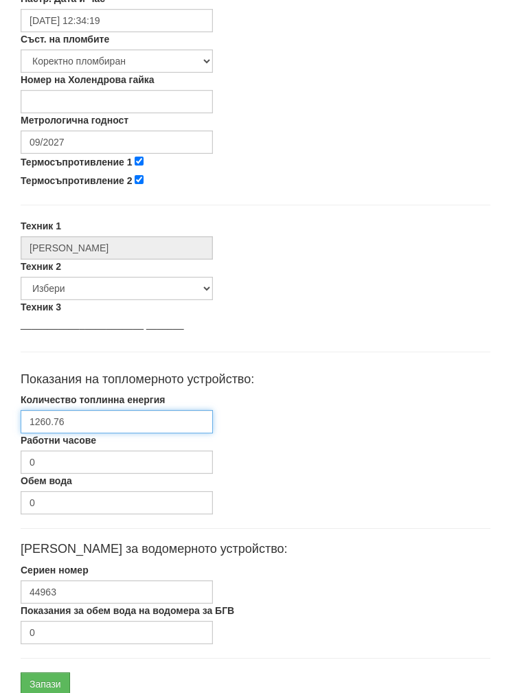
click at [96, 418] on input "1260.76" at bounding box center [117, 421] width 192 height 23
click at [33, 418] on input "1260.76" at bounding box center [117, 421] width 192 height 23
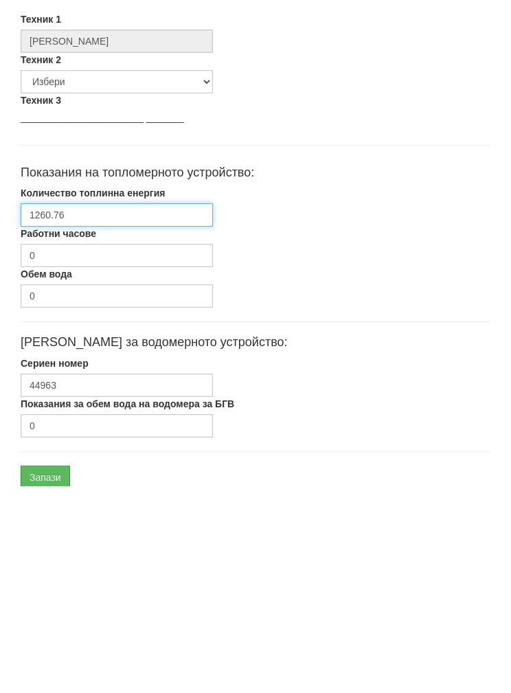
scroll to position [548, 0]
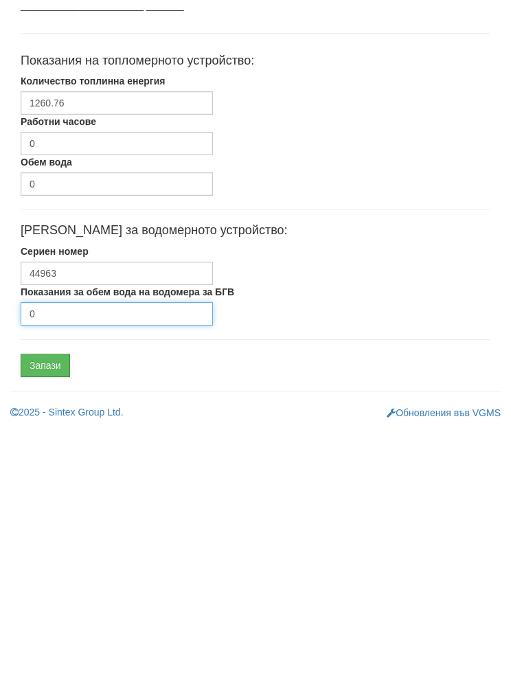
click at [55, 566] on input "0" at bounding box center [117, 577] width 192 height 23
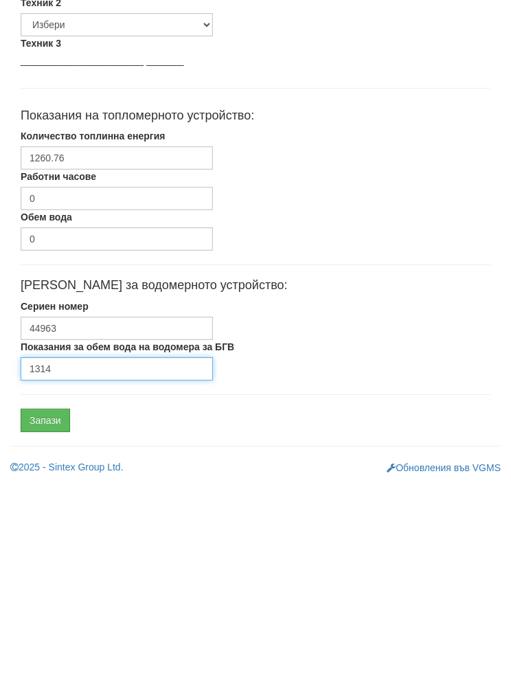
type input "1314"
click at [40, 618] on input "Запази" at bounding box center [45, 629] width 49 height 23
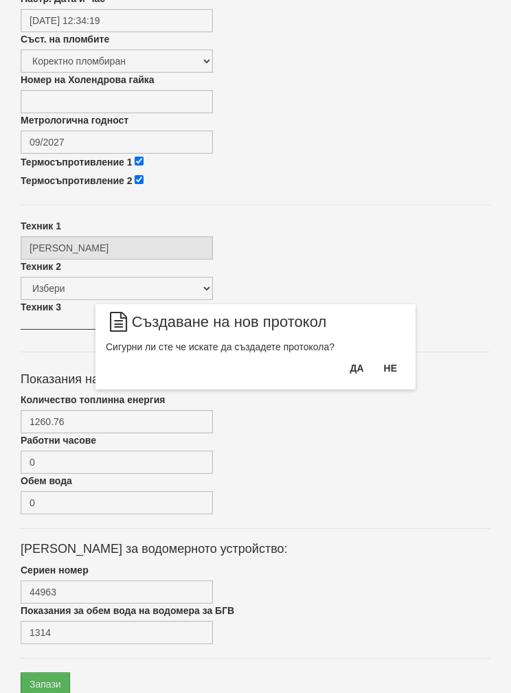
click at [355, 361] on button "Да" at bounding box center [357, 368] width 30 height 22
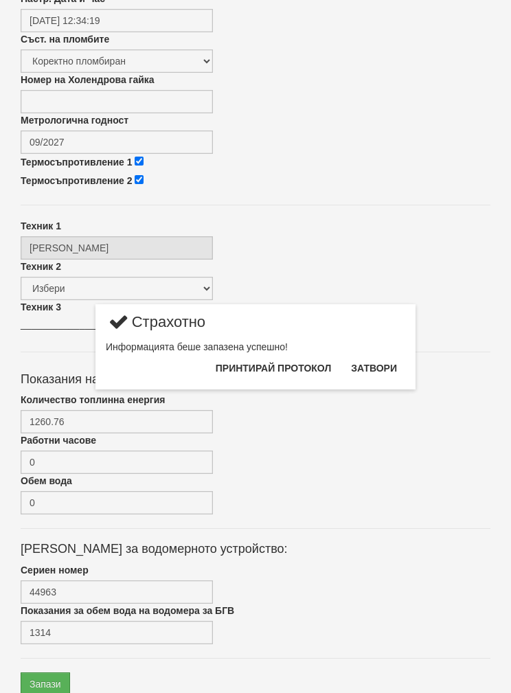
click at [387, 358] on button "Затвори" at bounding box center [374, 368] width 63 height 22
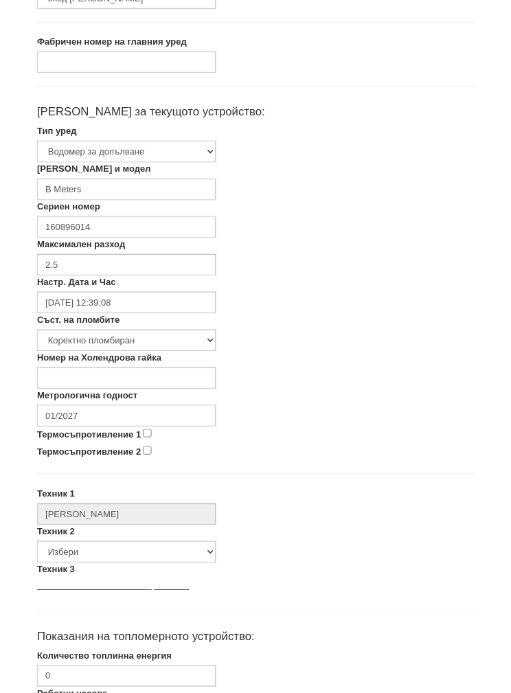
scroll to position [190, 0]
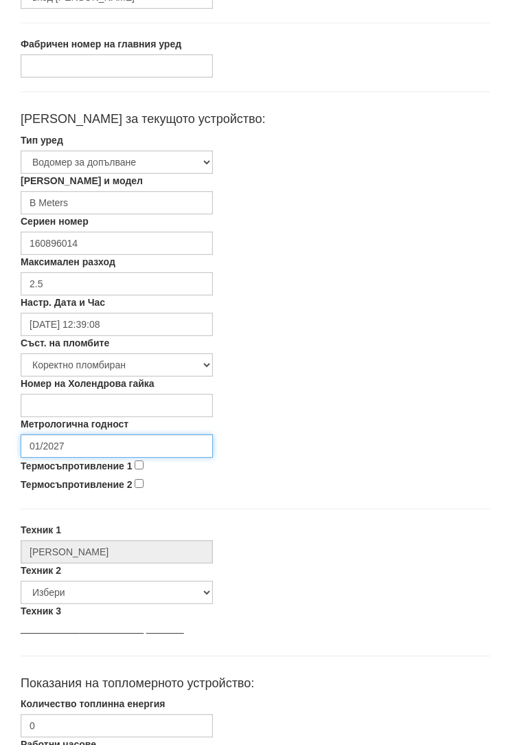
click at [72, 440] on input "01/2027" at bounding box center [117, 445] width 192 height 23
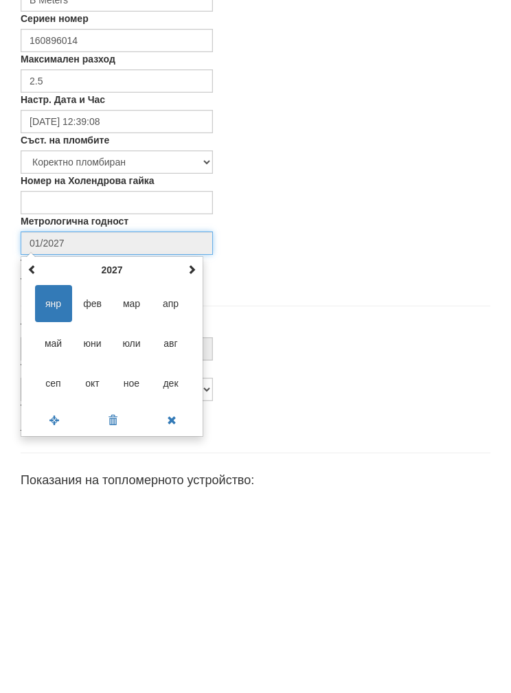
click at [112, 462] on th "2027" at bounding box center [112, 472] width 143 height 21
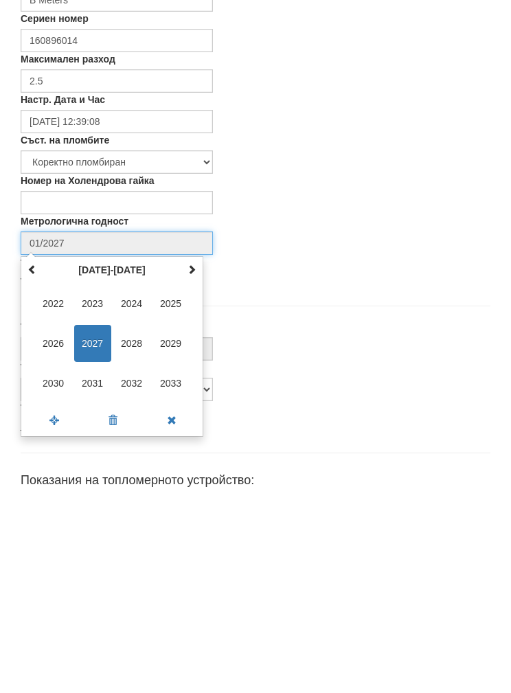
click at [50, 568] on span "2030" at bounding box center [53, 586] width 37 height 37
click at [48, 568] on span "сеп" at bounding box center [53, 586] width 37 height 37
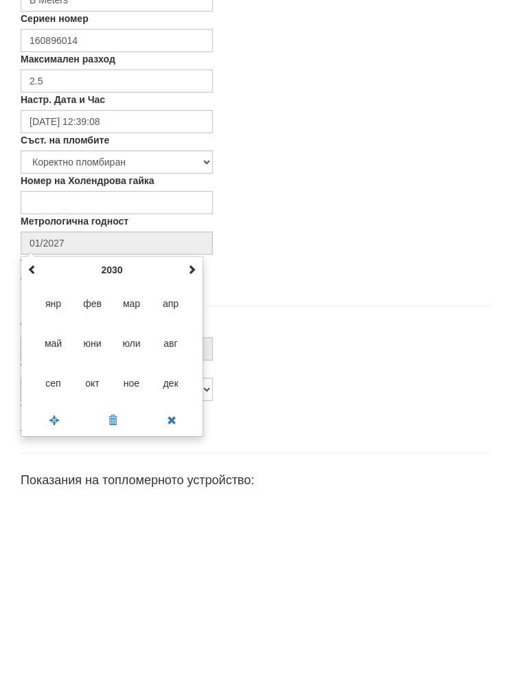
type input "09/2030"
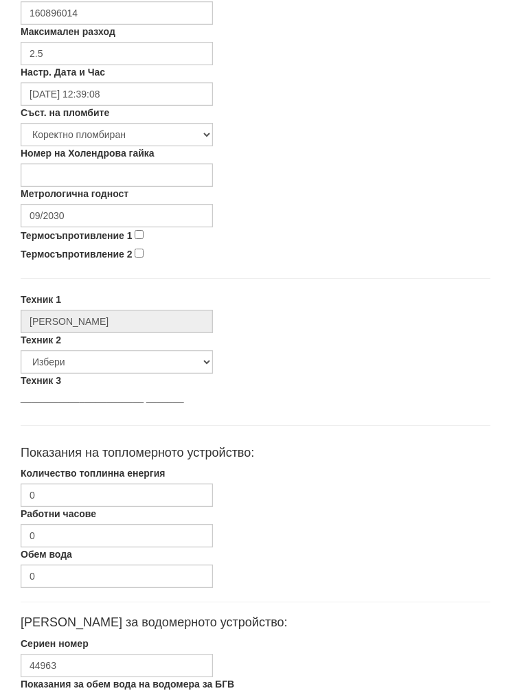
scroll to position [493, 0]
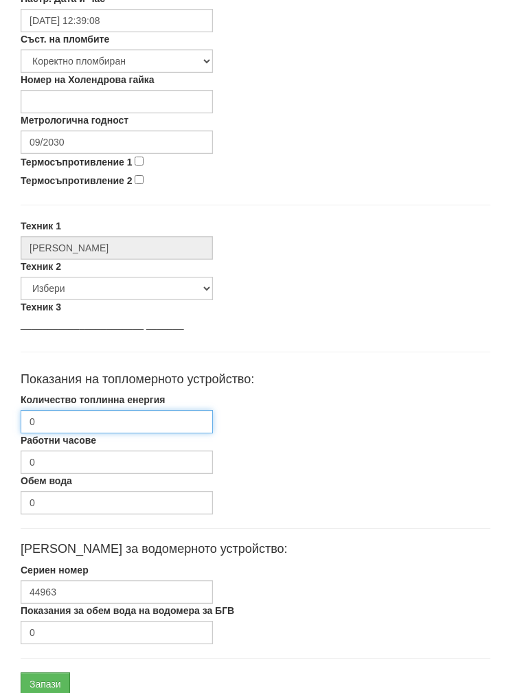
click at [69, 410] on input "0" at bounding box center [117, 421] width 192 height 23
click at [63, 411] on input "0" at bounding box center [117, 421] width 192 height 23
paste input "1260.76"
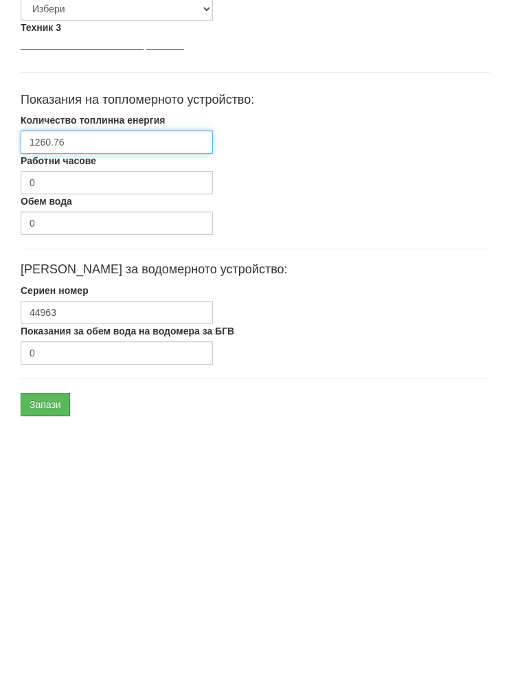
scroll to position [548, 0]
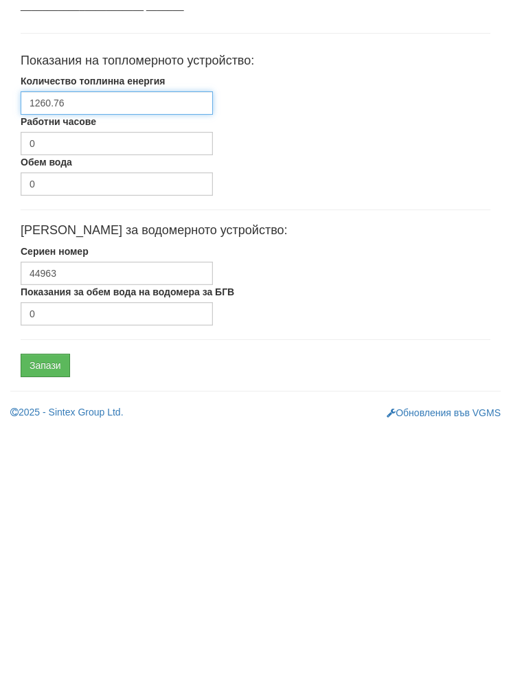
type input "1260.76"
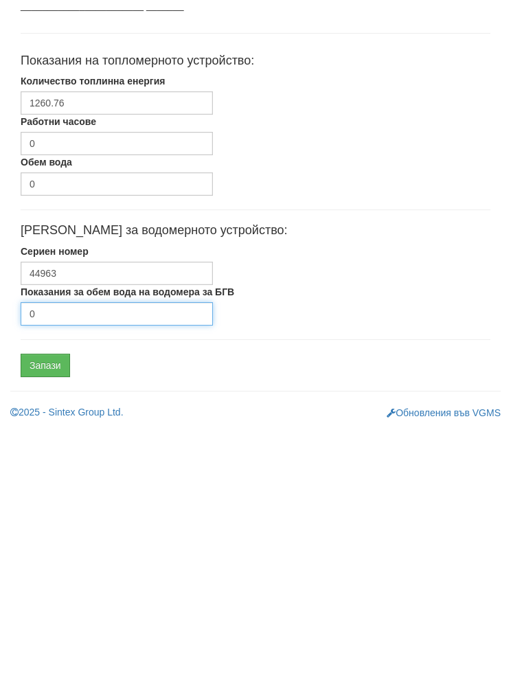
click at [49, 566] on input "0" at bounding box center [117, 577] width 192 height 23
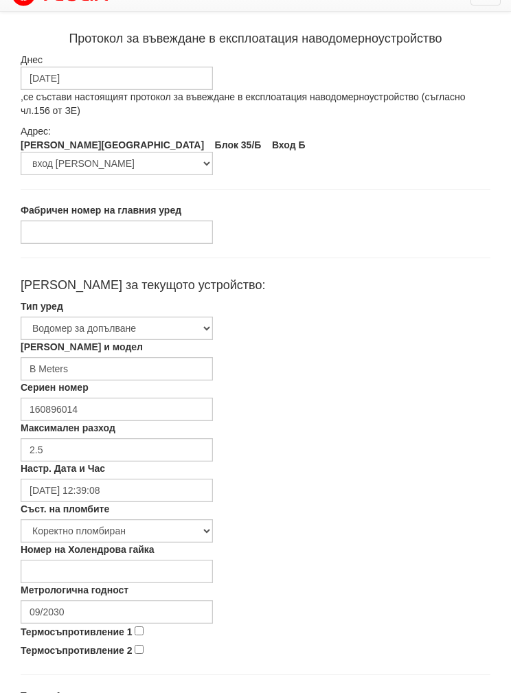
scroll to position [10, 0]
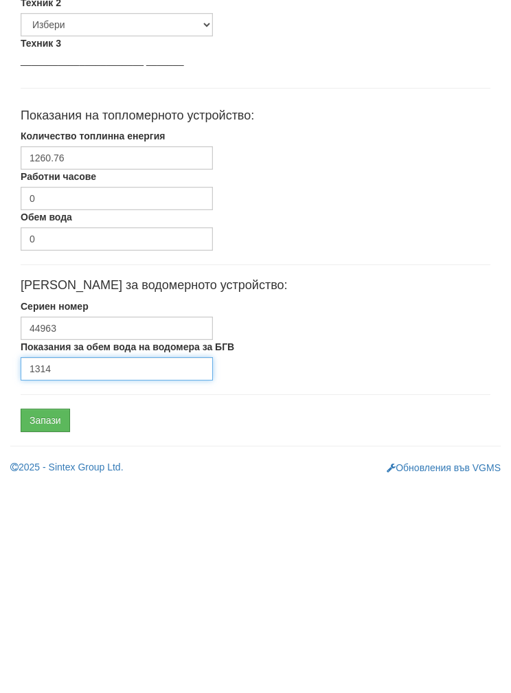
type input "1314"
click at [41, 618] on input "Запази" at bounding box center [45, 629] width 49 height 23
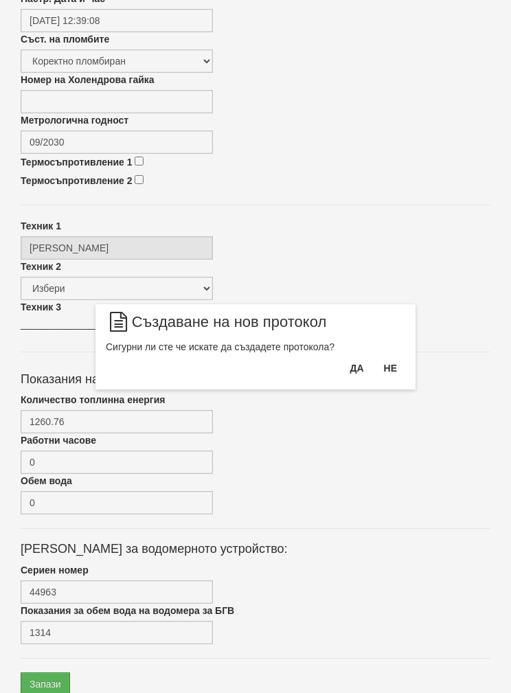
click at [353, 364] on button "Да" at bounding box center [357, 368] width 30 height 22
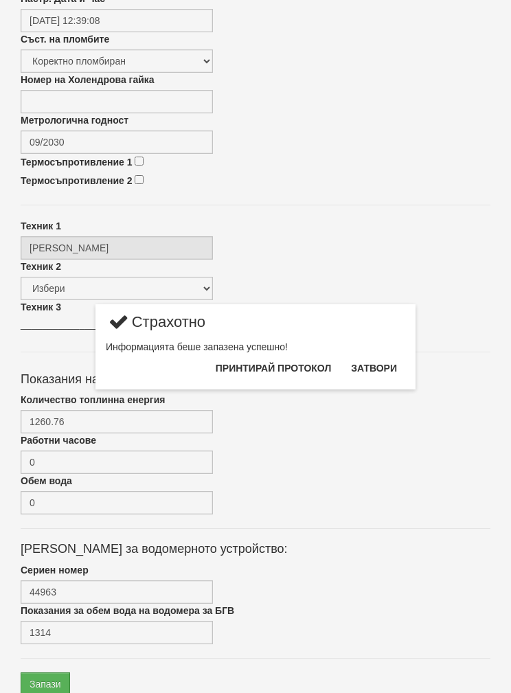
click at [387, 359] on button "Затвори" at bounding box center [374, 368] width 63 height 22
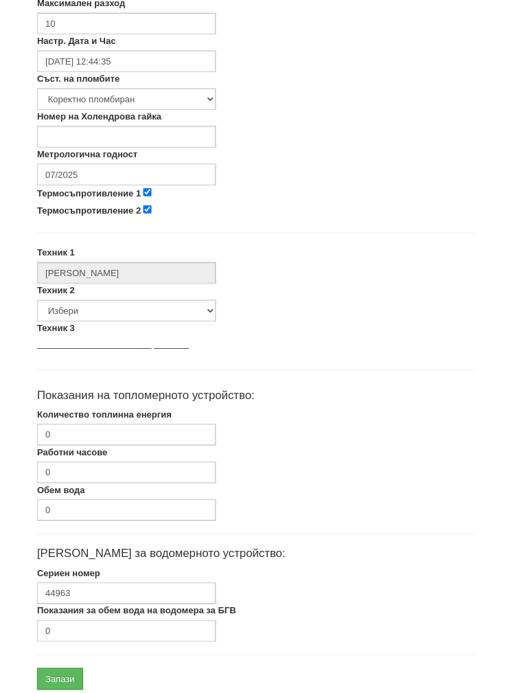
scroll to position [451, 0]
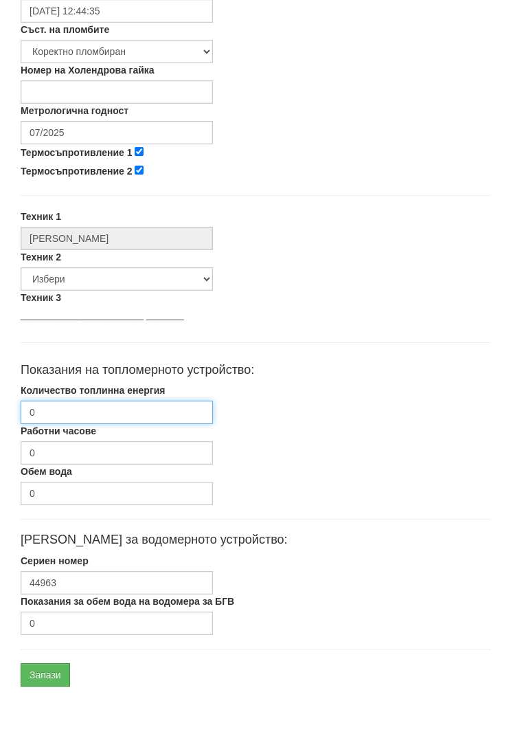
click at [54, 452] on input "0" at bounding box center [117, 463] width 192 height 23
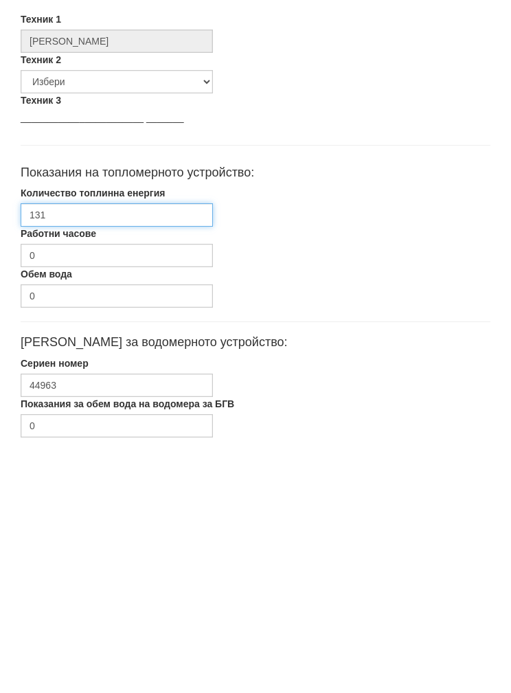
type input "1316"
click at [38, 452] on input "1316.13" at bounding box center [117, 463] width 192 height 23
click at [37, 452] on input "1316.13" at bounding box center [117, 463] width 192 height 23
type input "1316.13"
click at [415, 557] on div "[PERSON_NAME] за водомерното устройство:" at bounding box center [255, 581] width 491 height 49
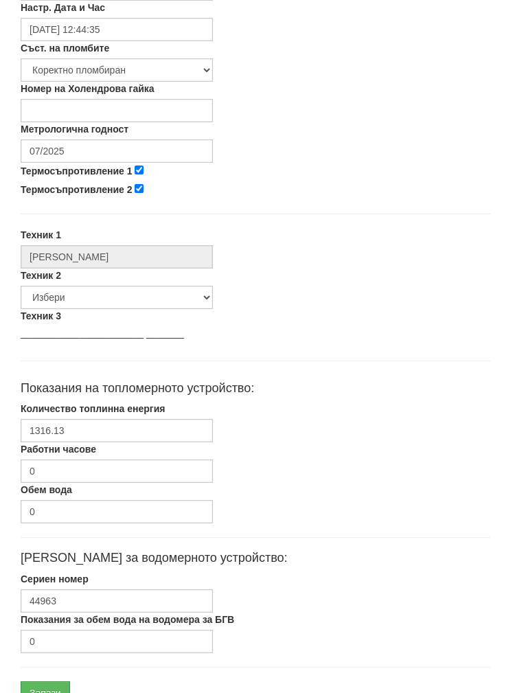
scroll to position [480, 0]
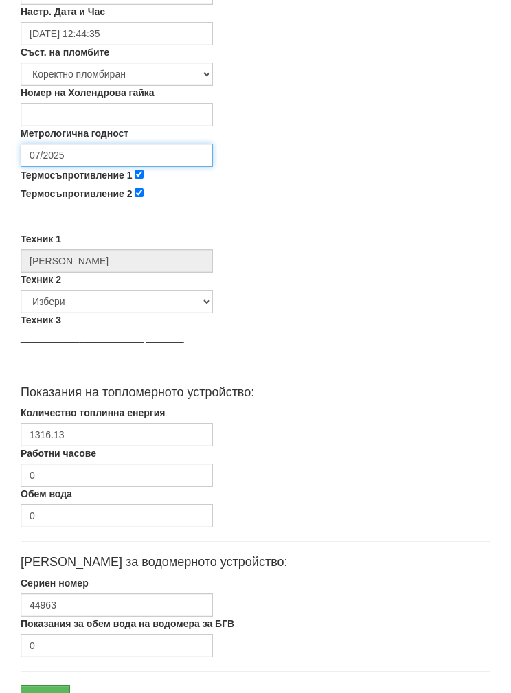
click at [65, 146] on input "07/2025" at bounding box center [117, 155] width 192 height 23
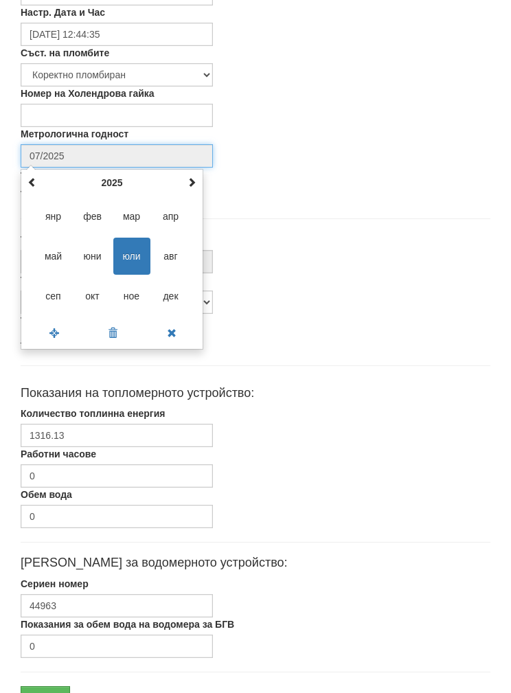
click at [109, 174] on th "2025" at bounding box center [112, 182] width 143 height 21
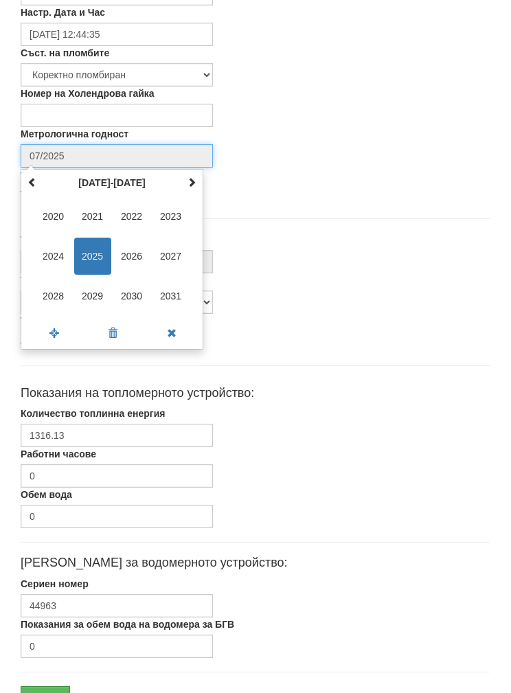
click at [174, 244] on span "2027" at bounding box center [171, 256] width 37 height 37
click at [50, 287] on span "сеп" at bounding box center [53, 296] width 37 height 37
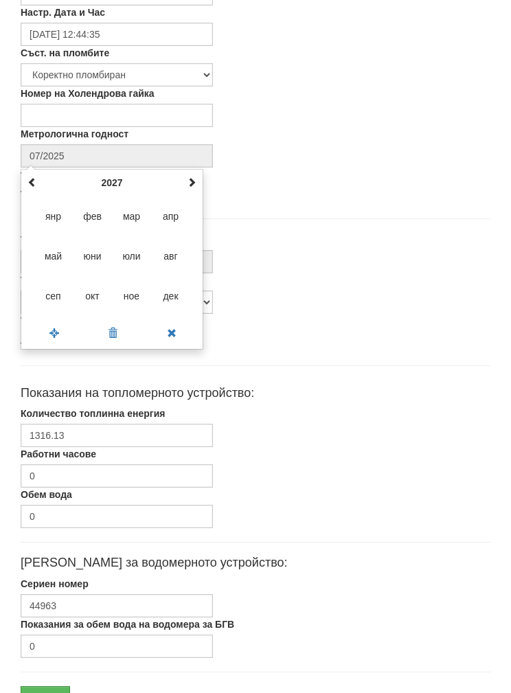
type input "09/2027"
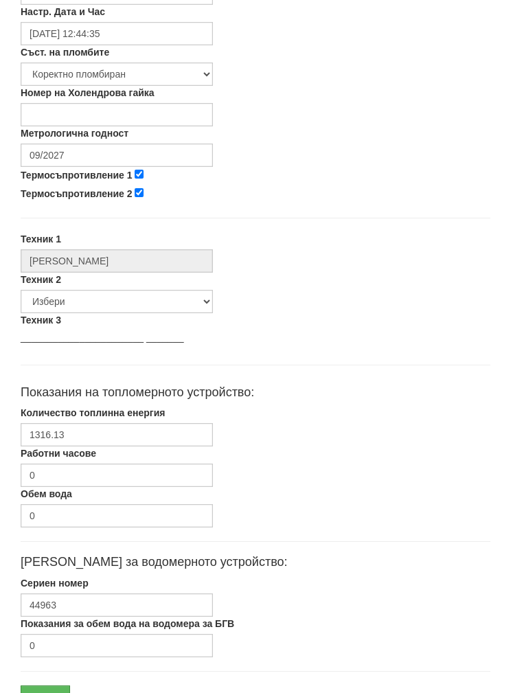
scroll to position [493, 0]
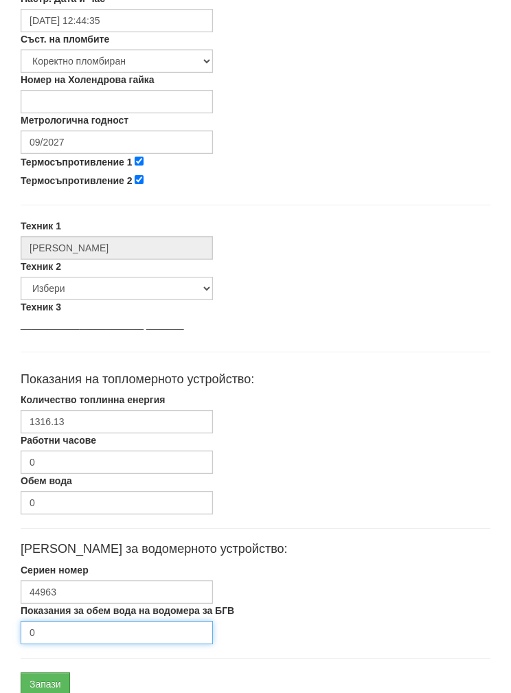
click at [65, 629] on input "0" at bounding box center [117, 632] width 192 height 23
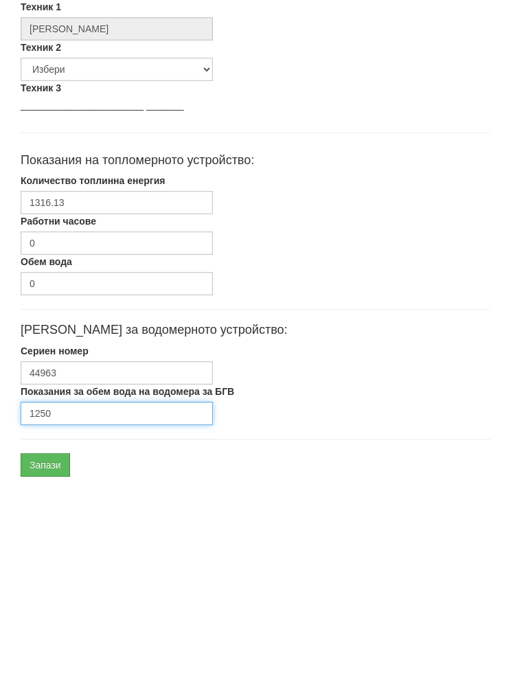
scroll to position [548, 0]
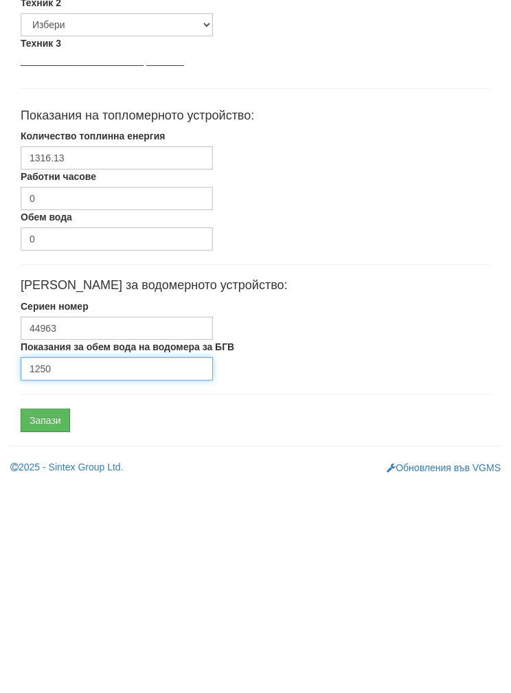
type input "1250"
click at [45, 618] on input "Запази" at bounding box center [45, 629] width 49 height 23
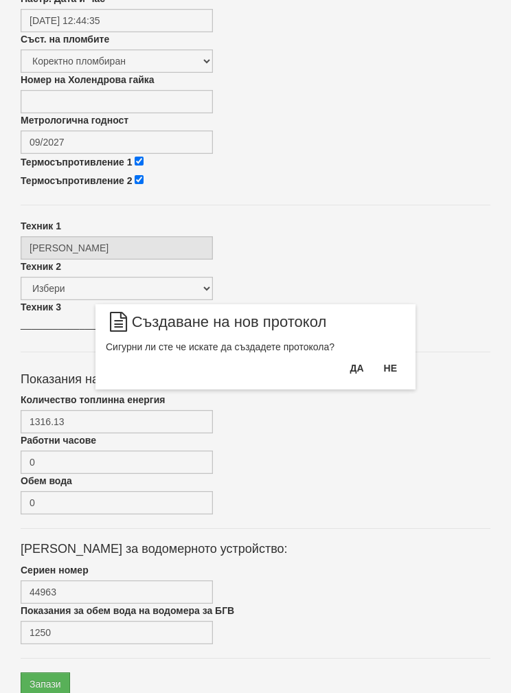
click at [353, 364] on button "Да" at bounding box center [357, 368] width 30 height 22
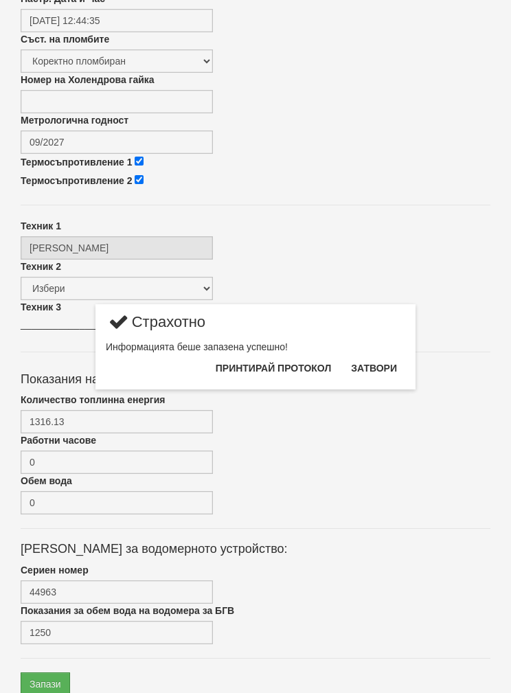
click at [386, 364] on button "Затвори" at bounding box center [374, 368] width 63 height 22
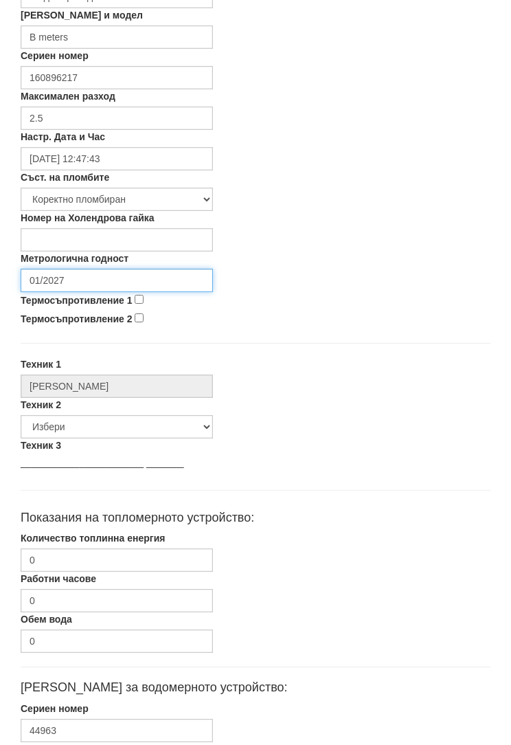
click at [71, 272] on input "01/2027" at bounding box center [117, 280] width 192 height 23
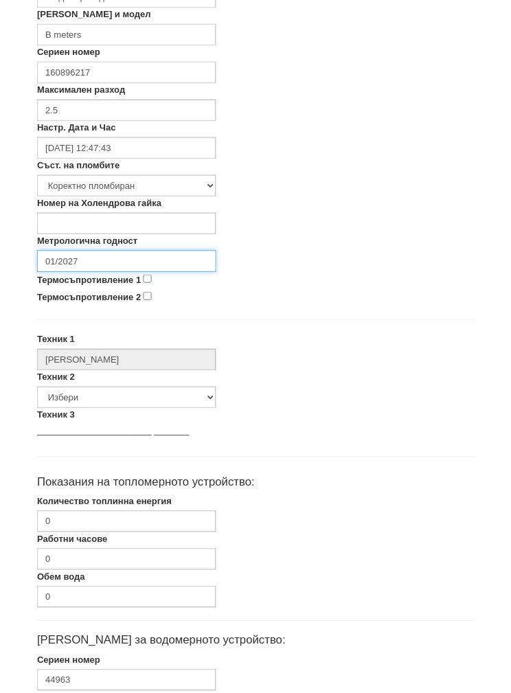
scroll to position [355, 0]
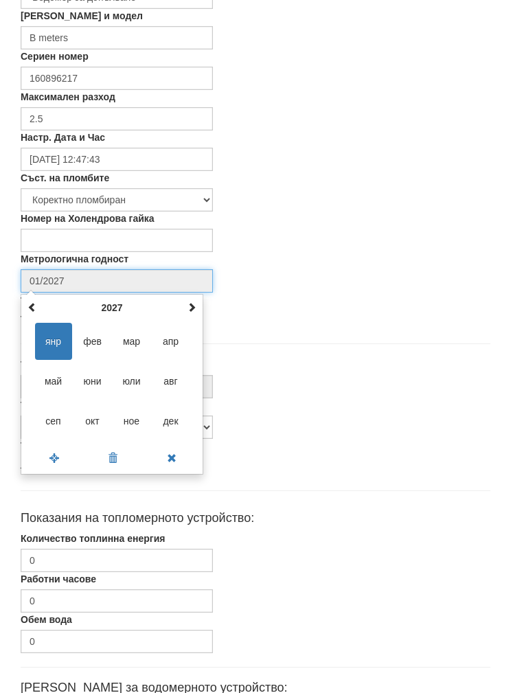
click at [103, 298] on th "2027" at bounding box center [112, 308] width 143 height 21
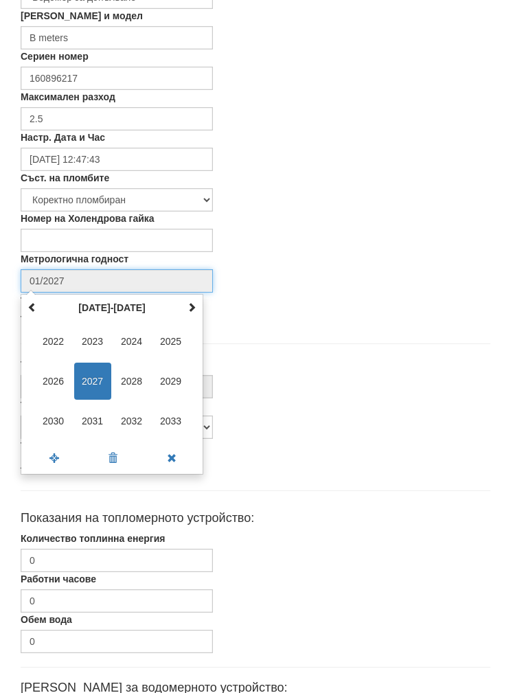
click at [45, 408] on span "2030" at bounding box center [53, 421] width 37 height 37
click at [44, 411] on span "сеп" at bounding box center [53, 421] width 37 height 37
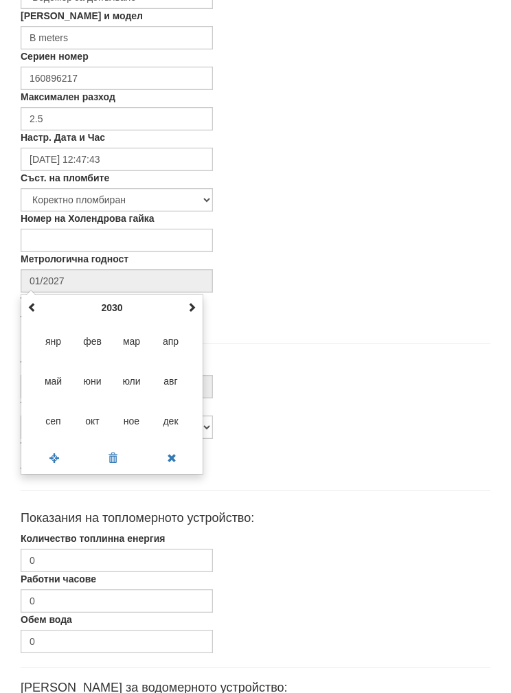
type input "09/2030"
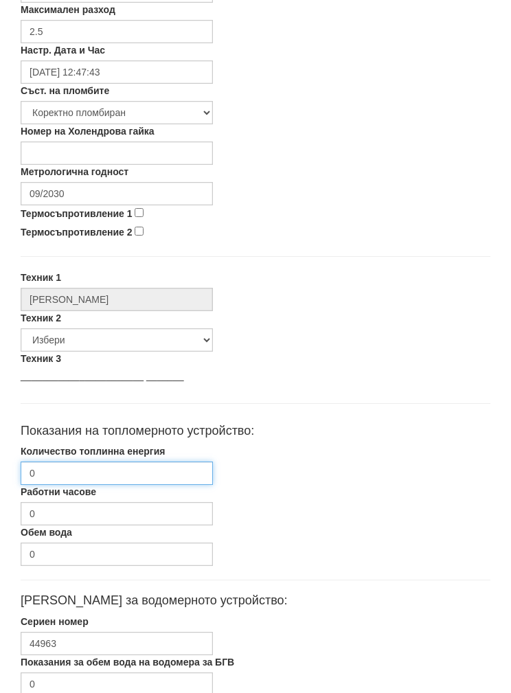
click at [52, 465] on input "0" at bounding box center [117, 473] width 192 height 23
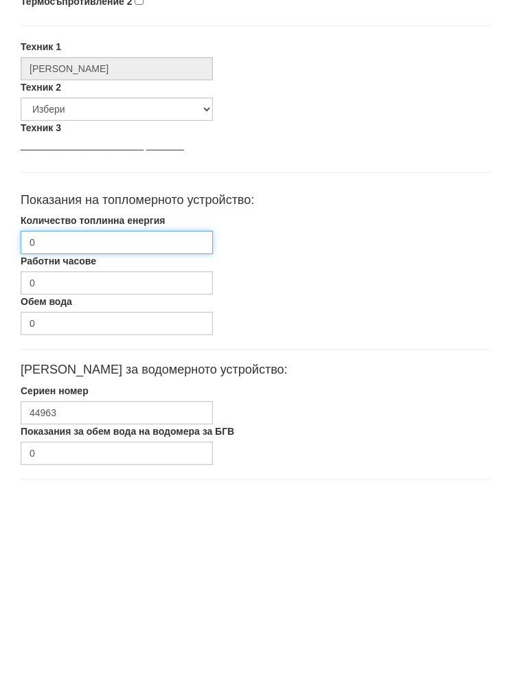
click at [61, 440] on input "0" at bounding box center [117, 451] width 192 height 23
click at [58, 440] on input "Количество топлинна енергия" at bounding box center [117, 451] width 192 height 23
click at [57, 440] on input "Количество топлинна енергия" at bounding box center [117, 451] width 192 height 23
paste input "1316.13"
type input "1316.13"
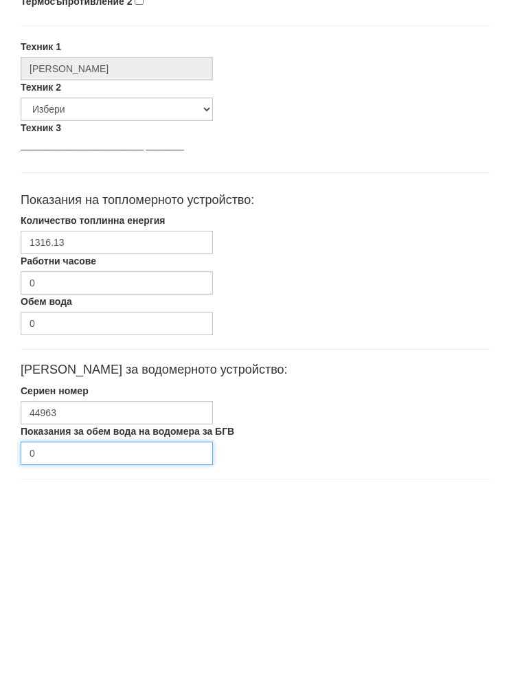
click at [45, 651] on input "0" at bounding box center [117, 662] width 192 height 23
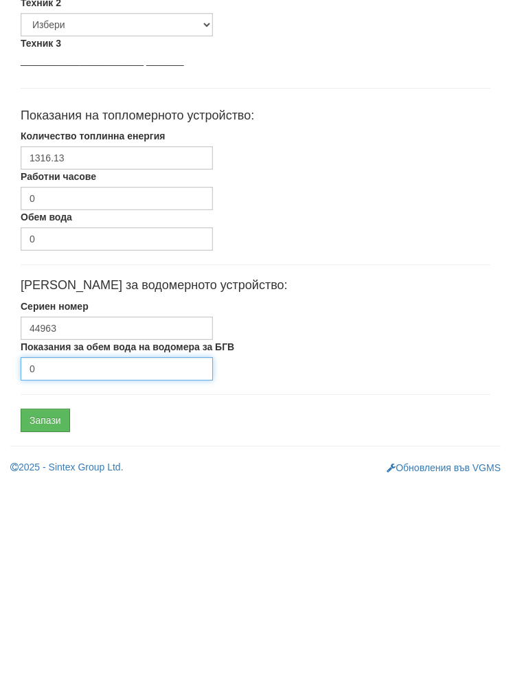
click at [61, 566] on input "0" at bounding box center [117, 577] width 192 height 23
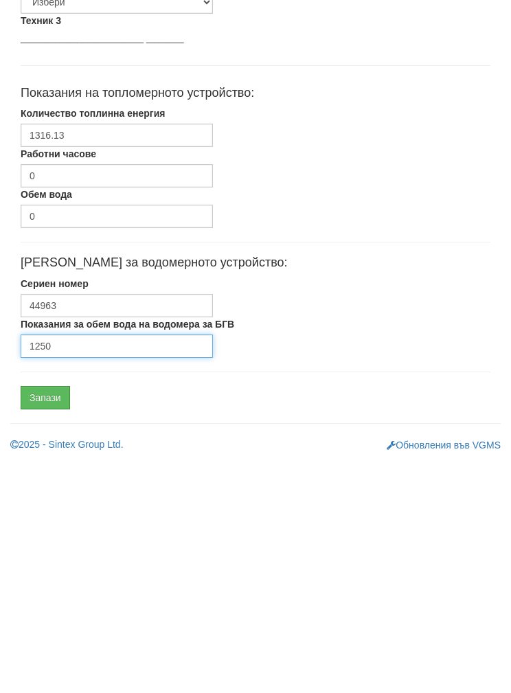
type input "1250"
click at [42, 618] on input "Запази" at bounding box center [45, 629] width 49 height 23
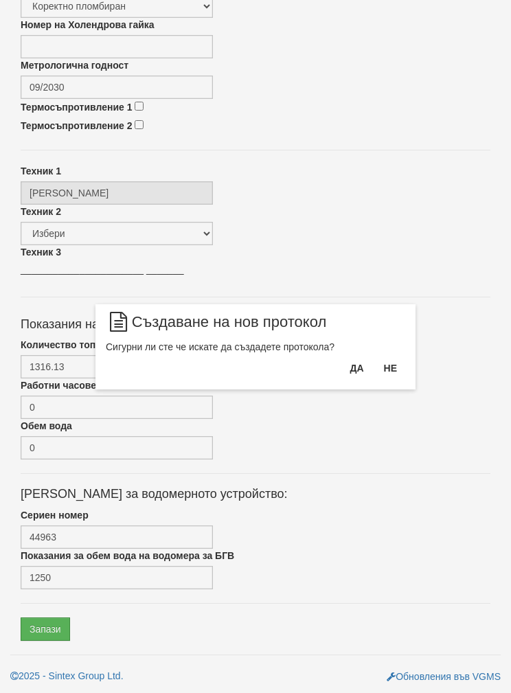
click at [349, 360] on button "Да" at bounding box center [357, 368] width 30 height 22
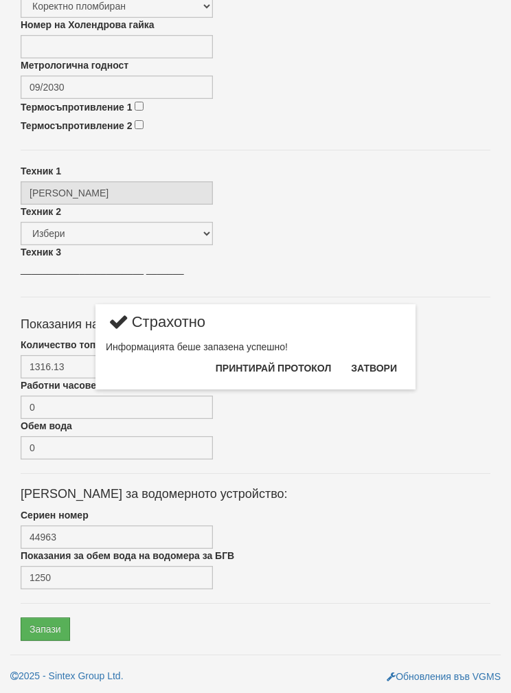
click at [376, 361] on button "Затвори" at bounding box center [374, 368] width 63 height 22
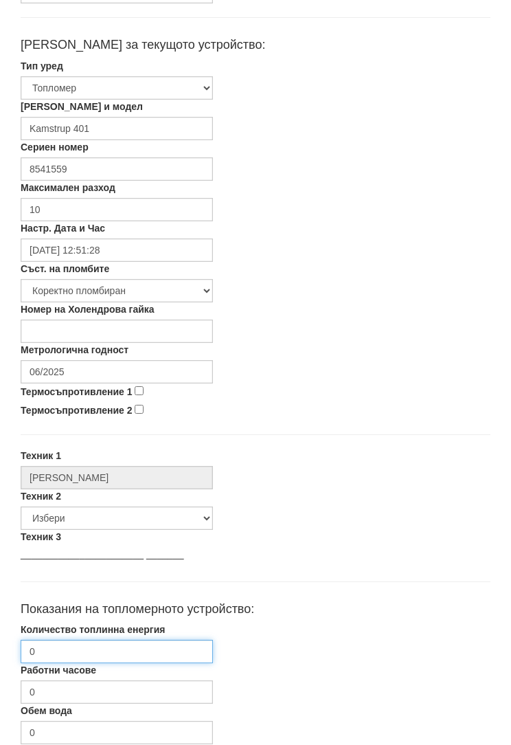
click at [71, 653] on input "0" at bounding box center [117, 651] width 192 height 23
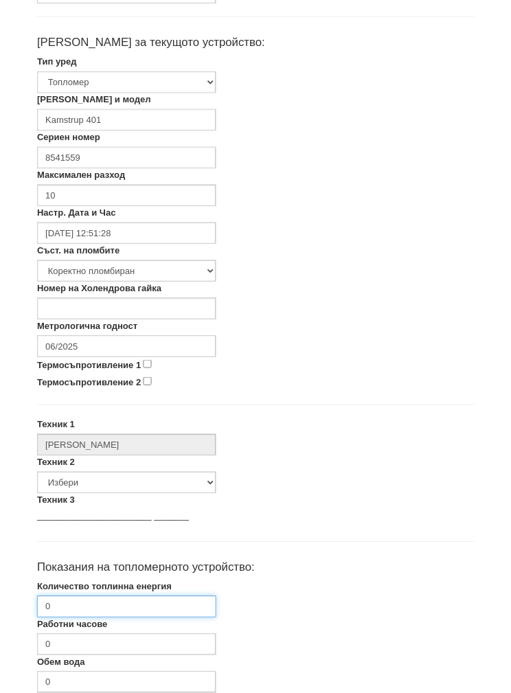
scroll to position [464, 0]
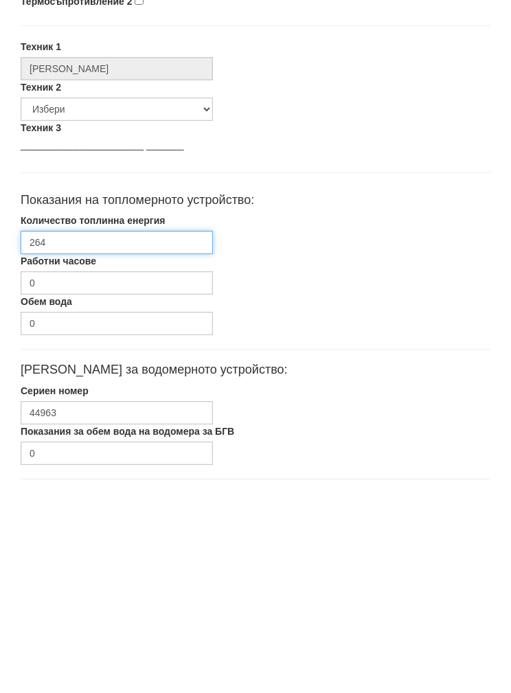
type input "2646"
click at [109, 440] on input "2646.81" at bounding box center [117, 451] width 192 height 23
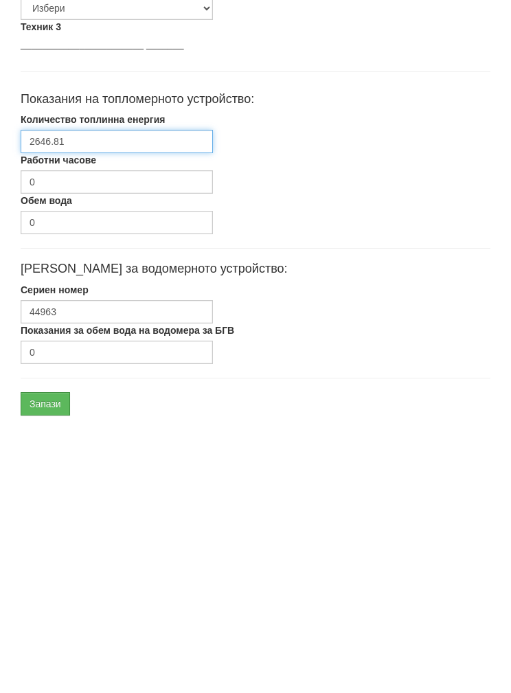
scroll to position [548, 0]
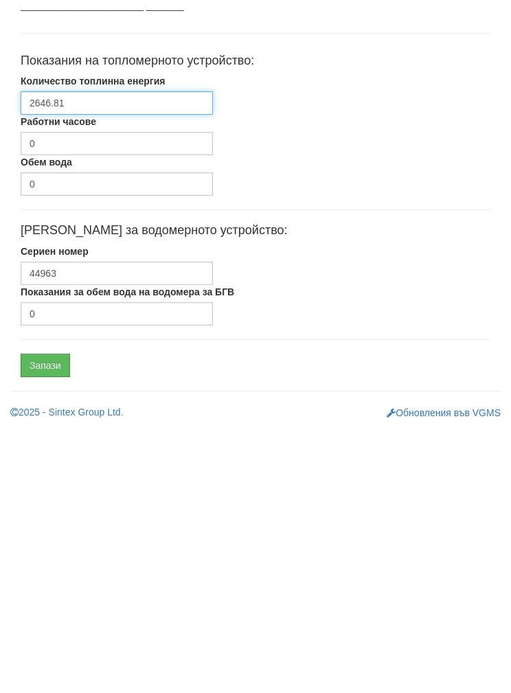
type input "2646.81"
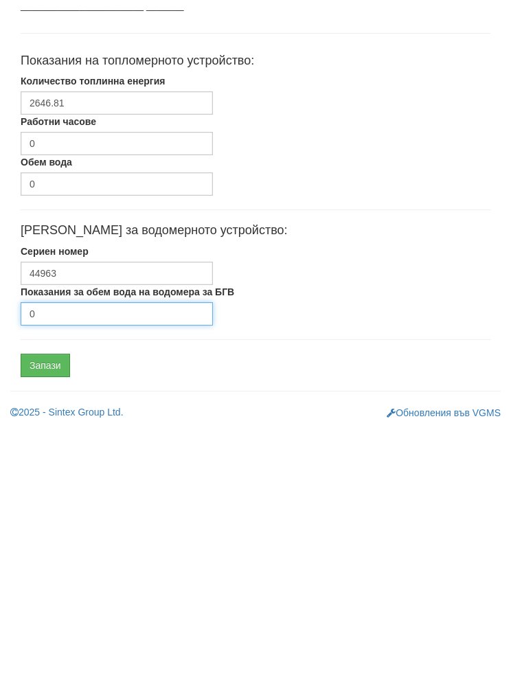
click at [54, 566] on input "0" at bounding box center [117, 577] width 192 height 23
click at [58, 549] on label "Показания за обем вода на водомера за БГВ" at bounding box center [128, 556] width 214 height 14
click at [58, 566] on input "0" at bounding box center [117, 577] width 192 height 23
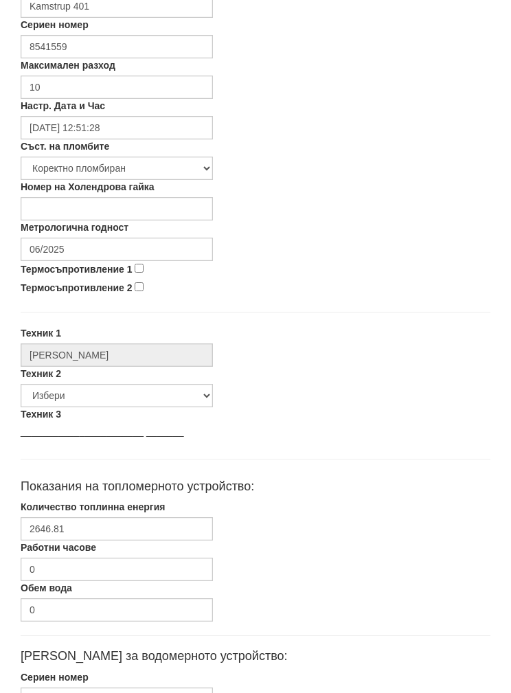
scroll to position [317, 0]
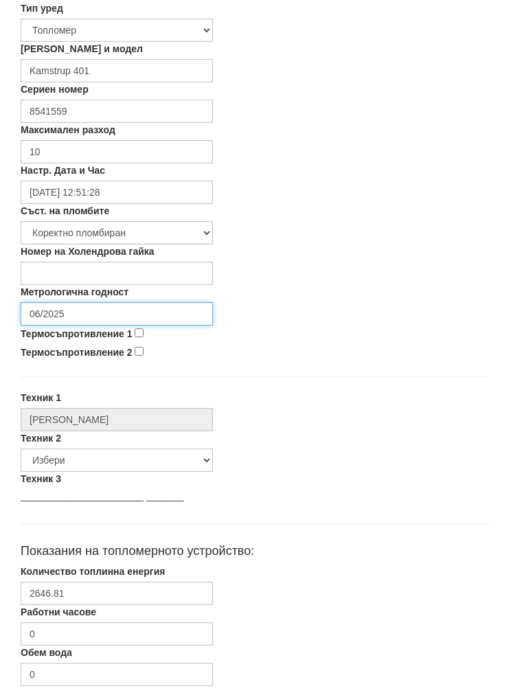
click at [59, 310] on input "06/2025" at bounding box center [117, 317] width 192 height 23
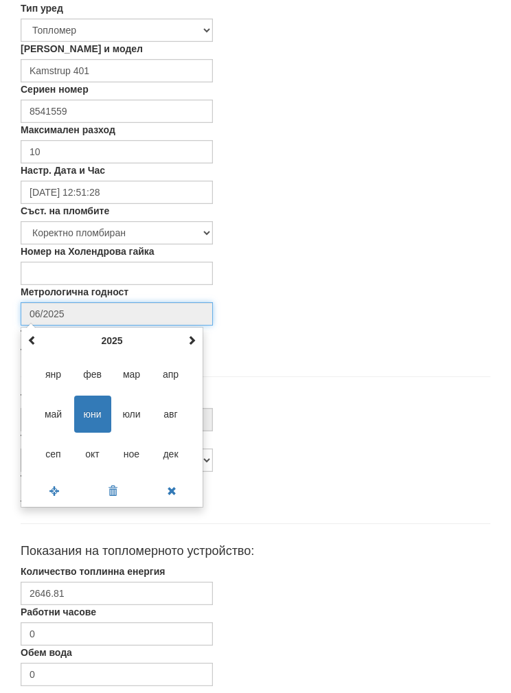
click at [111, 335] on th "2025" at bounding box center [112, 345] width 143 height 21
click at [173, 405] on span "2027" at bounding box center [171, 418] width 37 height 37
click at [47, 447] on span "сеп" at bounding box center [53, 458] width 37 height 37
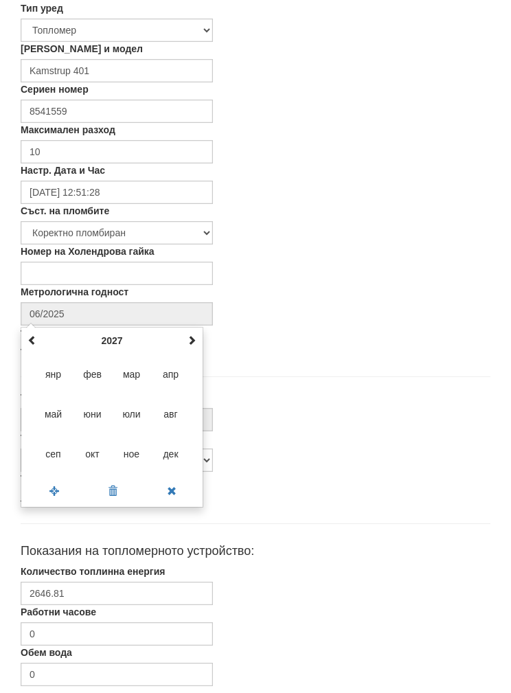
type input "09/2027"
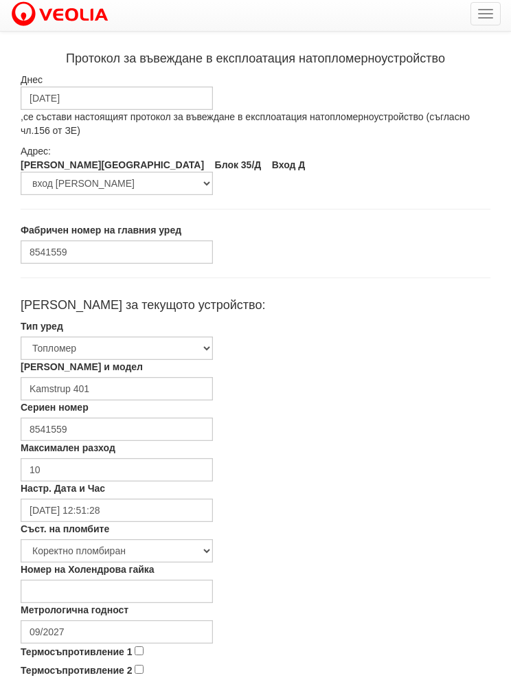
scroll to position [0, 0]
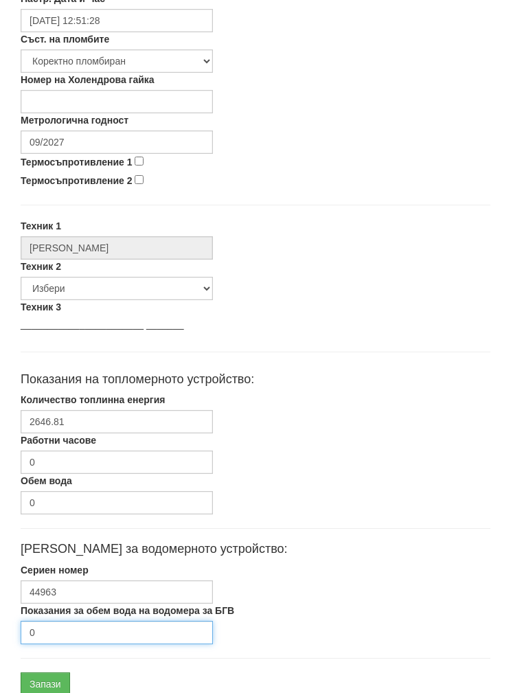
click at [56, 628] on input "0" at bounding box center [117, 632] width 192 height 23
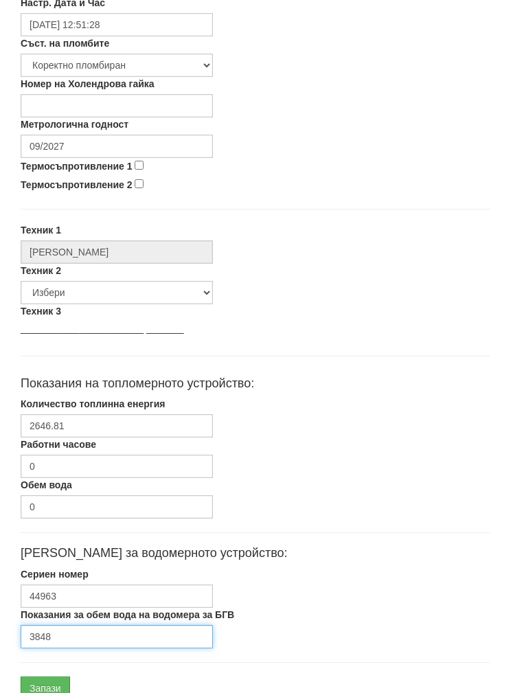
scroll to position [480, 0]
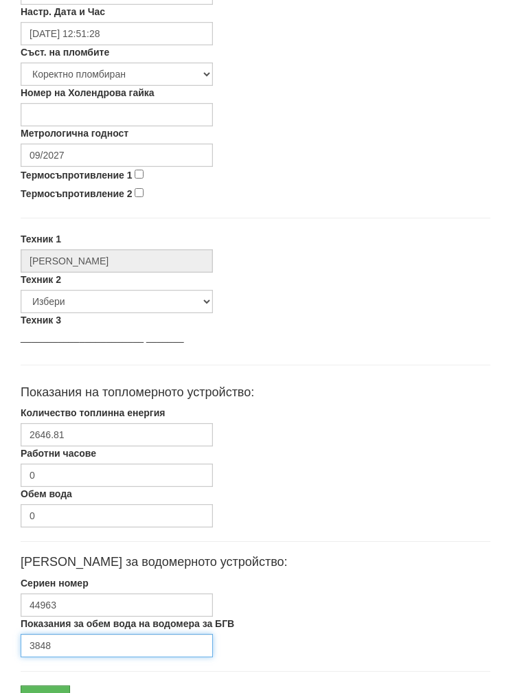
type input "3848"
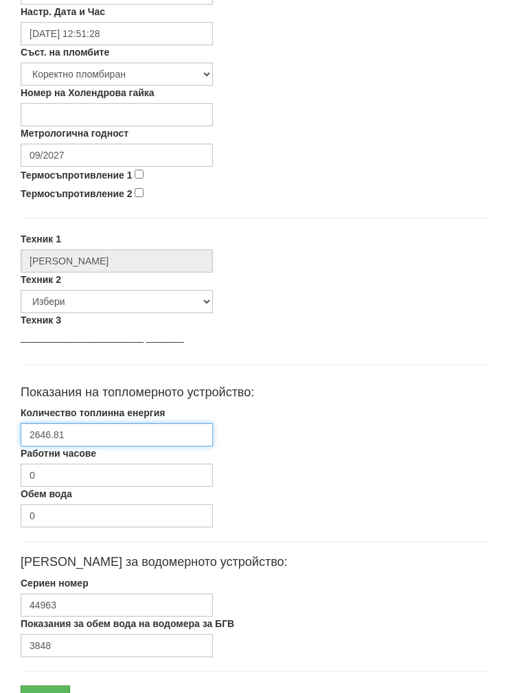
click at [41, 430] on input "2646.81" at bounding box center [117, 434] width 192 height 23
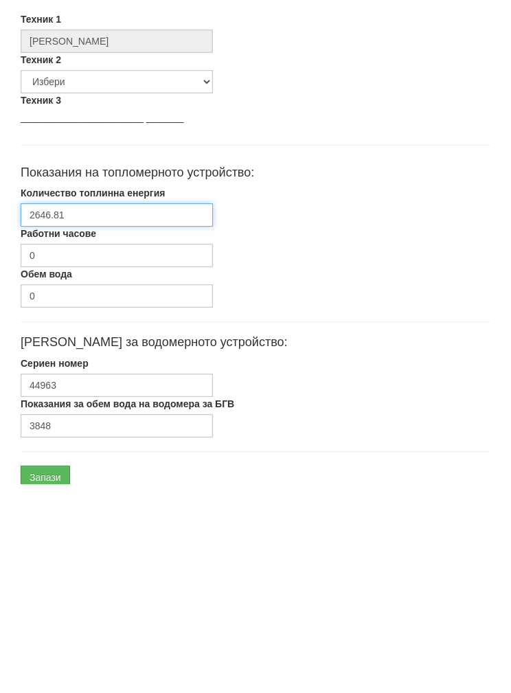
scroll to position [548, 0]
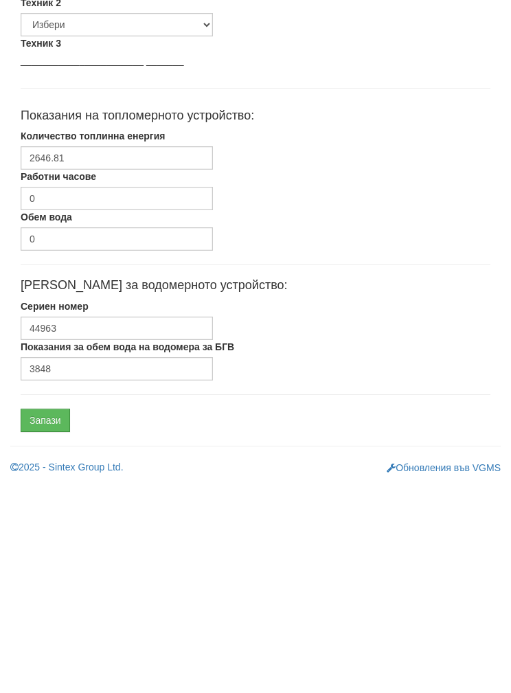
click at [42, 618] on input "Запази" at bounding box center [45, 629] width 49 height 23
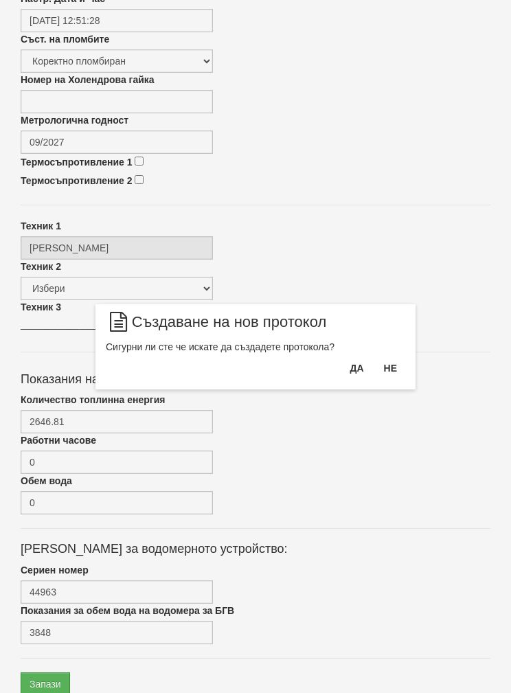
click at [350, 364] on button "Да" at bounding box center [357, 368] width 30 height 22
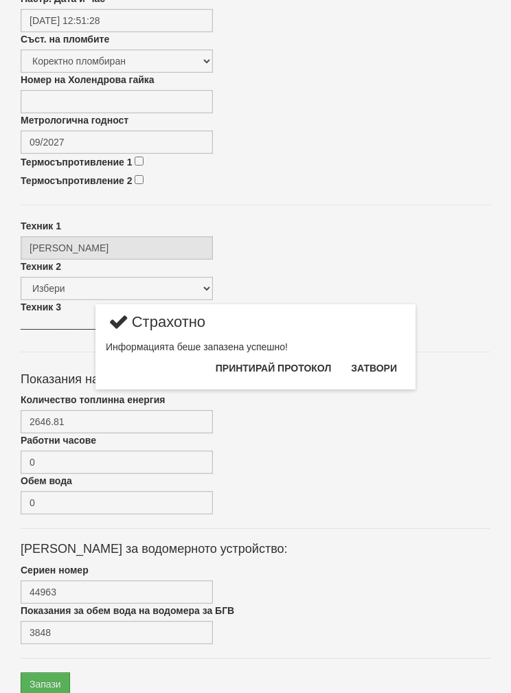
click at [383, 359] on button "Затвори" at bounding box center [374, 368] width 63 height 22
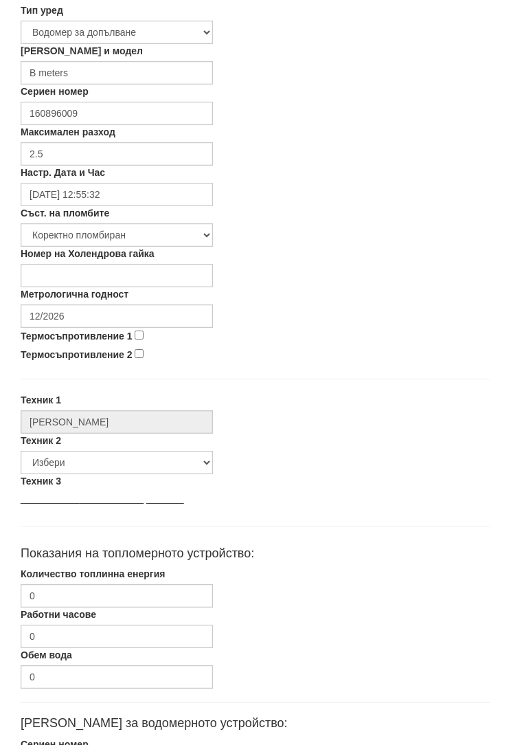
scroll to position [493, 0]
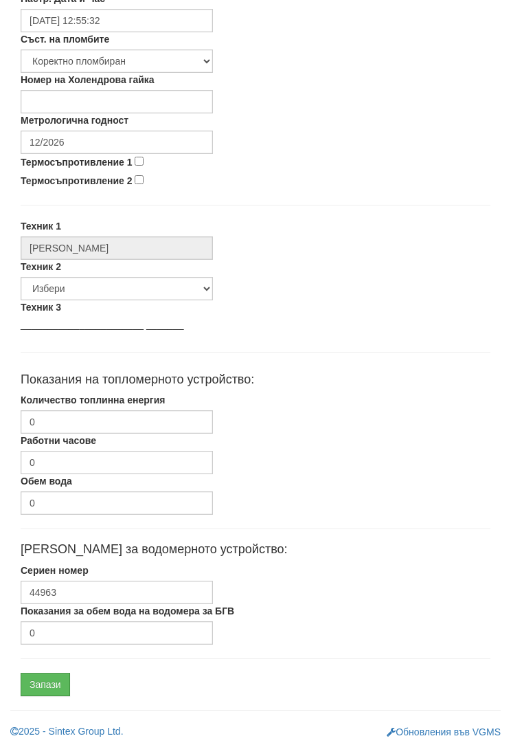
click at [52, 614] on label "Показания за обем вода на водомера за БГВ" at bounding box center [128, 611] width 214 height 14
click at [52, 621] on input "0" at bounding box center [117, 632] width 192 height 23
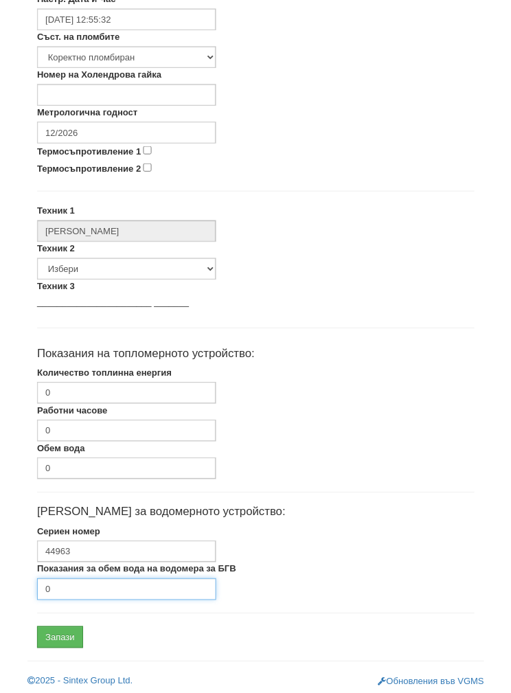
scroll to position [548, 0]
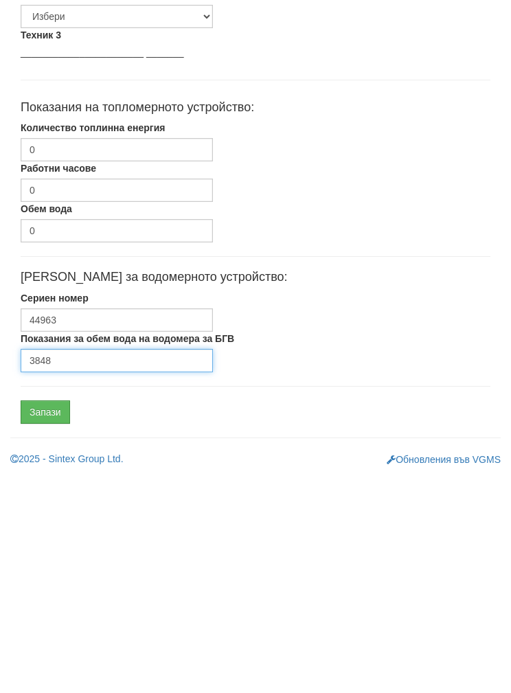
type input "3848"
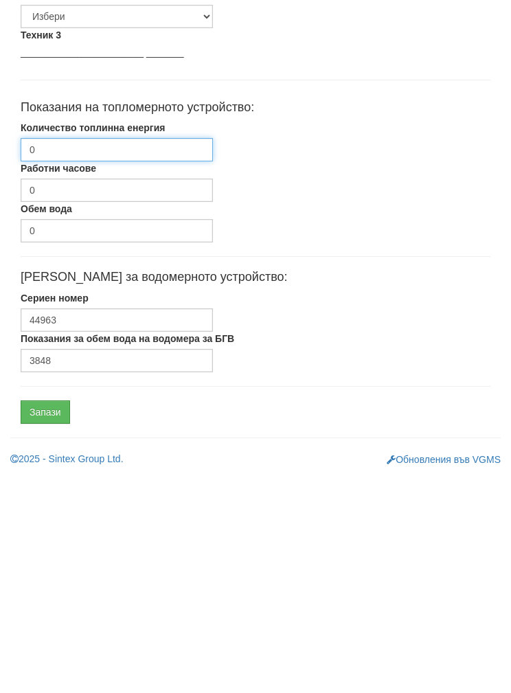
click at [57, 355] on input "0" at bounding box center [117, 366] width 192 height 23
click at [56, 355] on input "Количество топлинна енергия" at bounding box center [117, 366] width 192 height 23
paste input "2646.81"
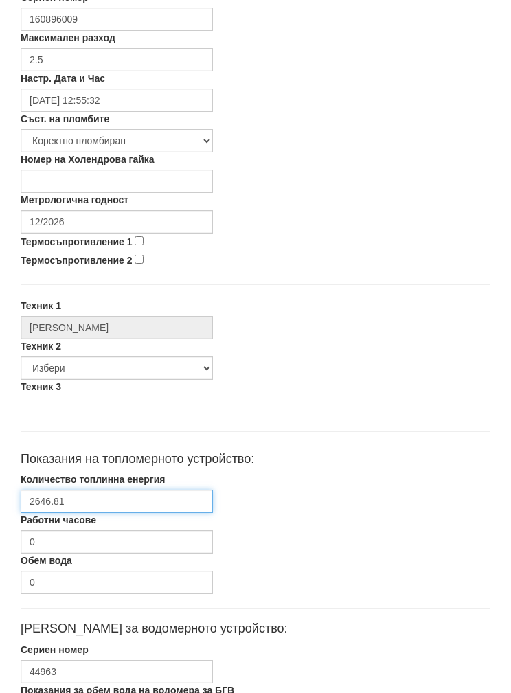
scroll to position [407, 0]
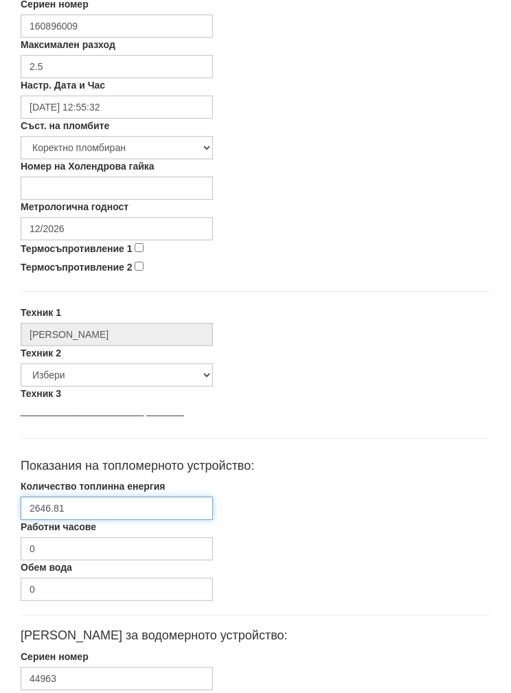
type input "2646.81"
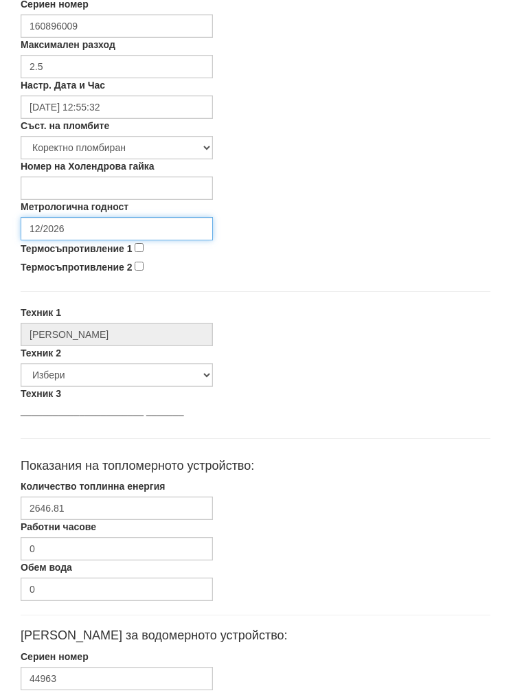
click at [59, 223] on input "12/2026" at bounding box center [117, 228] width 192 height 23
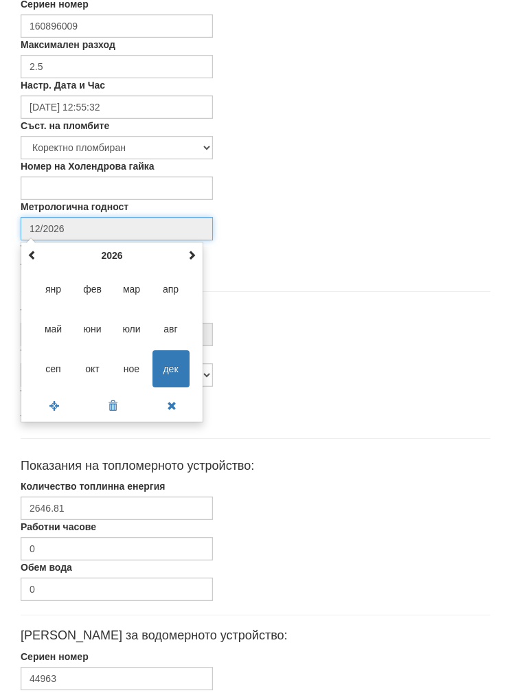
click at [110, 248] on th "2026" at bounding box center [112, 255] width 143 height 21
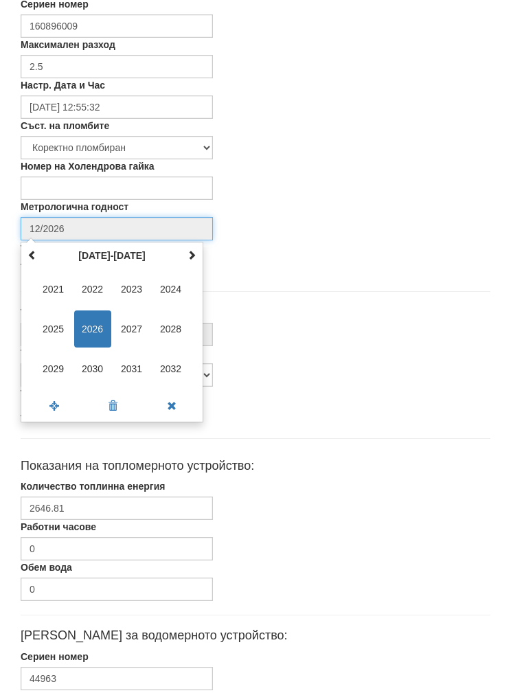
click at [94, 358] on span "2030" at bounding box center [92, 368] width 37 height 37
click at [52, 354] on span "сеп" at bounding box center [53, 368] width 37 height 37
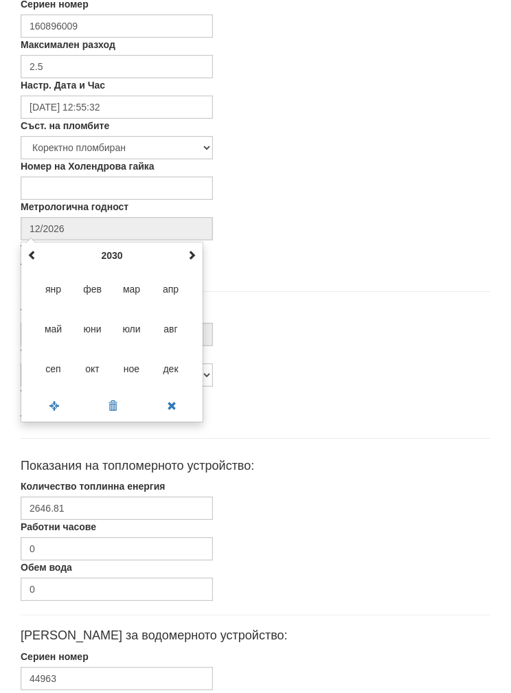
type input "09/2030"
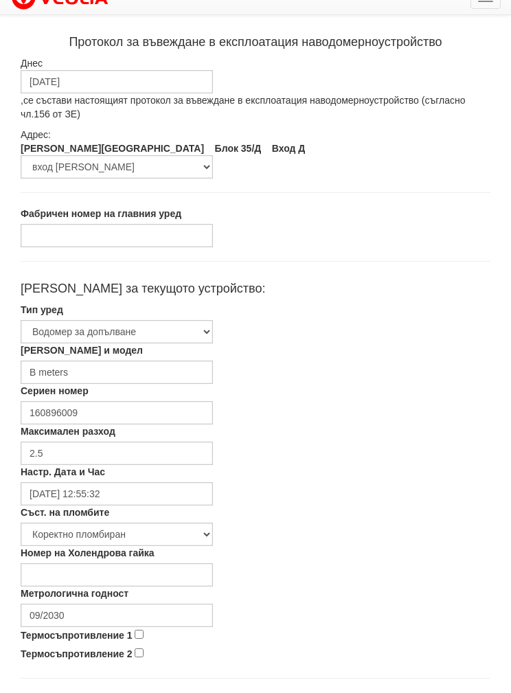
scroll to position [0, 0]
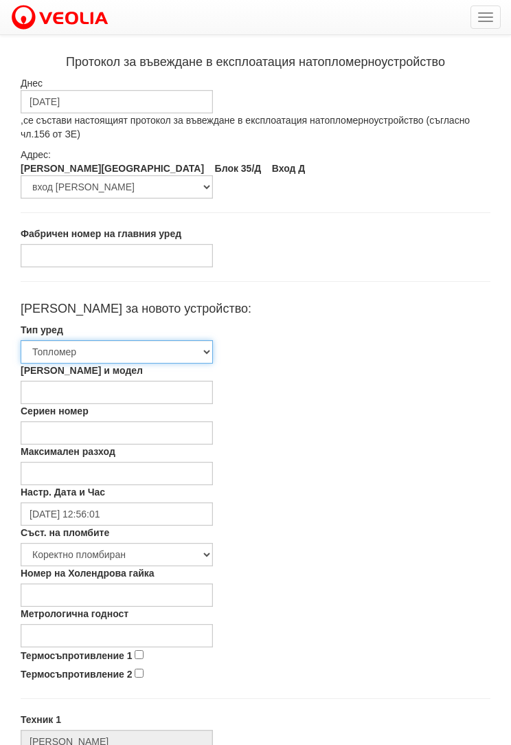
click at [70, 351] on select "[PERSON_NAME] [PERSON_NAME] 2 Водомер за допълване" at bounding box center [117, 351] width 192 height 23
select select "3"
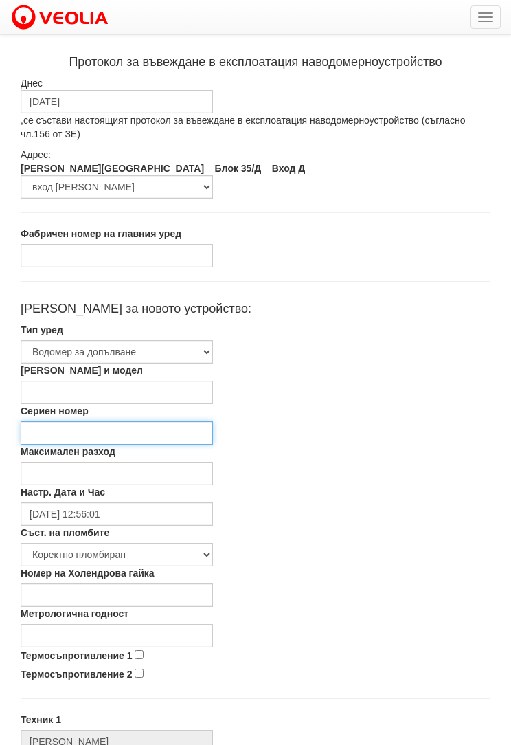
click at [58, 426] on input "Сериен номер" at bounding box center [117, 432] width 192 height 23
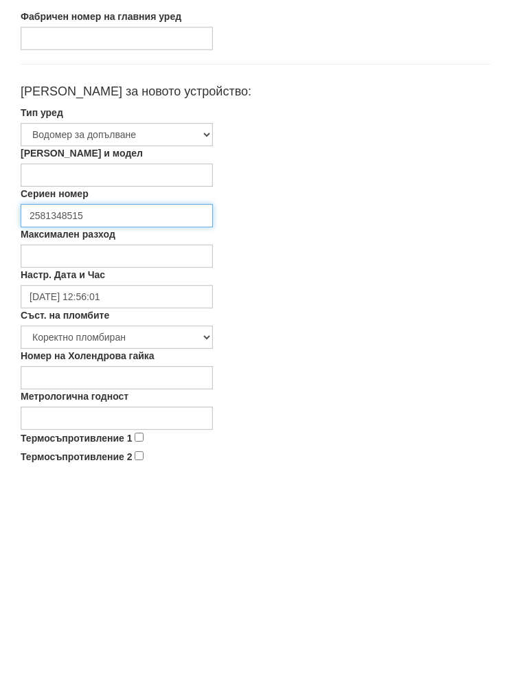
type input "2581348515"
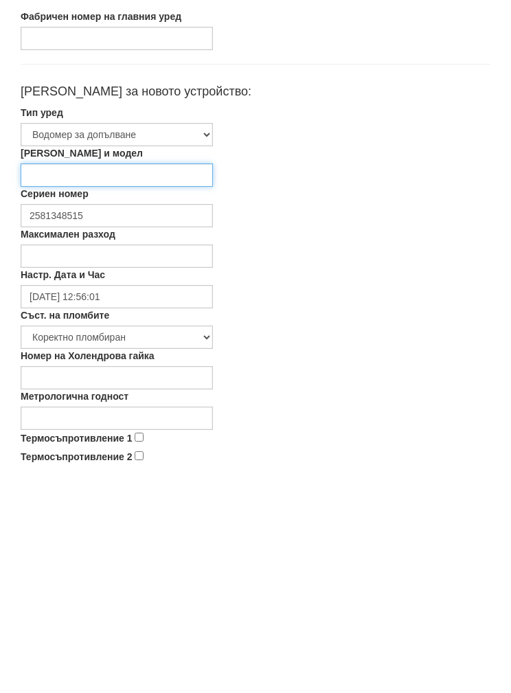
click at [57, 381] on input "Марка и модел" at bounding box center [117, 392] width 192 height 23
type input "Siemens"
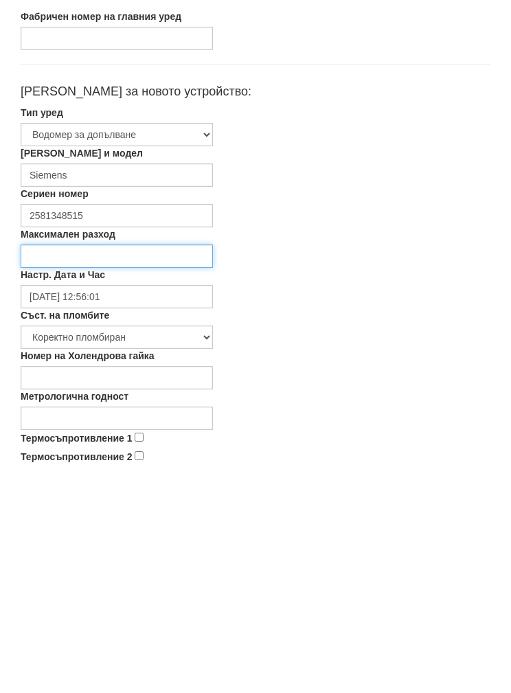
click at [65, 462] on input "Максимален разход" at bounding box center [117, 473] width 192 height 23
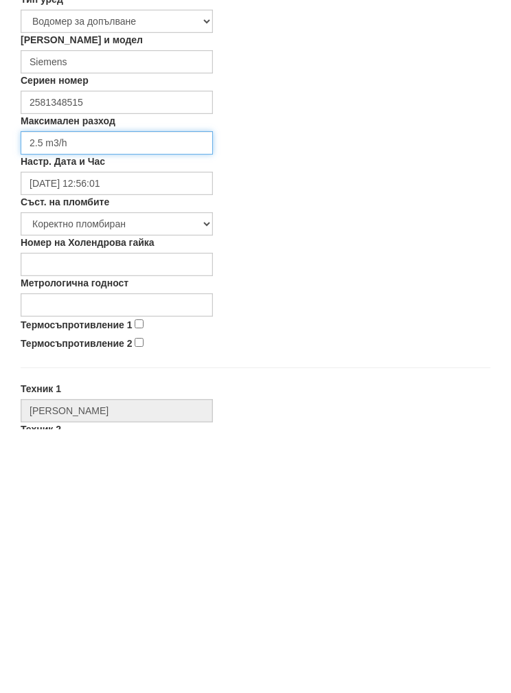
scroll to position [70, 0]
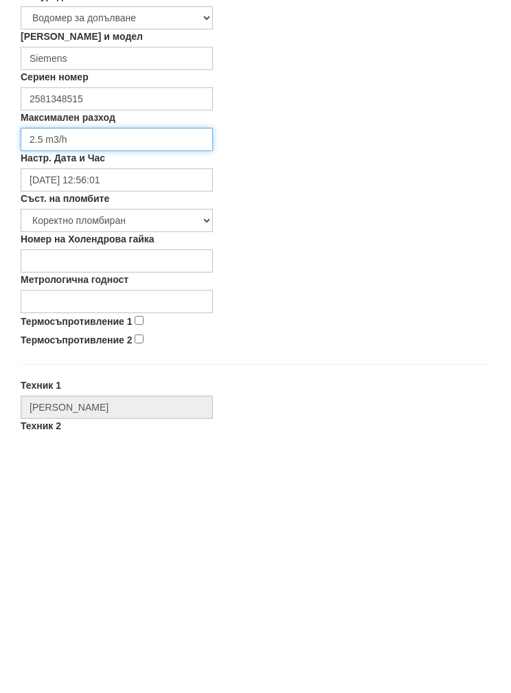
type input "2.5 m3/h"
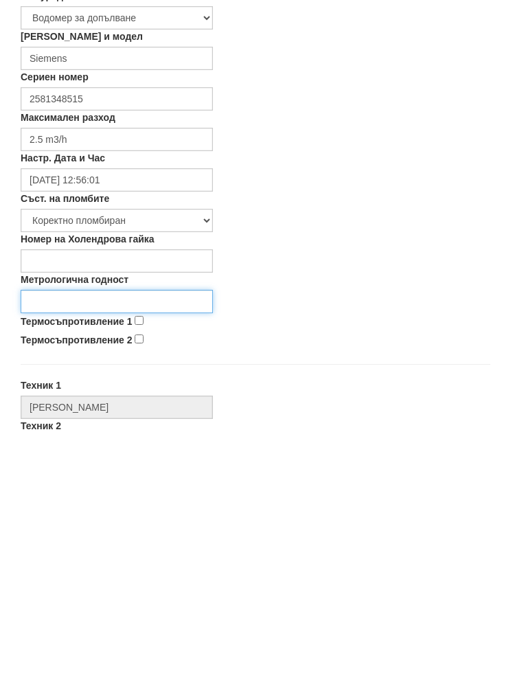
click at [80, 554] on input "Метрологична годност" at bounding box center [117, 565] width 192 height 23
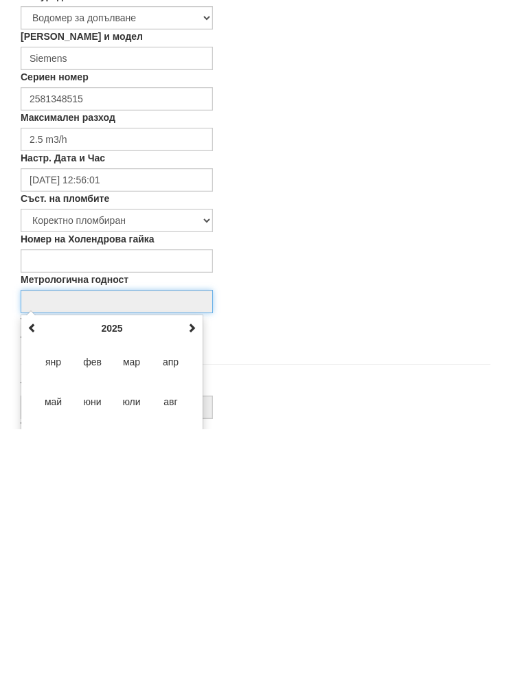
click at [111, 582] on th "2025" at bounding box center [112, 592] width 143 height 21
click at [140, 687] on span "2030" at bounding box center [131, 705] width 37 height 37
click at [52, 687] on span "сеп" at bounding box center [53, 705] width 37 height 37
type input "09/2030"
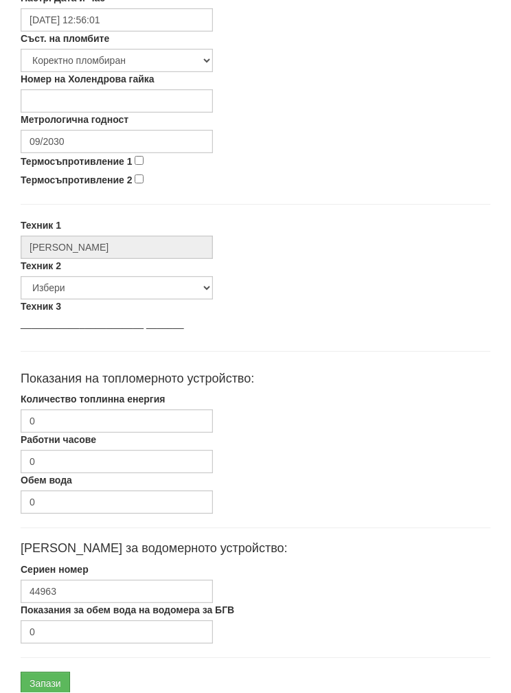
scroll to position [493, 0]
click at [58, 416] on input "0" at bounding box center [117, 421] width 192 height 23
paste input "2646.81"
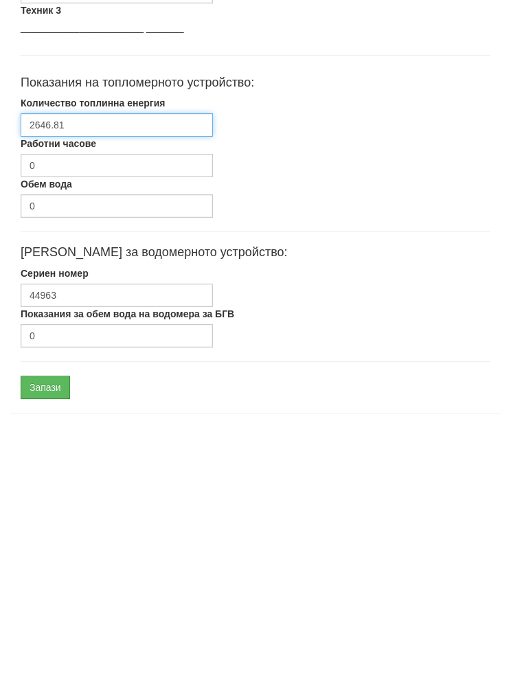
scroll to position [548, 0]
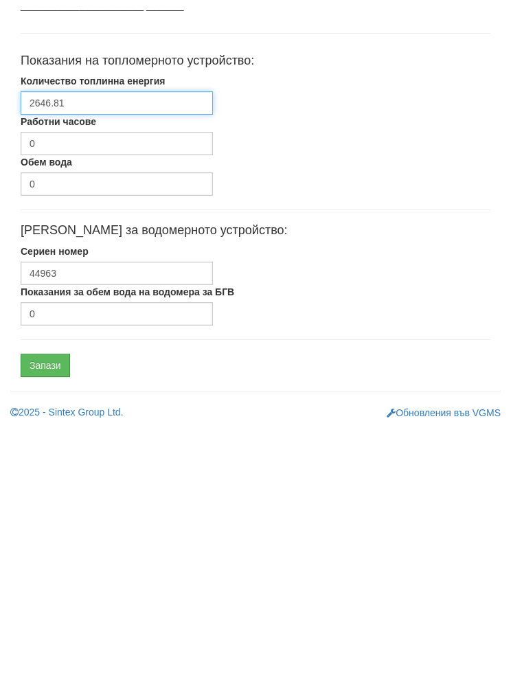
type input "2646.81"
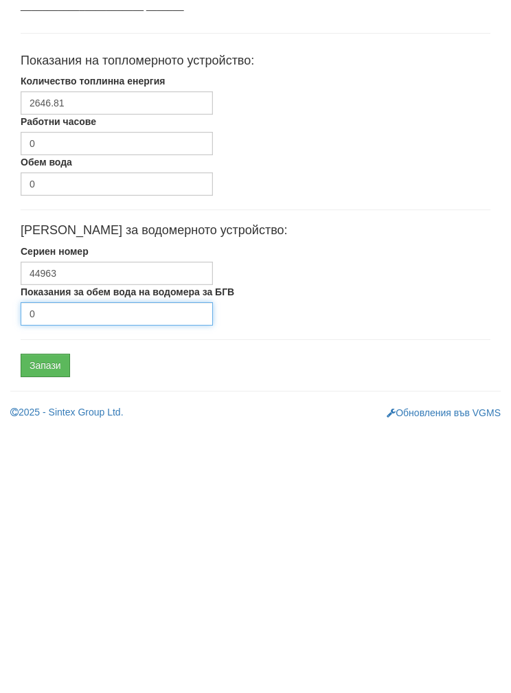
click at [54, 566] on input "0" at bounding box center [117, 577] width 192 height 23
click at [69, 566] on input "0" at bounding box center [117, 577] width 192 height 23
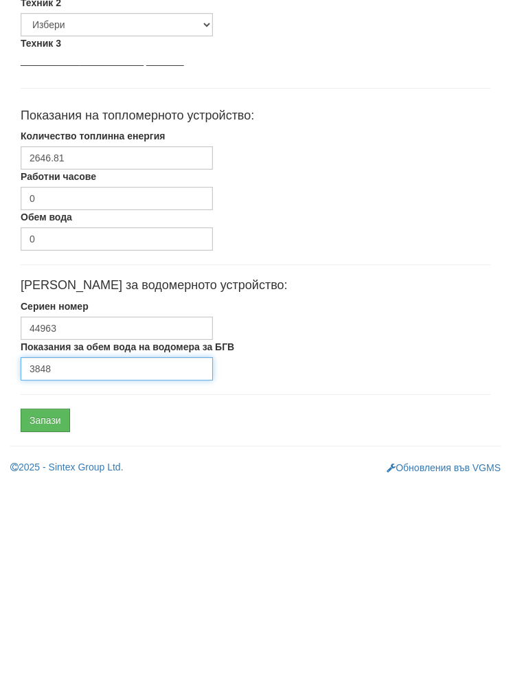
type input "3848"
click at [46, 618] on input "Запази" at bounding box center [45, 629] width 49 height 23
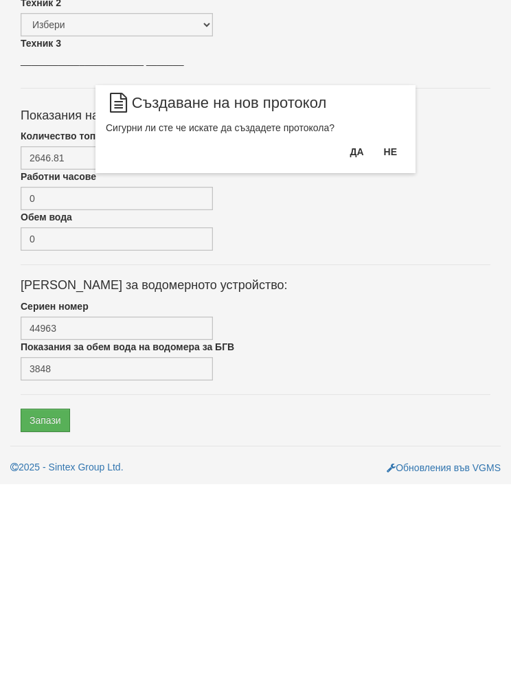
scroll to position [493, 0]
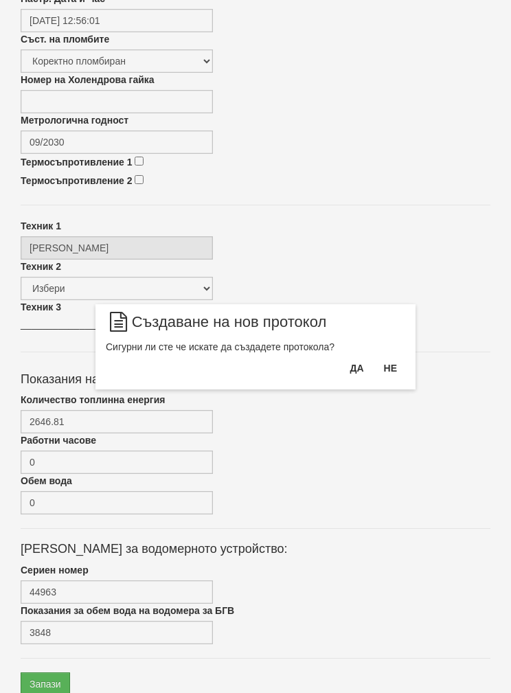
click at [353, 366] on button "Да" at bounding box center [357, 368] width 30 height 22
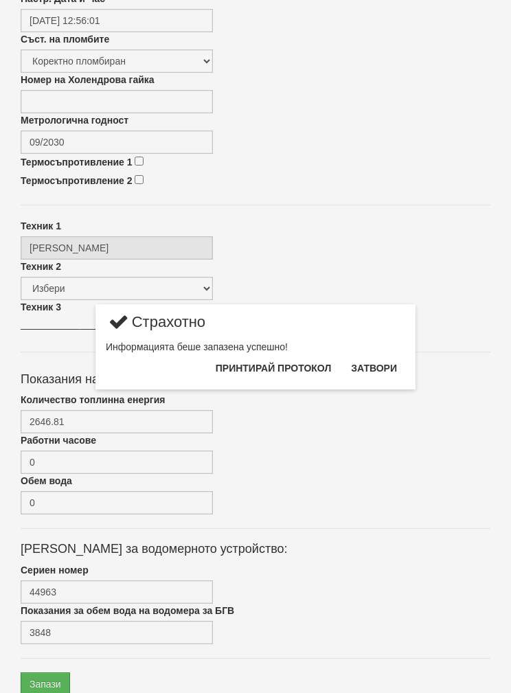
click at [382, 360] on button "Затвори" at bounding box center [374, 368] width 63 height 22
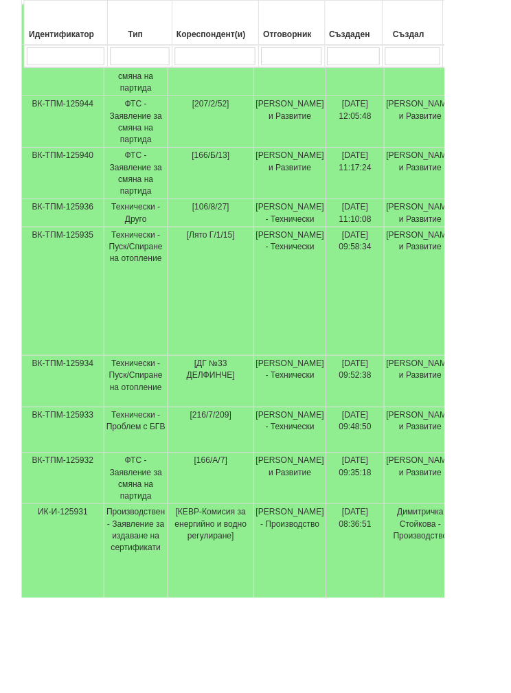
scroll to position [397, 0]
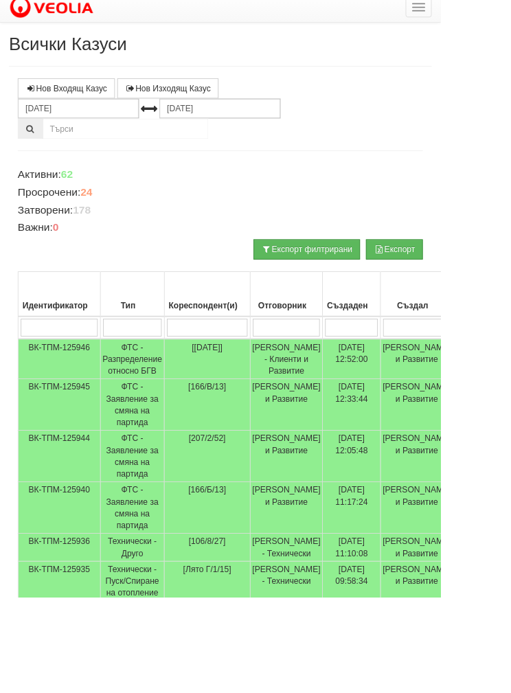
click at [153, 375] on input "search" at bounding box center [154, 380] width 68 height 21
click at [162, 371] on input "search" at bounding box center [154, 380] width 68 height 21
type input "Т"
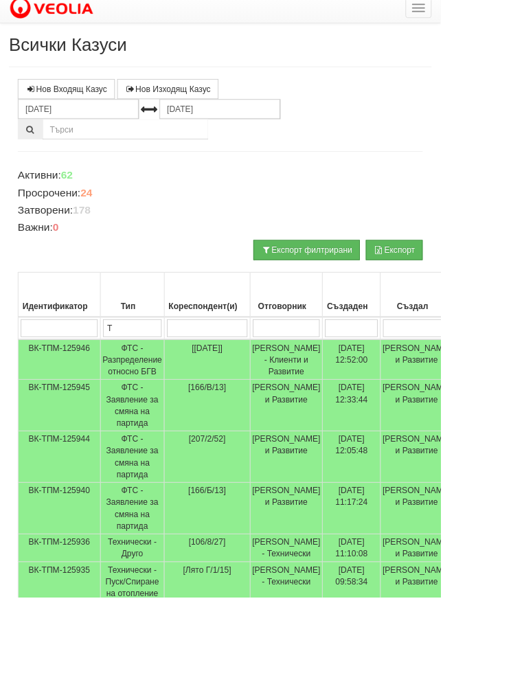
type input "Те"
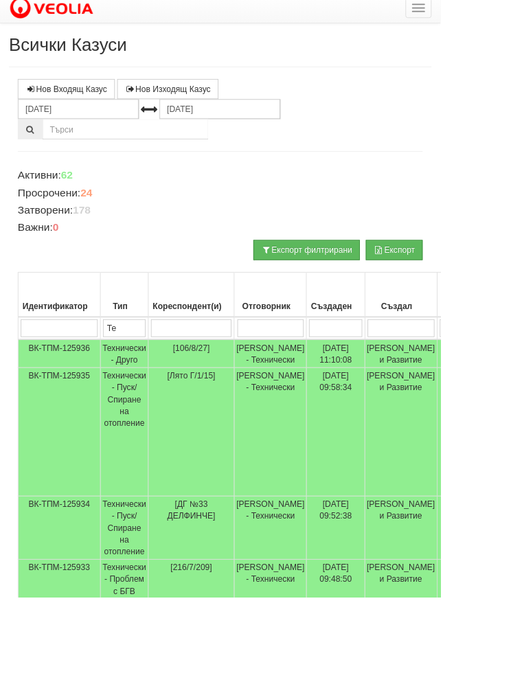
type input "Тех"
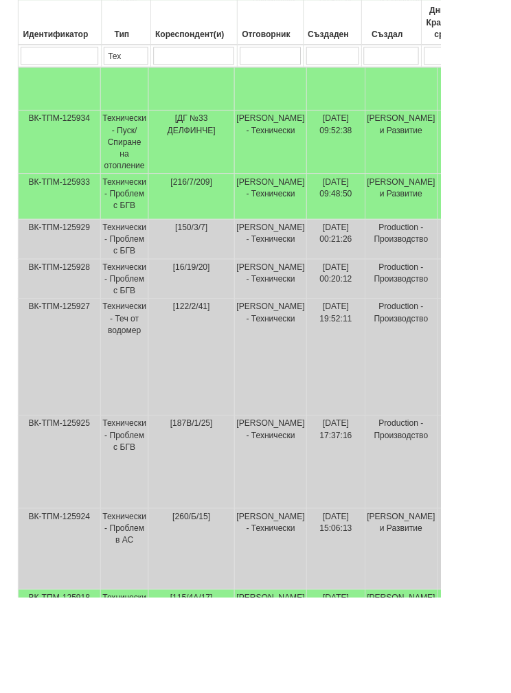
scroll to position [456, 0]
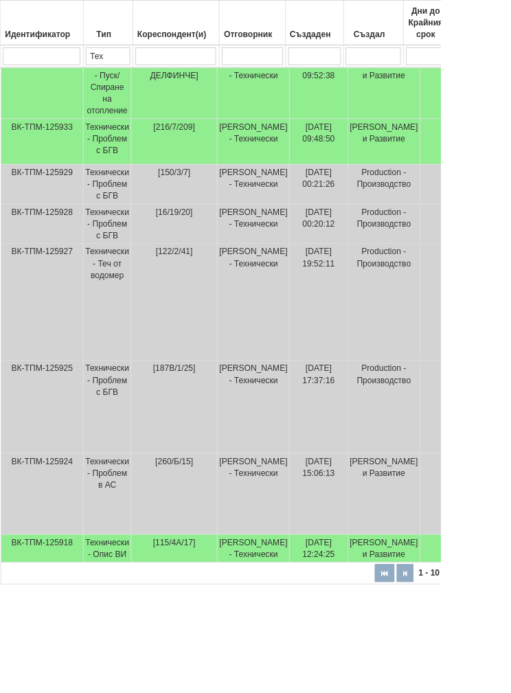
type input "Тех"
select select "2"
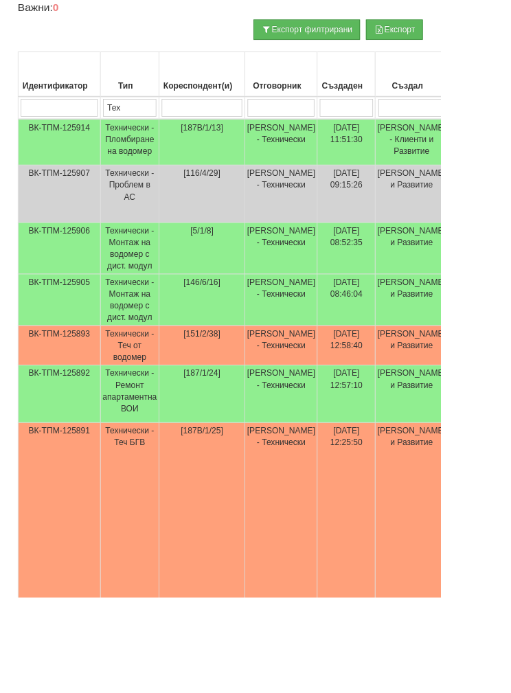
scroll to position [264, 0]
